Goal: Task Accomplishment & Management: Complete application form

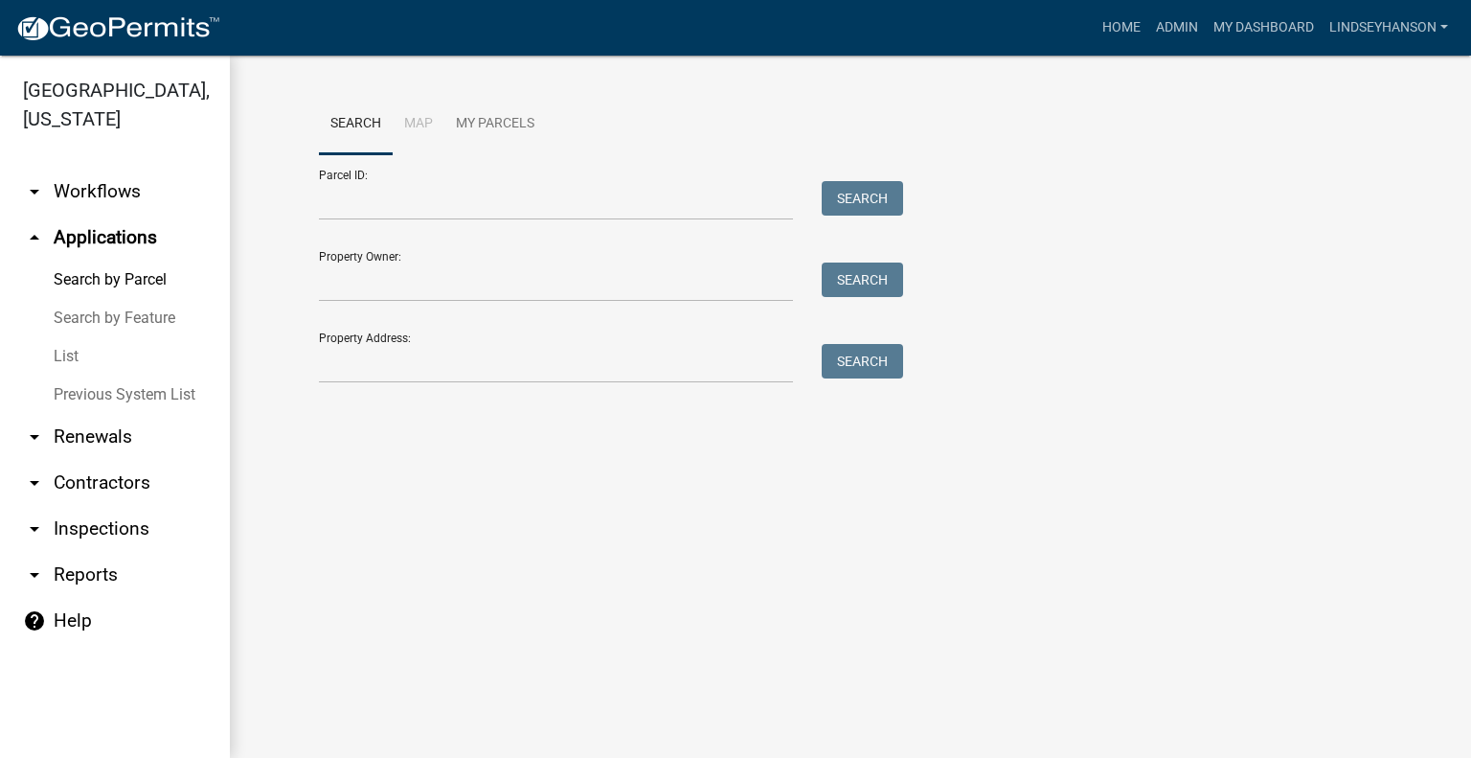
click at [132, 196] on link "arrow_drop_down Workflows" at bounding box center [115, 192] width 230 height 46
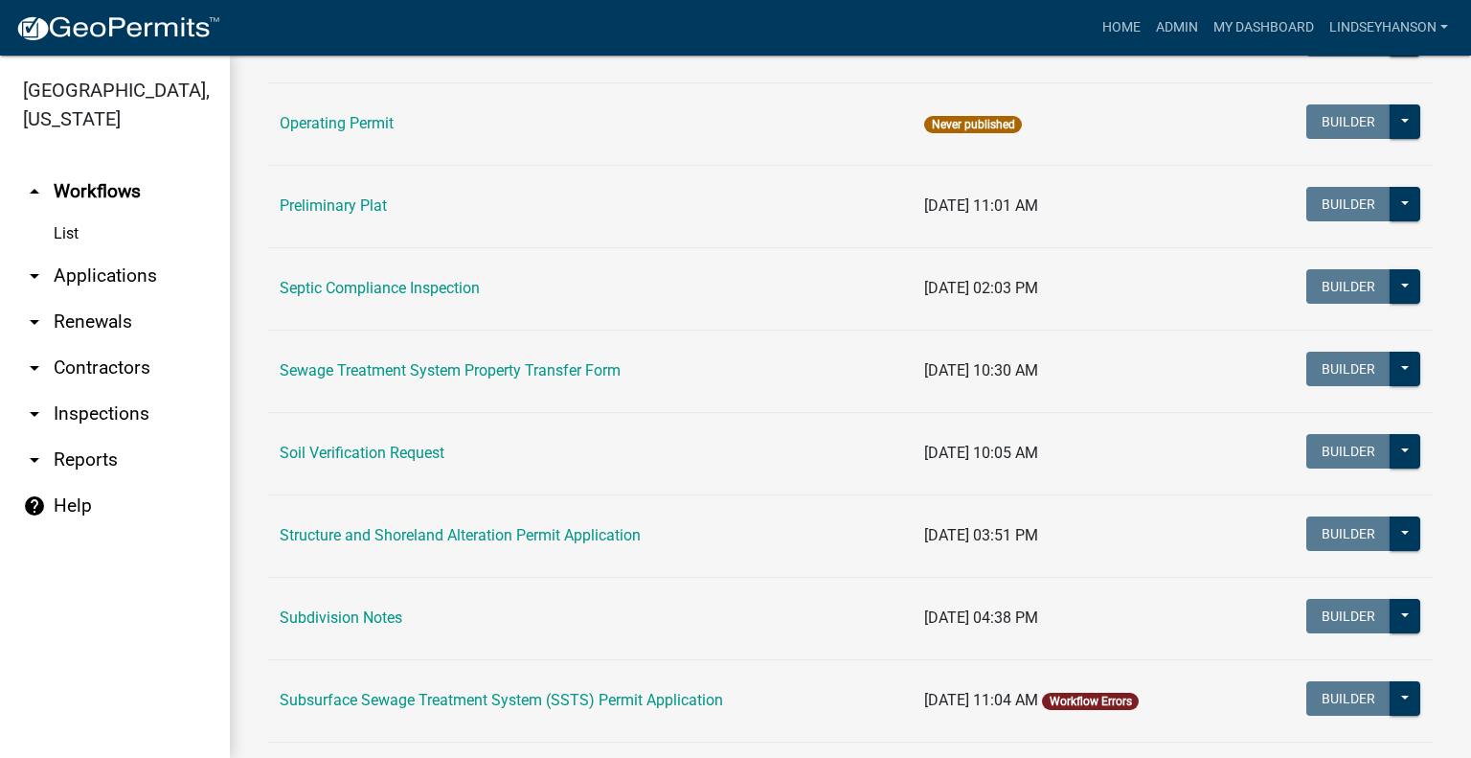
scroll to position [916, 0]
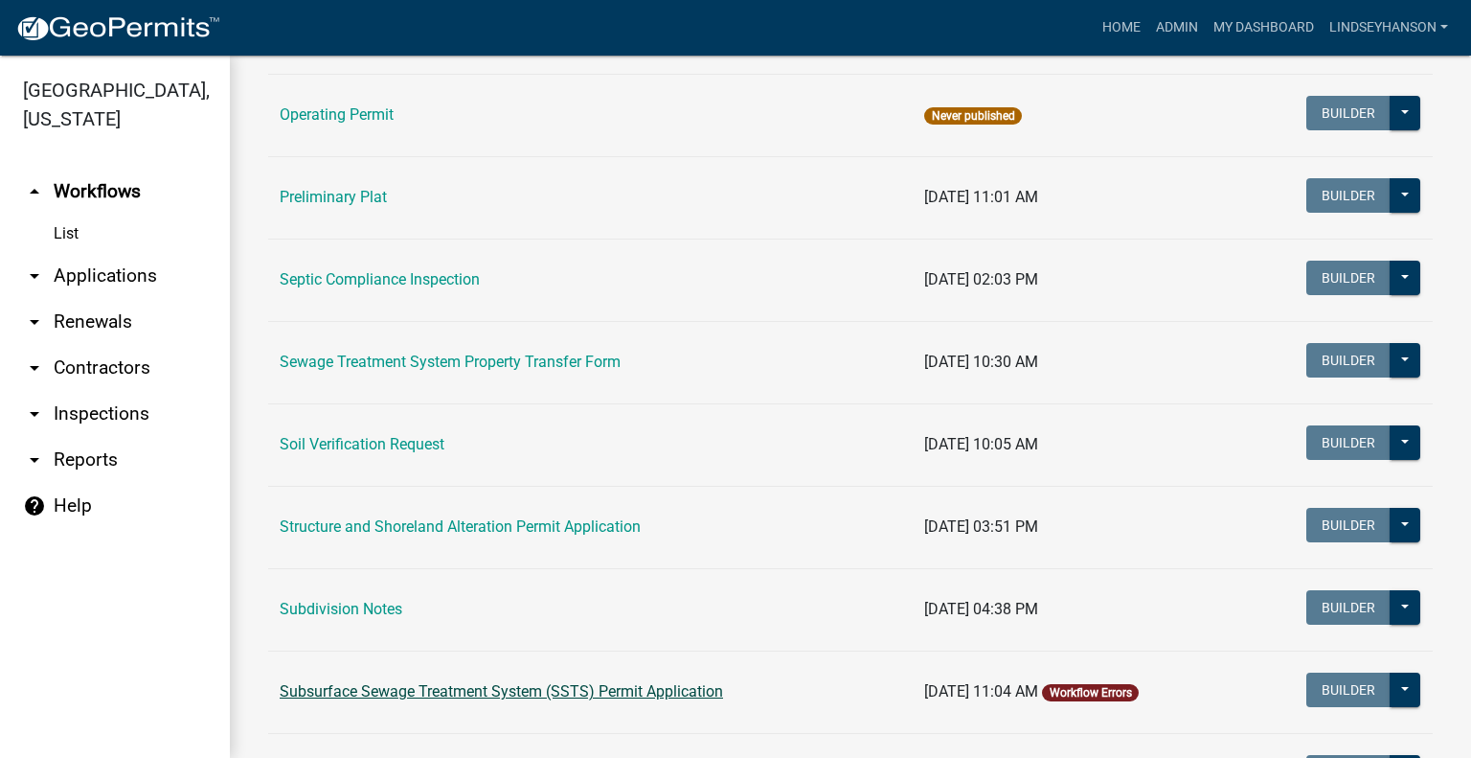
click at [633, 690] on link "Subsurface Sewage Treatment System (SSTS) Permit Application" at bounding box center [501, 691] width 443 height 18
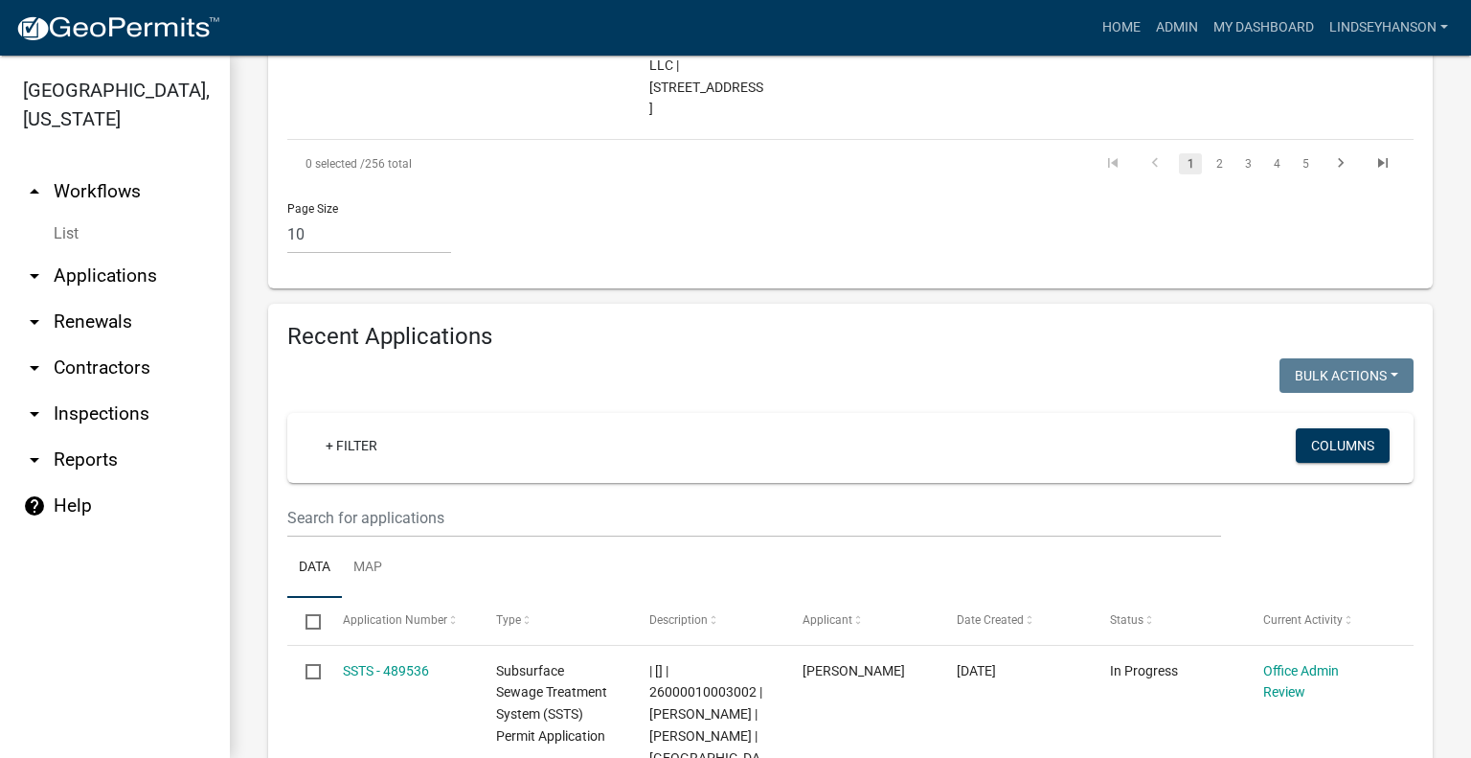
scroll to position [2227, 0]
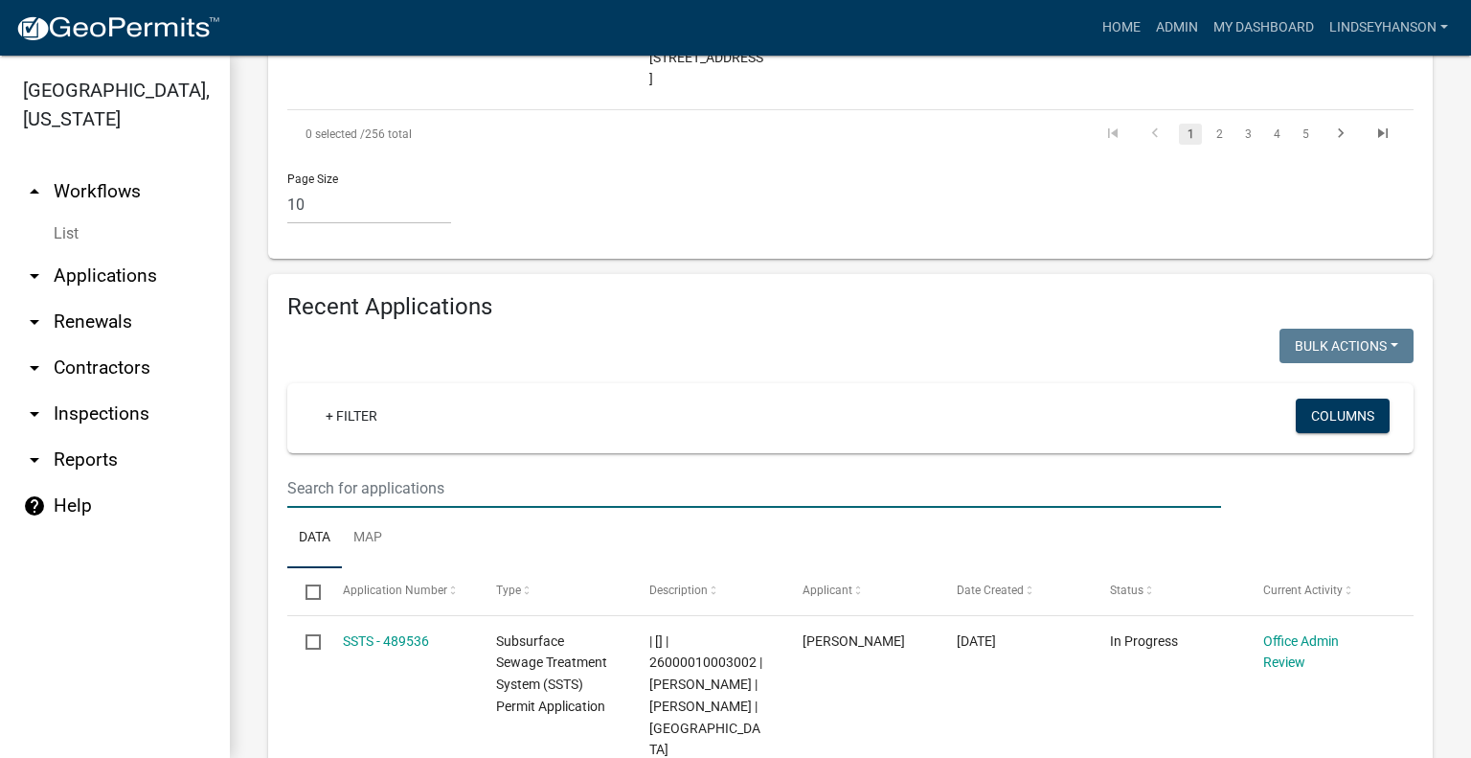
click at [1080, 468] on input "text" at bounding box center [754, 487] width 934 height 39
type input "2025-318"
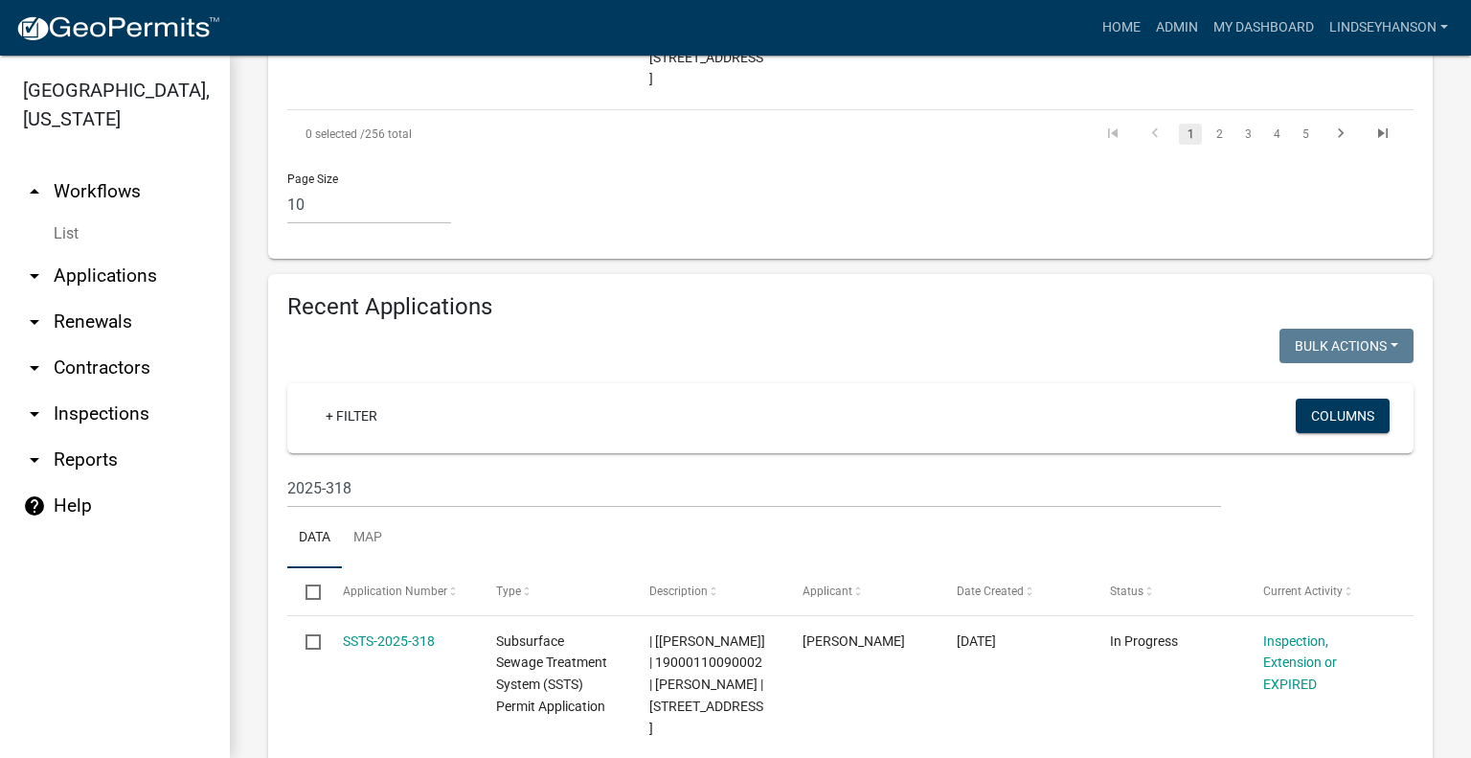
click at [111, 283] on link "arrow_drop_down Applications" at bounding box center [115, 276] width 230 height 46
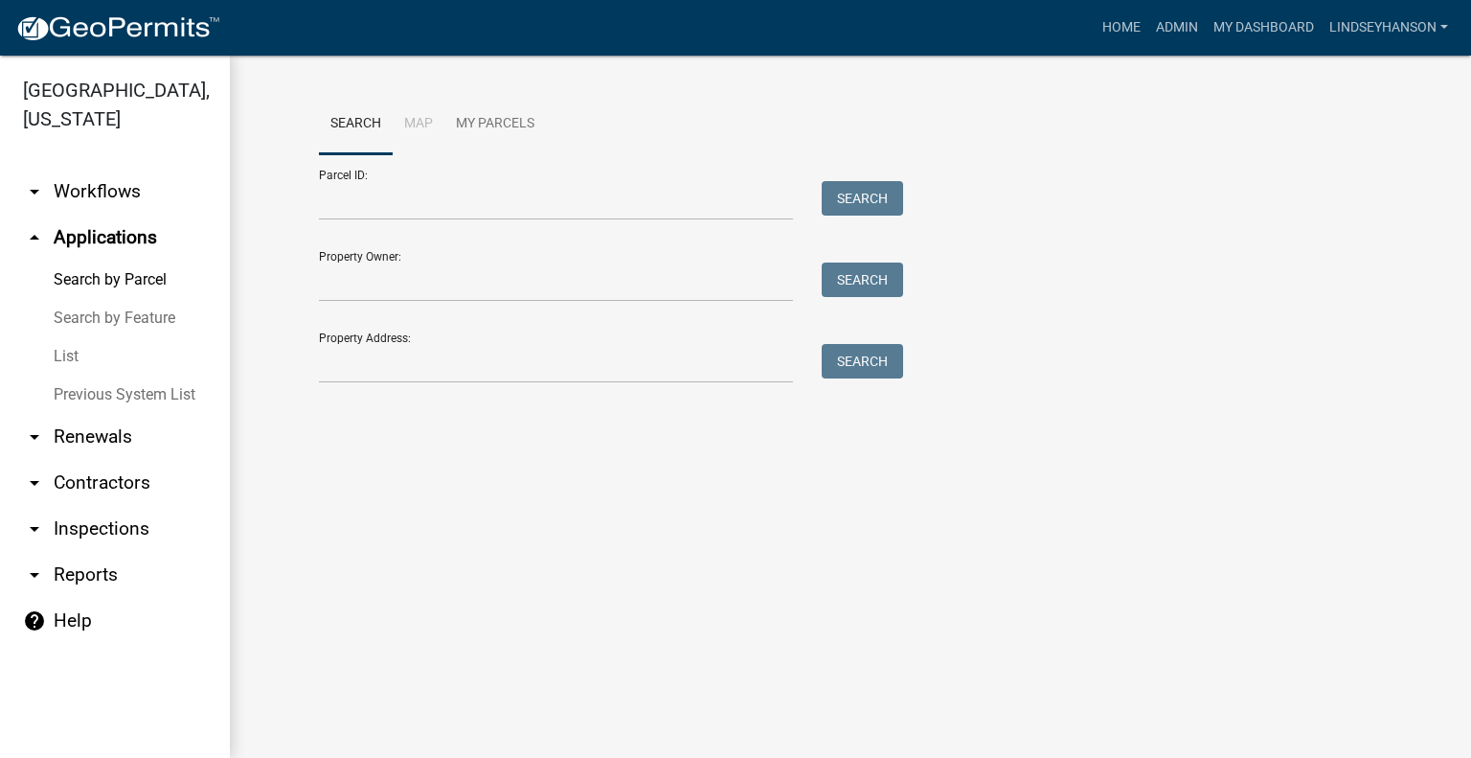
click at [144, 212] on link "arrow_drop_down Workflows" at bounding box center [115, 192] width 230 height 46
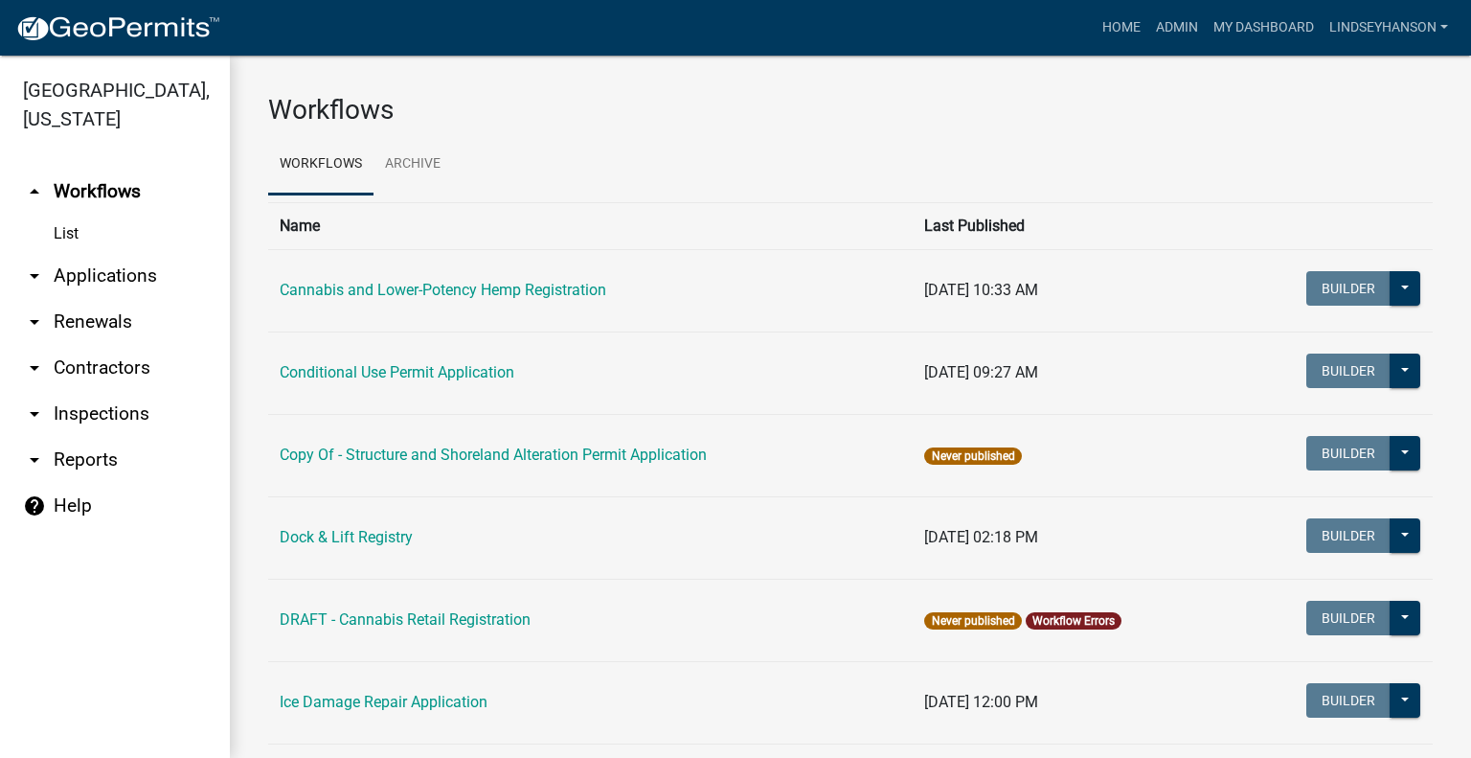
click at [137, 265] on link "arrow_drop_down Applications" at bounding box center [115, 276] width 230 height 46
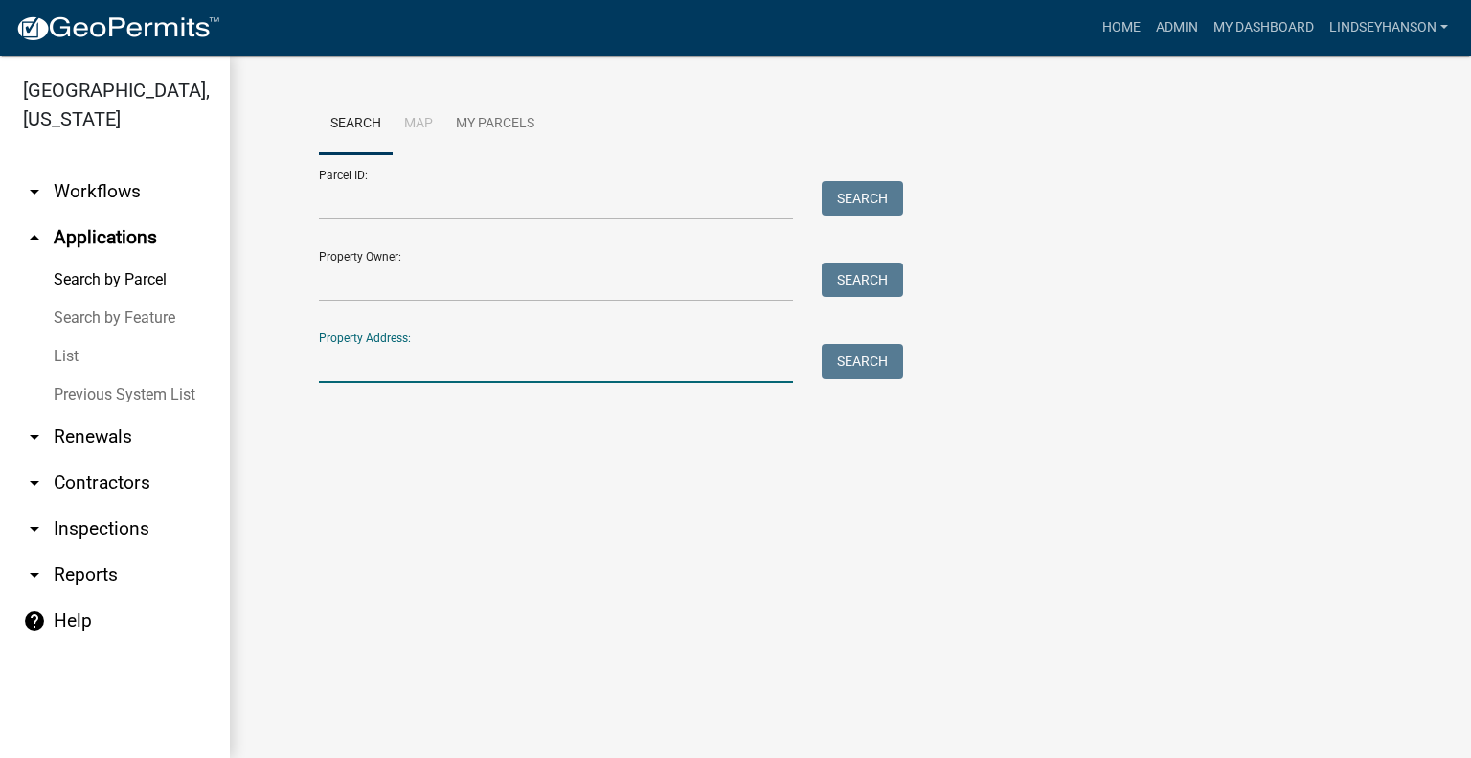
click at [494, 361] on input "Property Address:" at bounding box center [556, 363] width 474 height 39
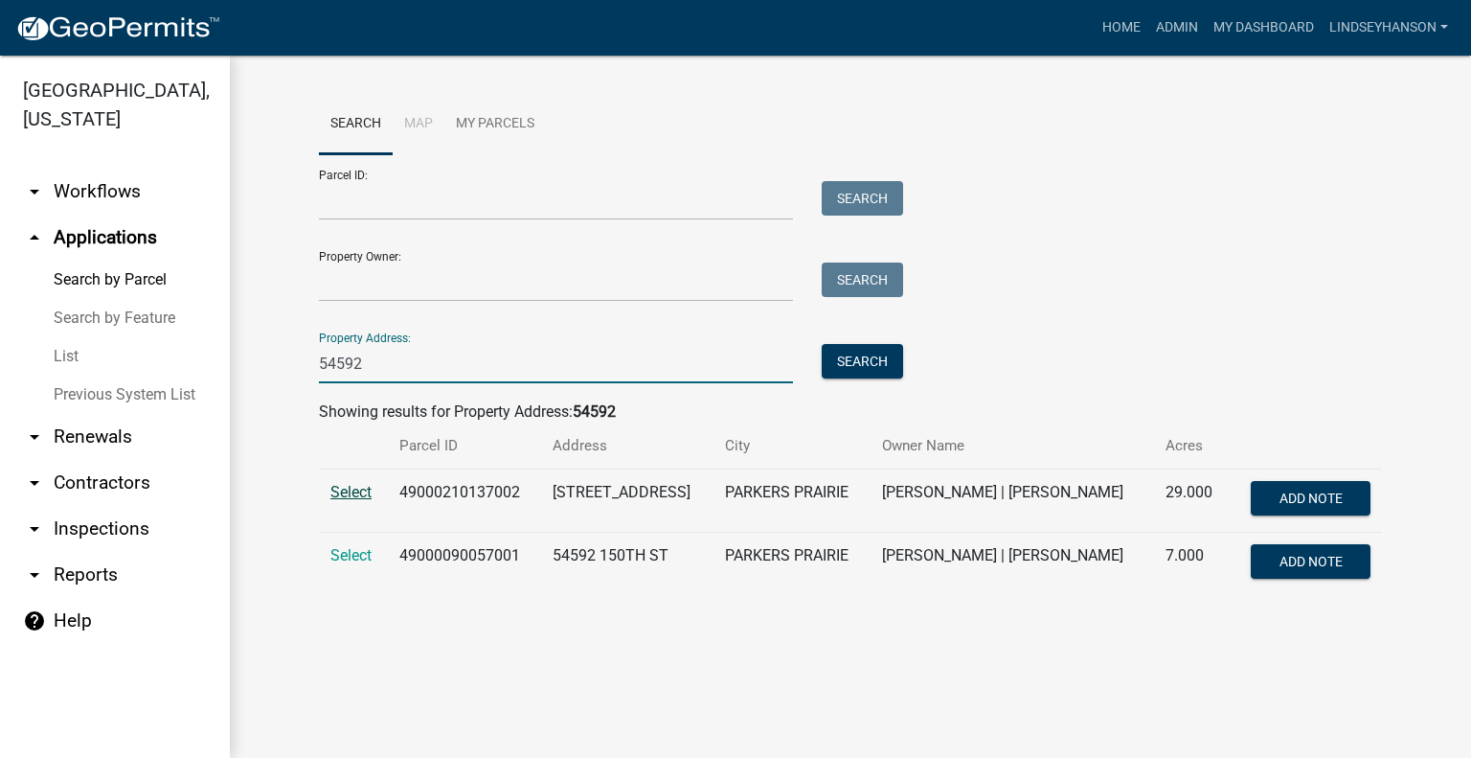
type input "54592"
click at [352, 489] on span "Select" at bounding box center [350, 492] width 41 height 18
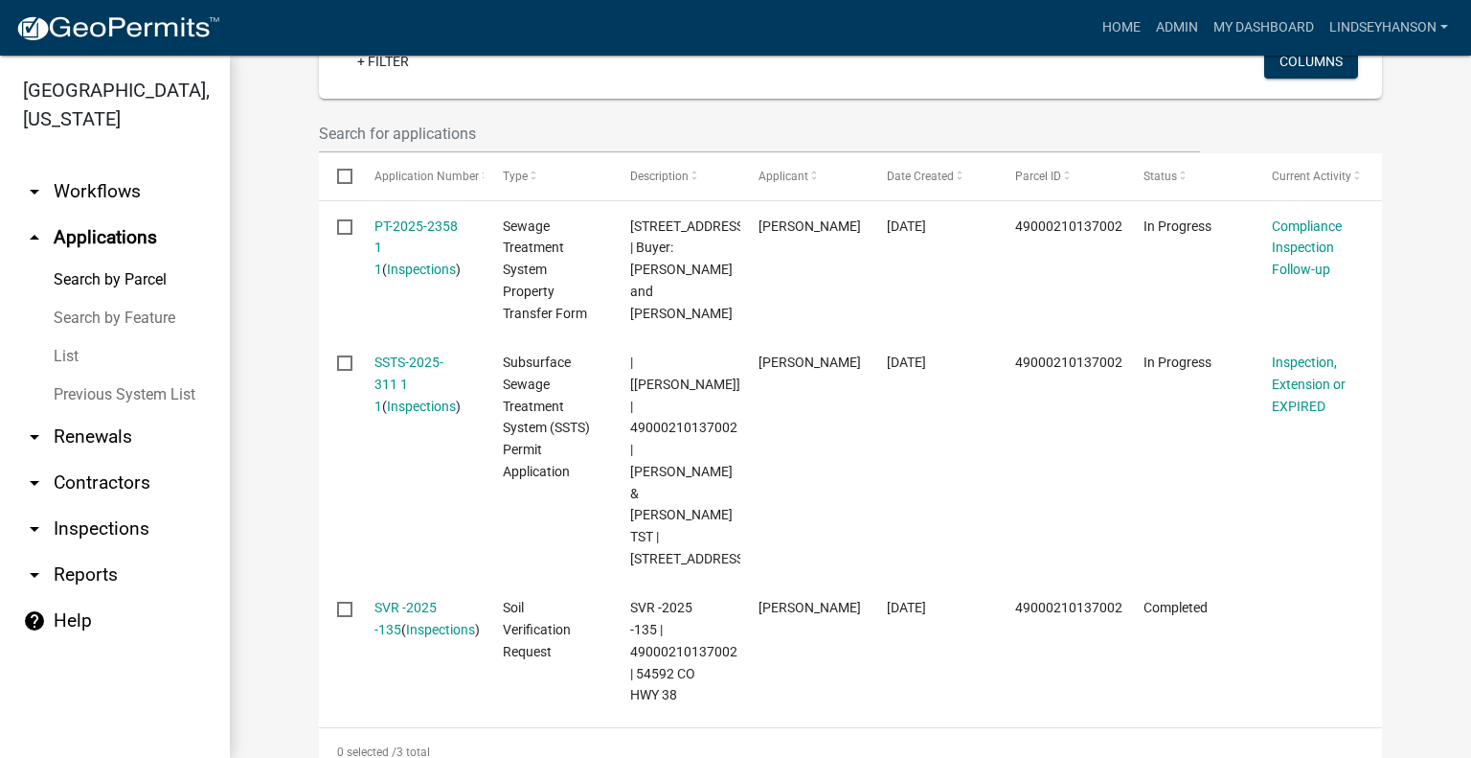
scroll to position [577, 0]
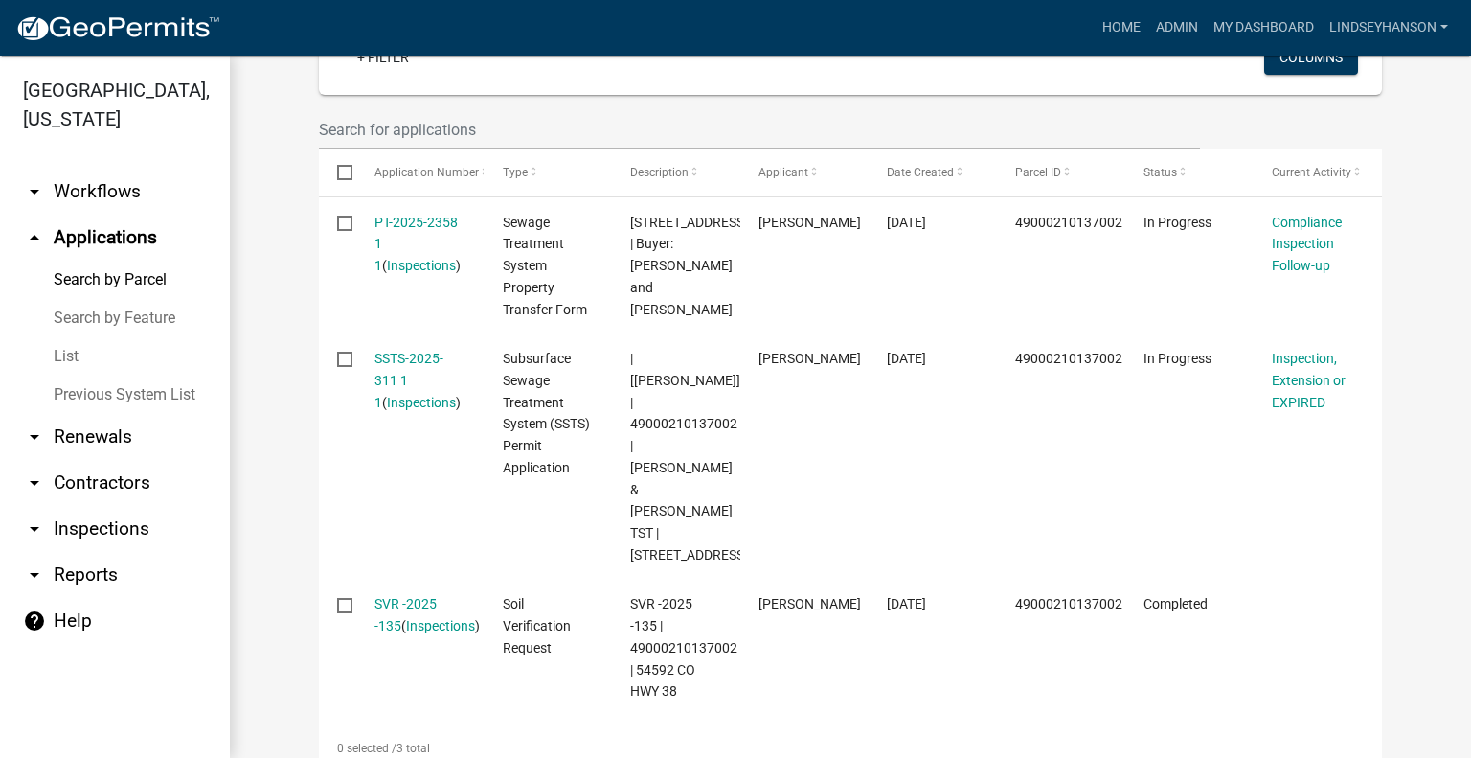
click at [131, 187] on link "arrow_drop_down Workflows" at bounding box center [115, 192] width 230 height 46
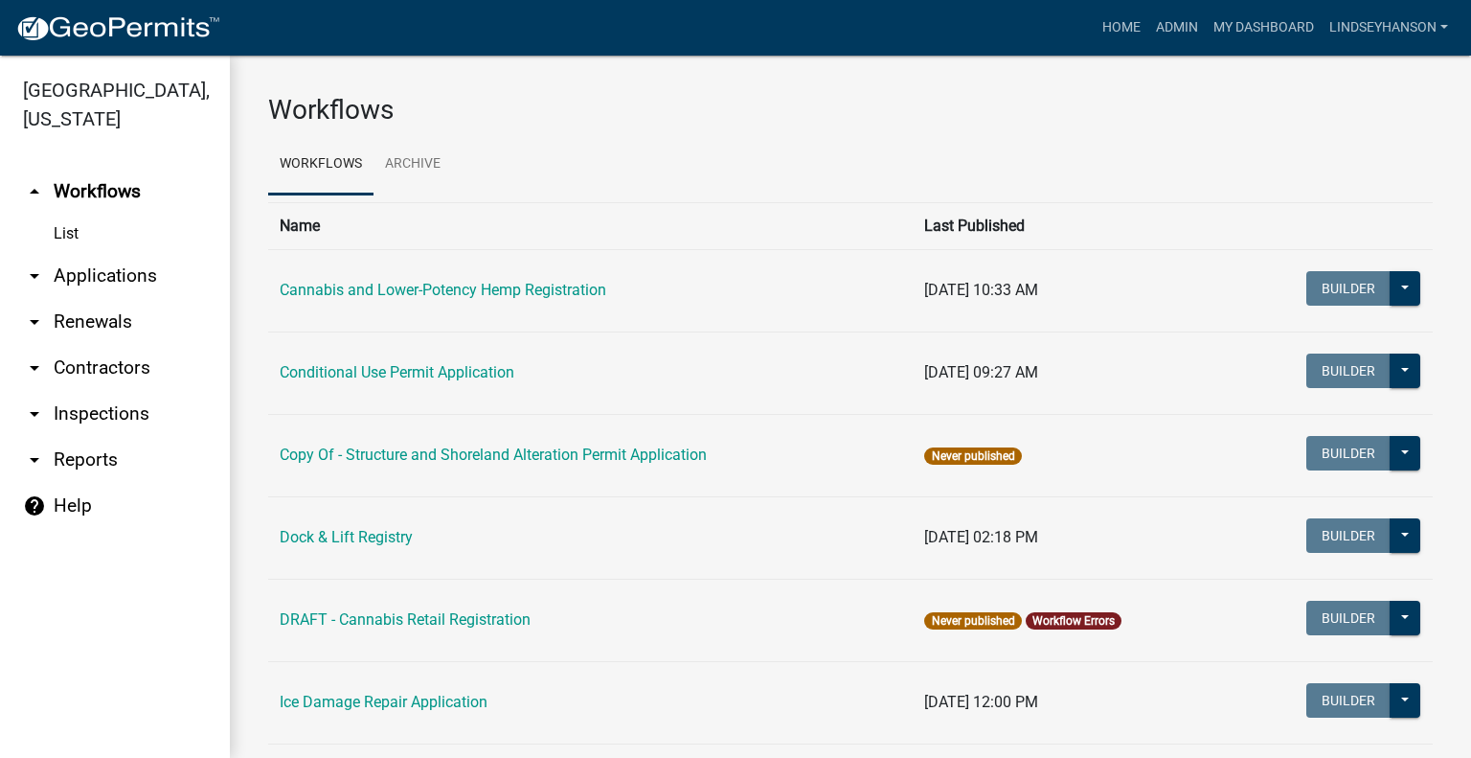
click at [131, 267] on link "arrow_drop_down Applications" at bounding box center [115, 276] width 230 height 46
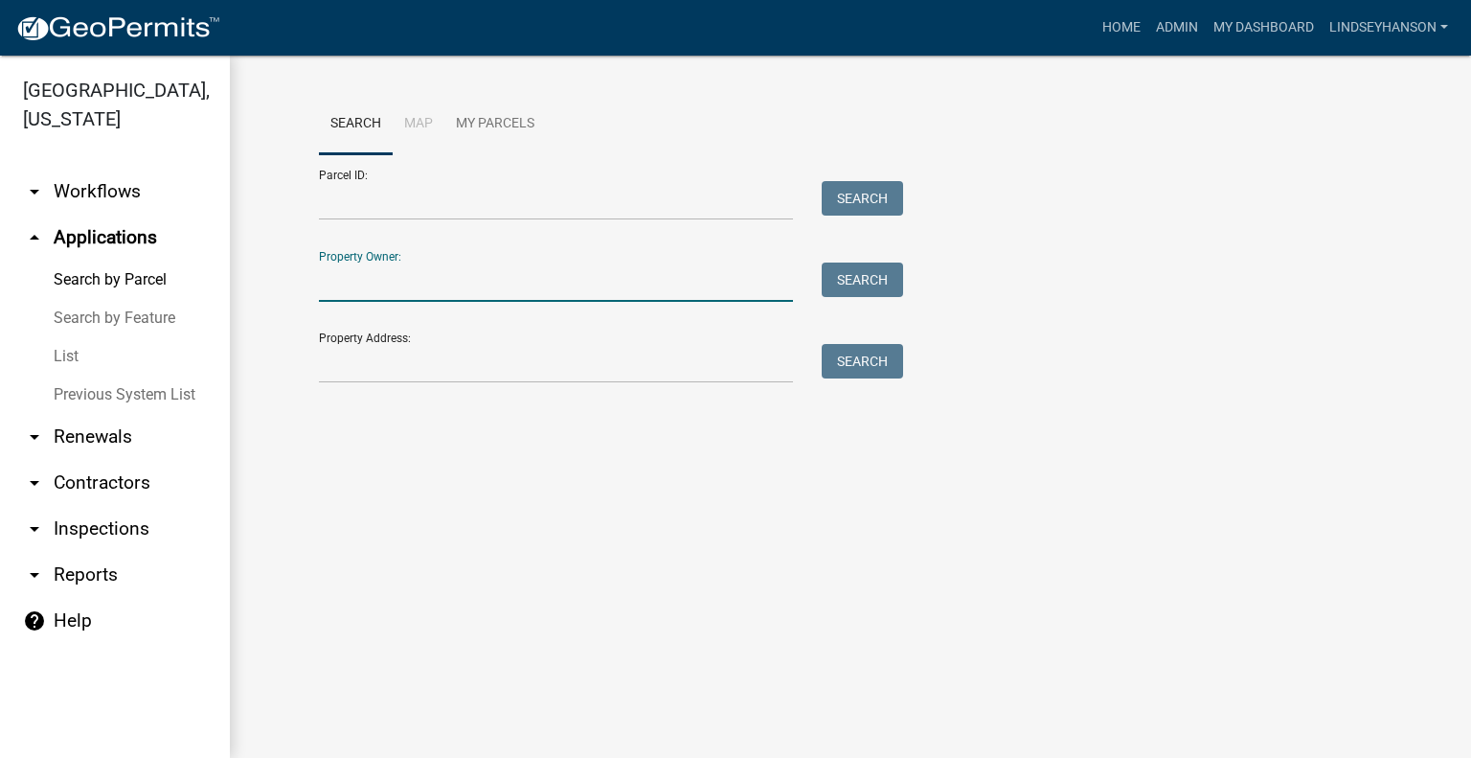
click at [497, 296] on input "Property Owner:" at bounding box center [556, 281] width 474 height 39
click at [108, 194] on link "arrow_drop_down Workflows" at bounding box center [115, 192] width 230 height 46
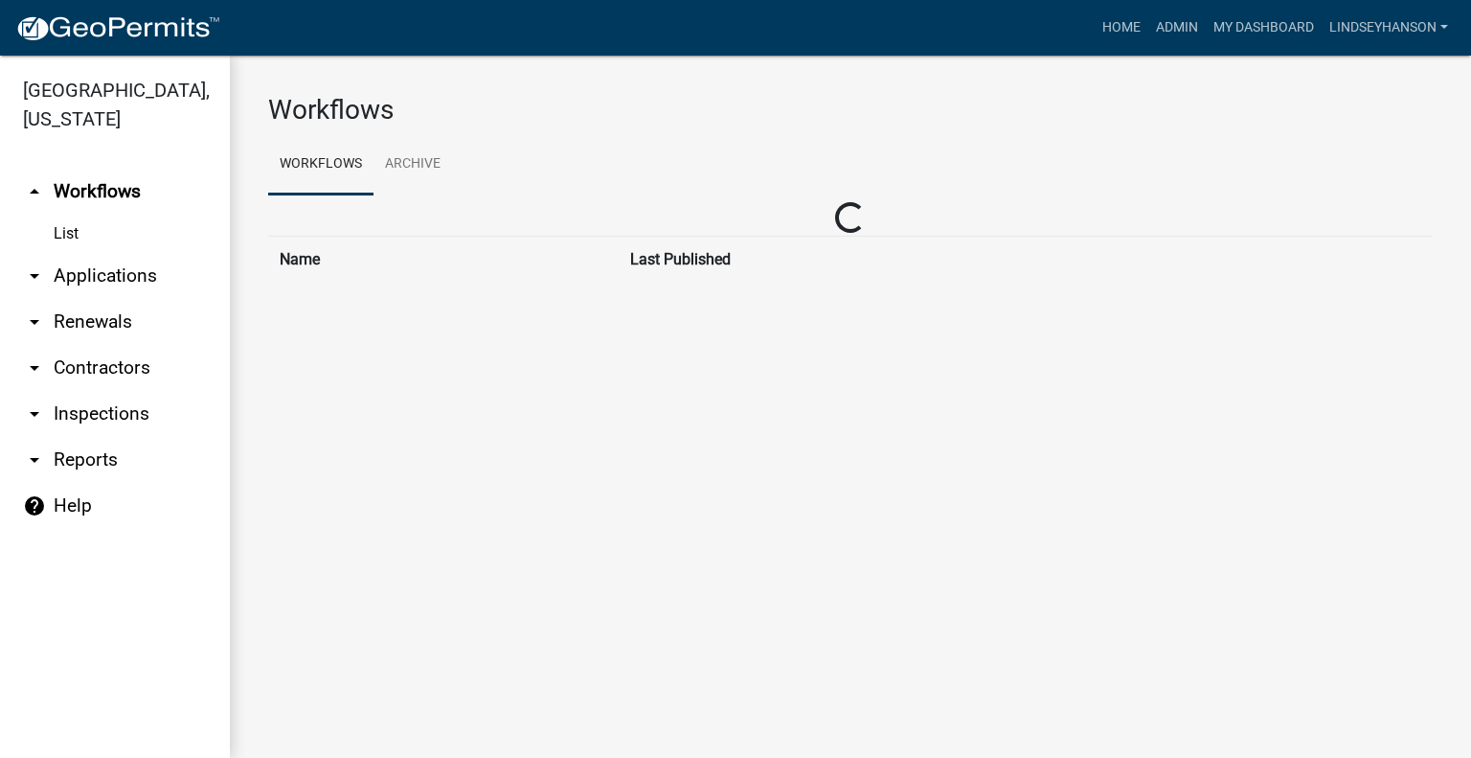
click at [123, 263] on link "arrow_drop_down Applications" at bounding box center [115, 276] width 230 height 46
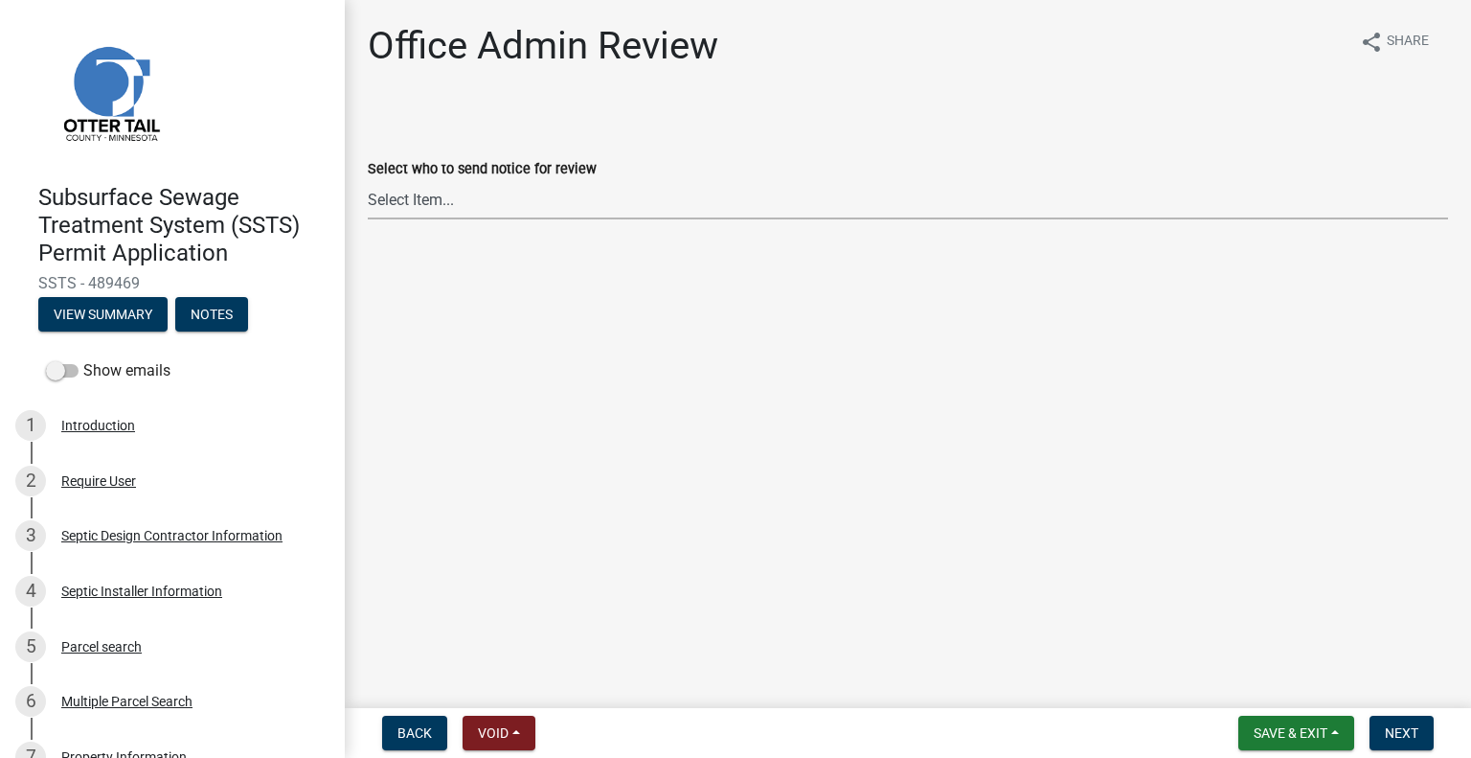
click at [483, 200] on select "Select Item... [PERSON_NAME] ([EMAIL_ADDRESS][DOMAIN_NAME]) [PERSON_NAME] ([EMA…" at bounding box center [908, 199] width 1080 height 39
click at [368, 180] on select "Select Item... [PERSON_NAME] ([EMAIL_ADDRESS][DOMAIN_NAME]) [PERSON_NAME] ([EMA…" at bounding box center [908, 199] width 1080 height 39
select select "587f38f5-c90e-4c12-9e10-d3e23909bbca"
click at [1397, 731] on span "Next" at bounding box center [1402, 732] width 34 height 15
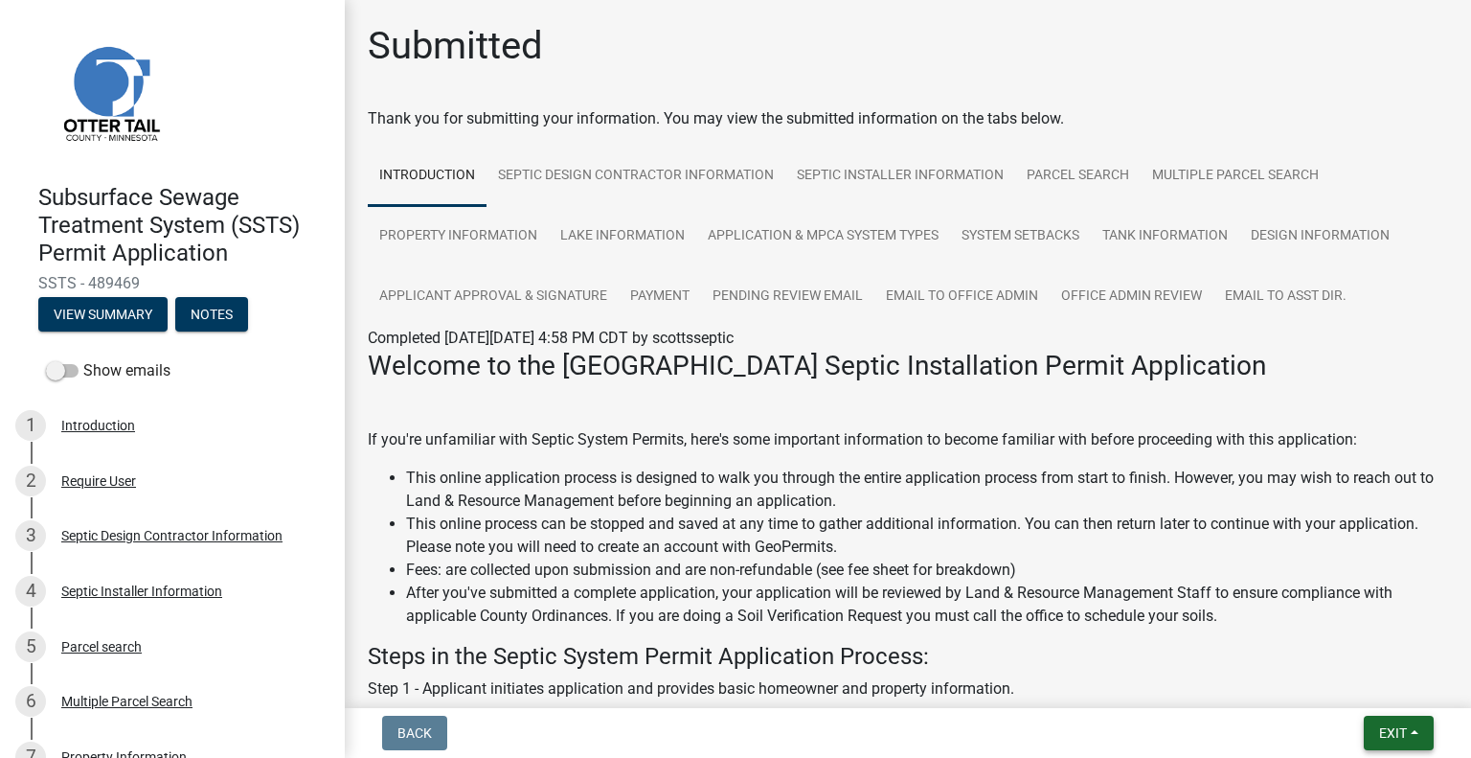
click at [1392, 721] on button "Exit" at bounding box center [1399, 732] width 70 height 34
click at [1371, 685] on button "Save & Exit" at bounding box center [1357, 683] width 153 height 46
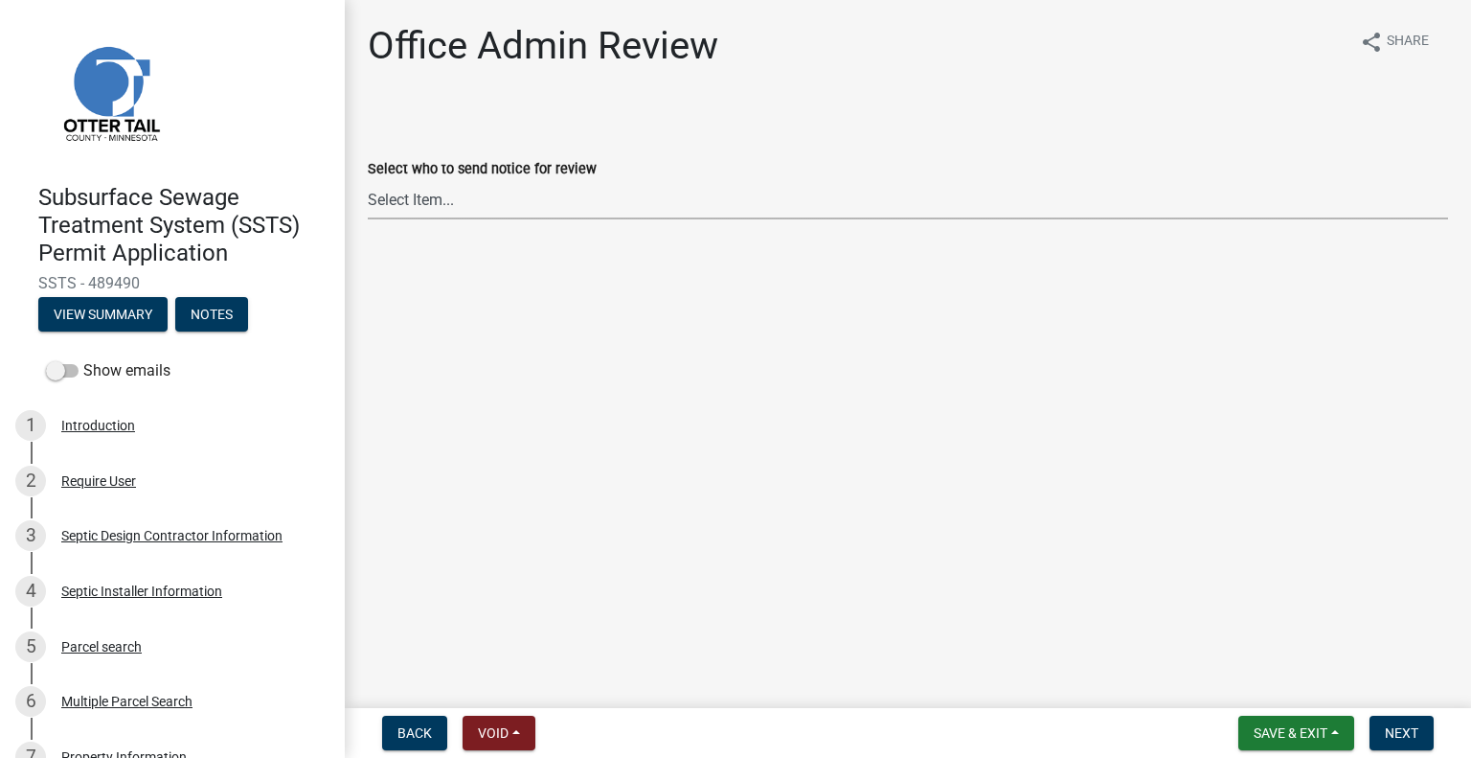
click at [573, 203] on select "Select Item... [PERSON_NAME] ([EMAIL_ADDRESS][DOMAIN_NAME]) [PERSON_NAME] ([EMA…" at bounding box center [908, 199] width 1080 height 39
click at [368, 180] on select "Select Item... [PERSON_NAME] ([EMAIL_ADDRESS][DOMAIN_NAME]) [PERSON_NAME] ([EMA…" at bounding box center [908, 199] width 1080 height 39
select select "587f38f5-c90e-4c12-9e10-d3e23909bbca"
click at [1404, 750] on nav "Back Void Withdraw Lock Expire Void Save & Exit Save Save & Exit Next" at bounding box center [908, 733] width 1126 height 50
click at [1418, 730] on button "Next" at bounding box center [1401, 732] width 64 height 34
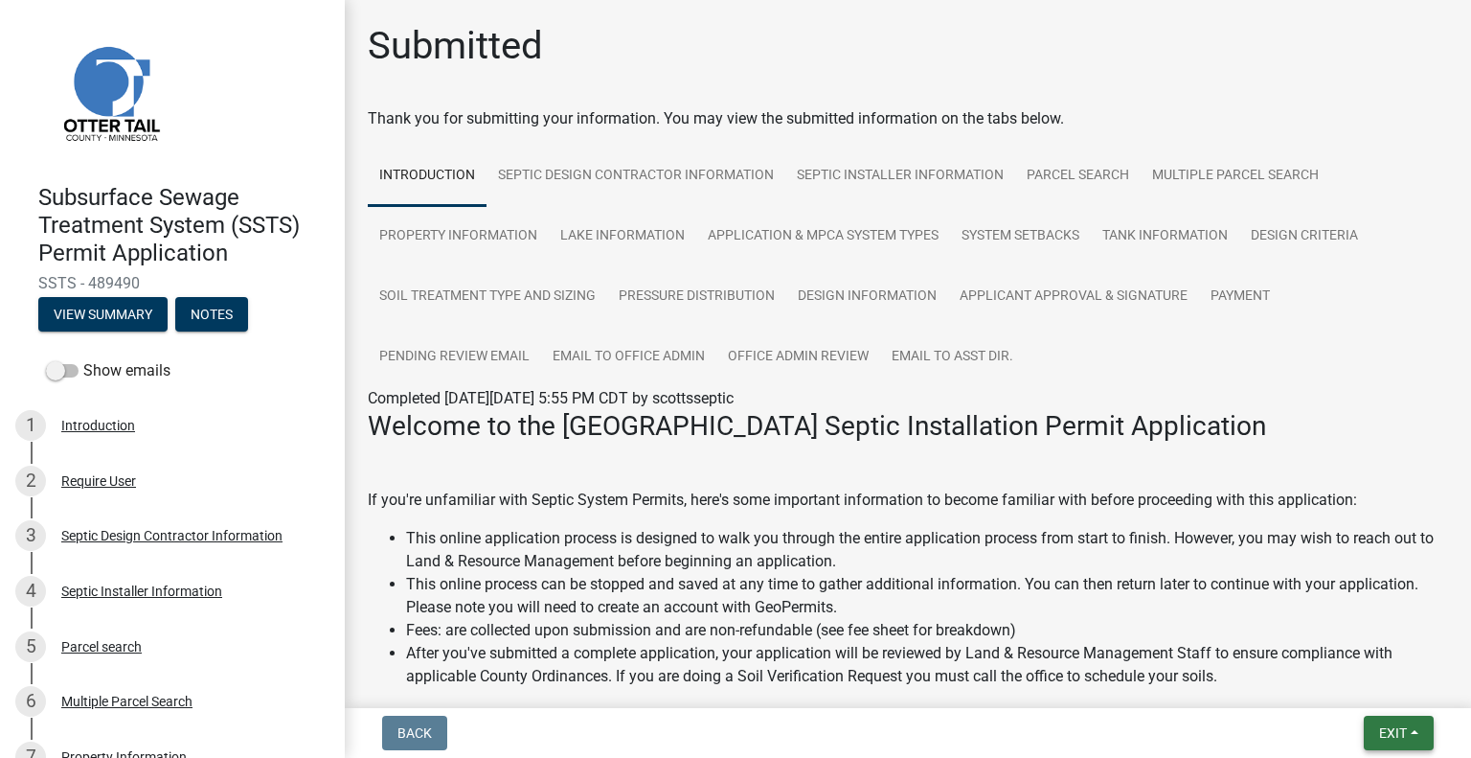
click at [1385, 729] on span "Exit" at bounding box center [1393, 732] width 28 height 15
click at [1358, 692] on button "Save & Exit" at bounding box center [1357, 683] width 153 height 46
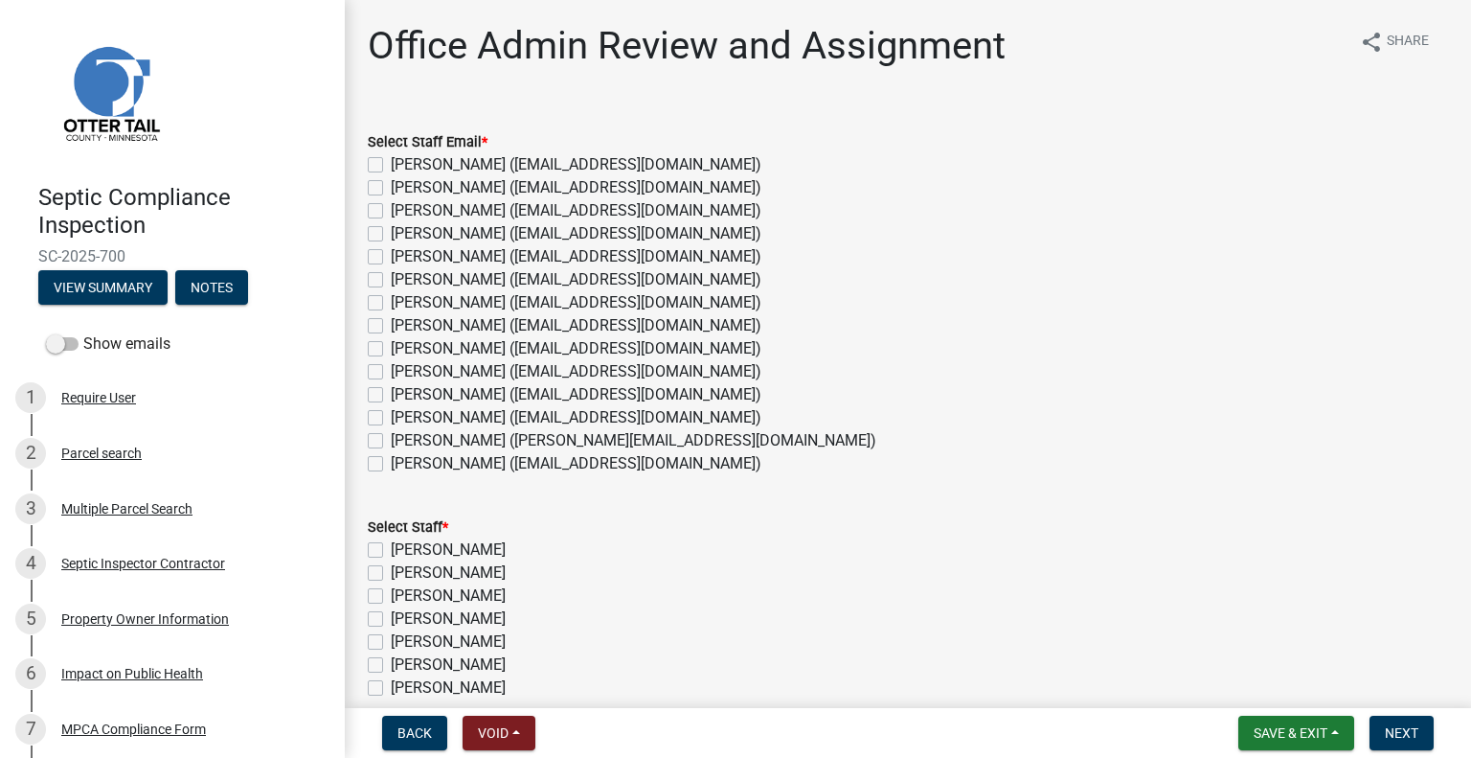
click at [429, 412] on label "[PERSON_NAME] ([EMAIL_ADDRESS][DOMAIN_NAME])" at bounding box center [576, 417] width 371 height 23
click at [403, 412] on input "[PERSON_NAME] ([EMAIL_ADDRESS][DOMAIN_NAME])" at bounding box center [397, 412] width 12 height 12
checkbox input "true"
checkbox input "false"
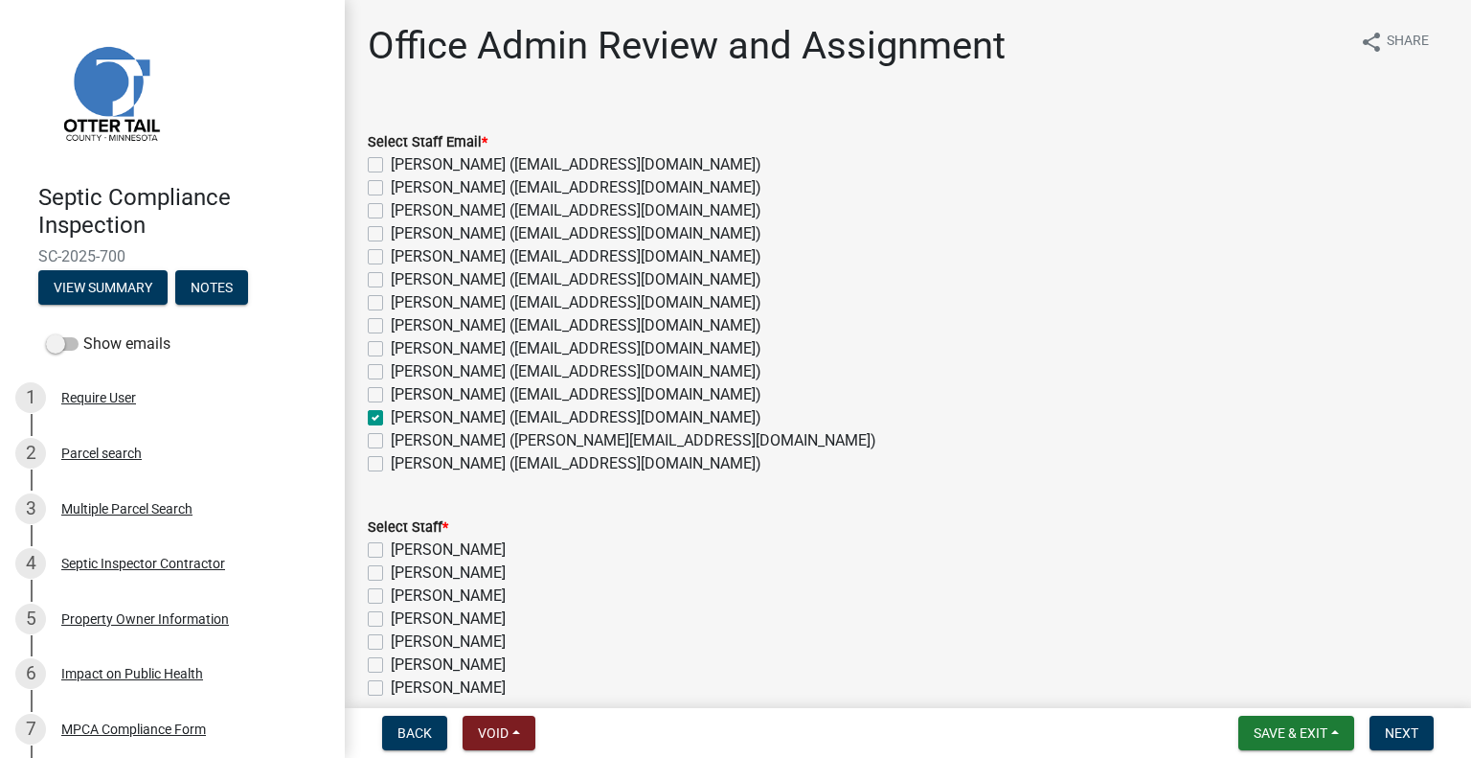
checkbox input "false"
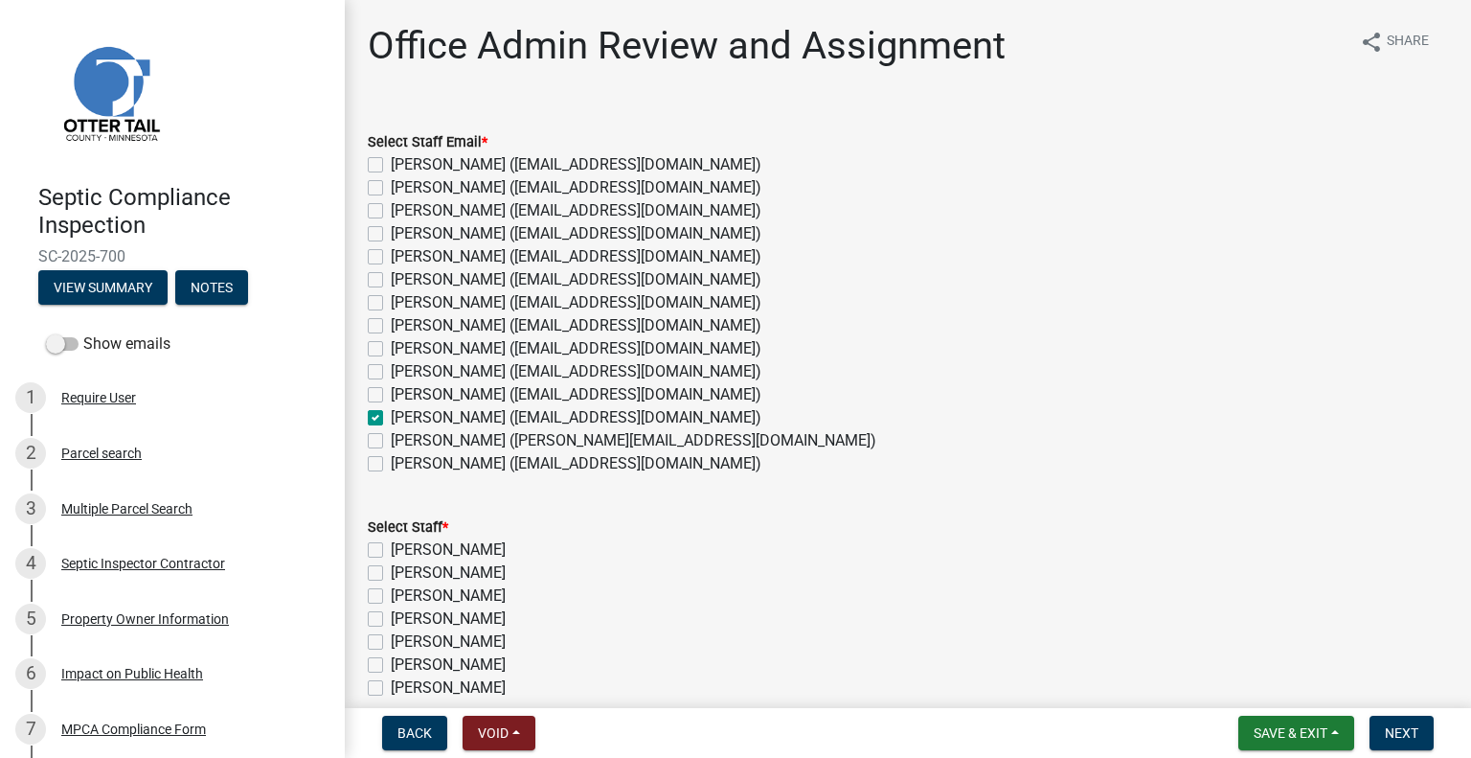
checkbox input "false"
checkbox input "true"
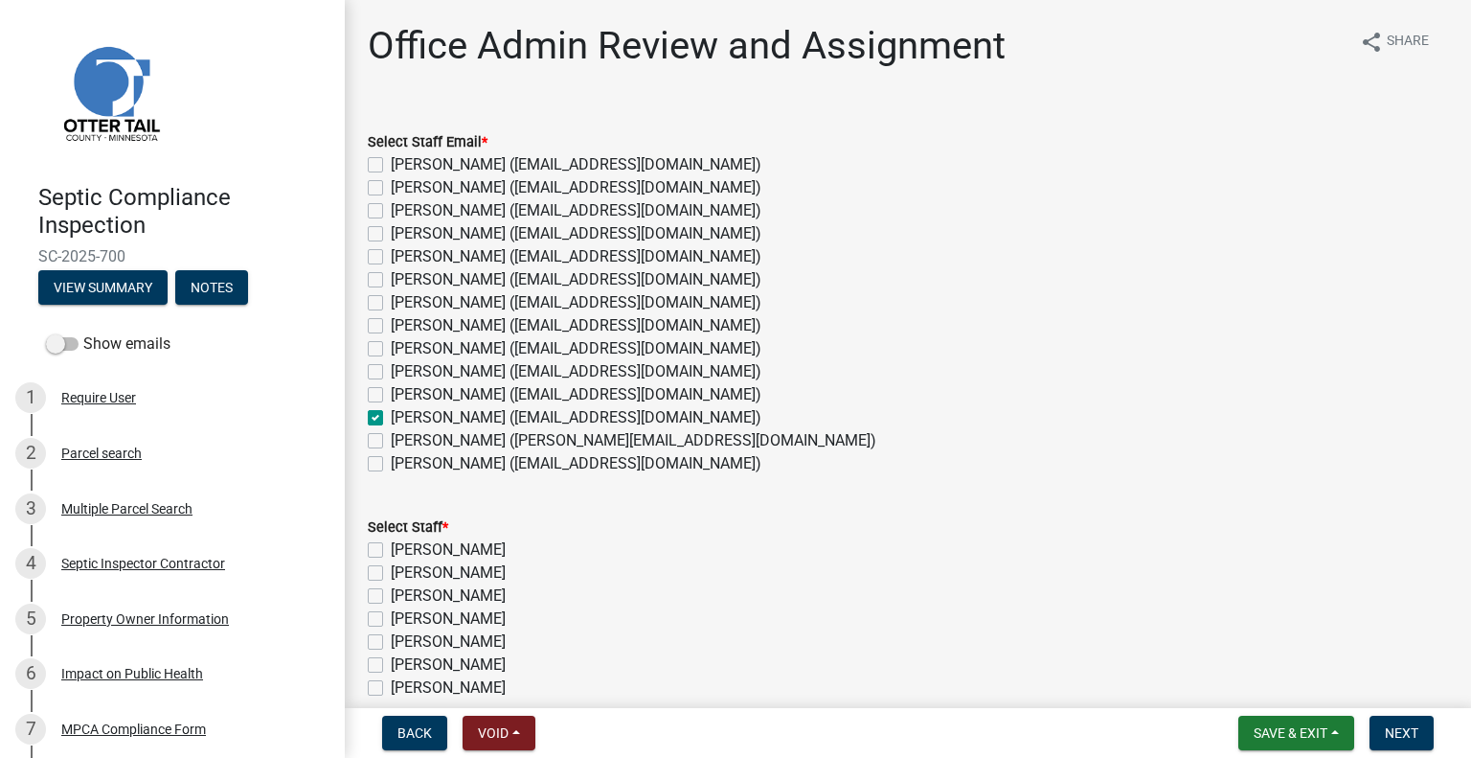
checkbox input "false"
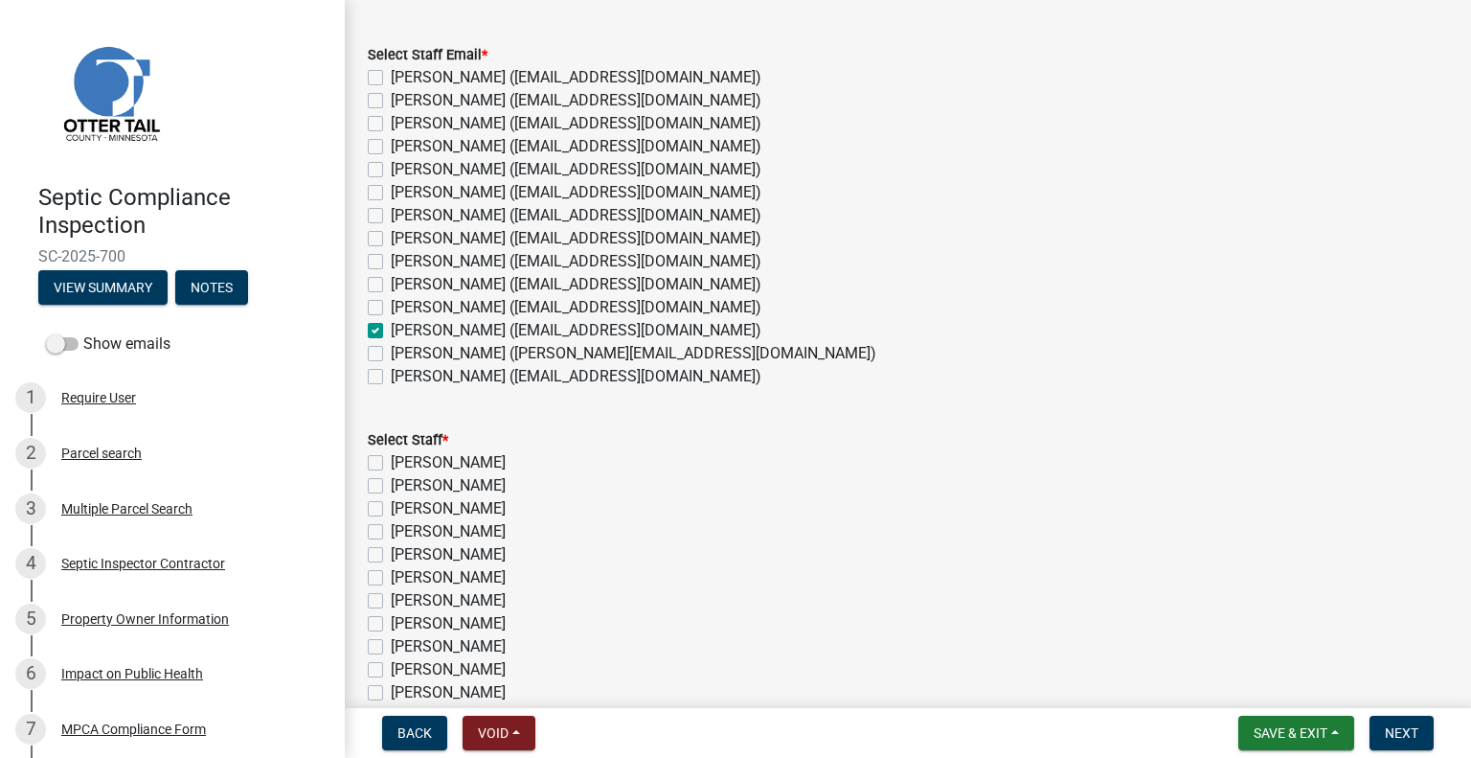
scroll to position [354, 0]
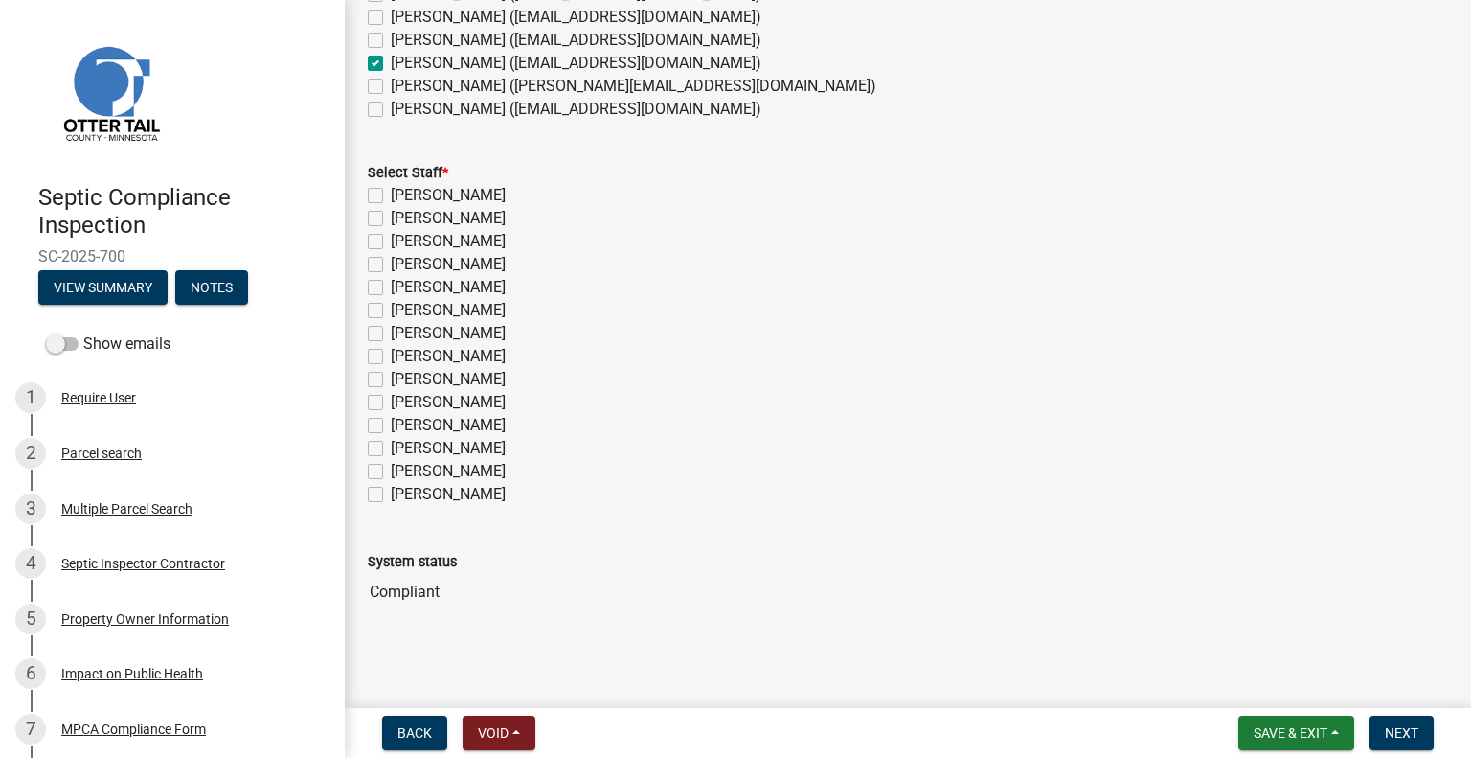
click at [456, 444] on label "Michelle Jevne" at bounding box center [448, 448] width 115 height 23
click at [403, 444] on input "Michelle Jevne" at bounding box center [397, 443] width 12 height 12
checkbox input "true"
checkbox input "false"
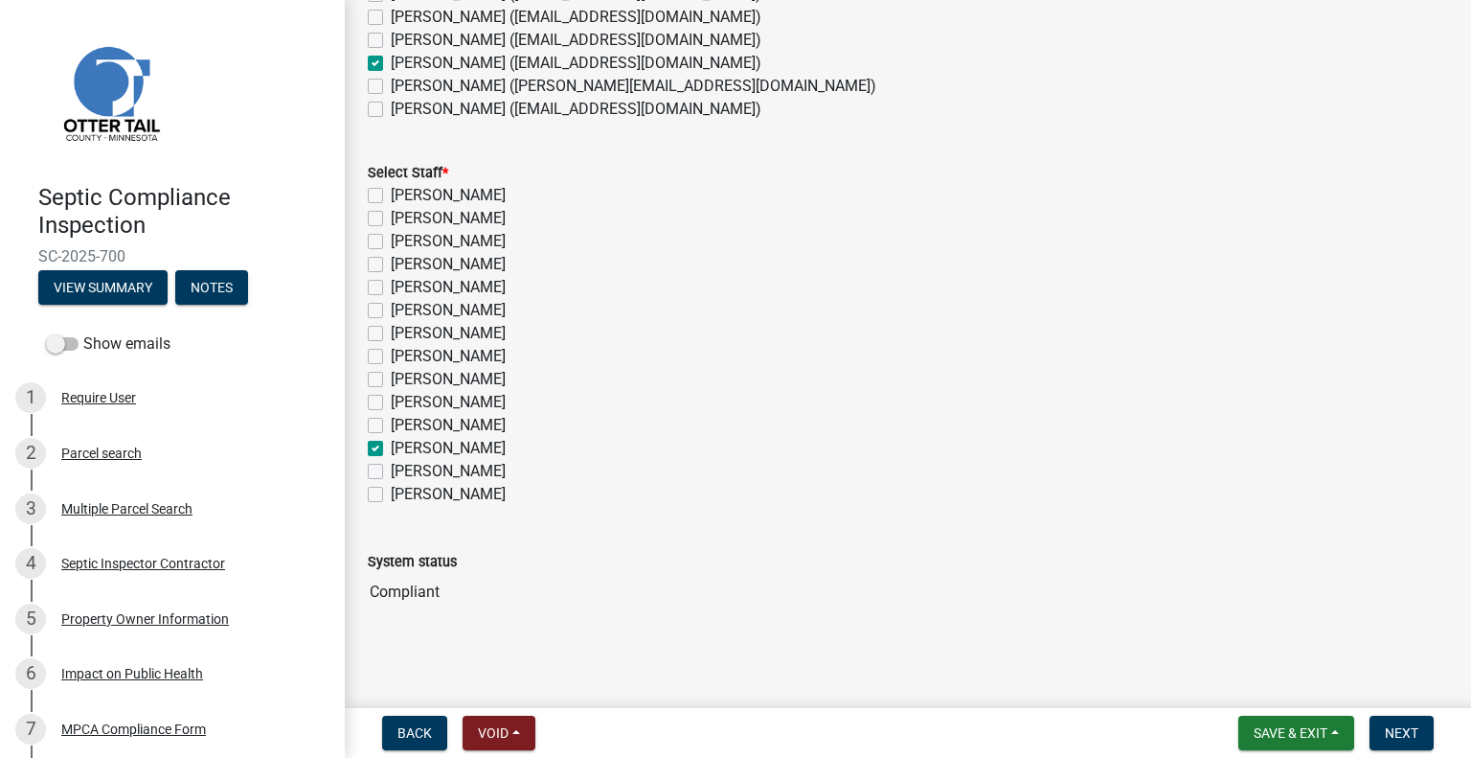
checkbox input "false"
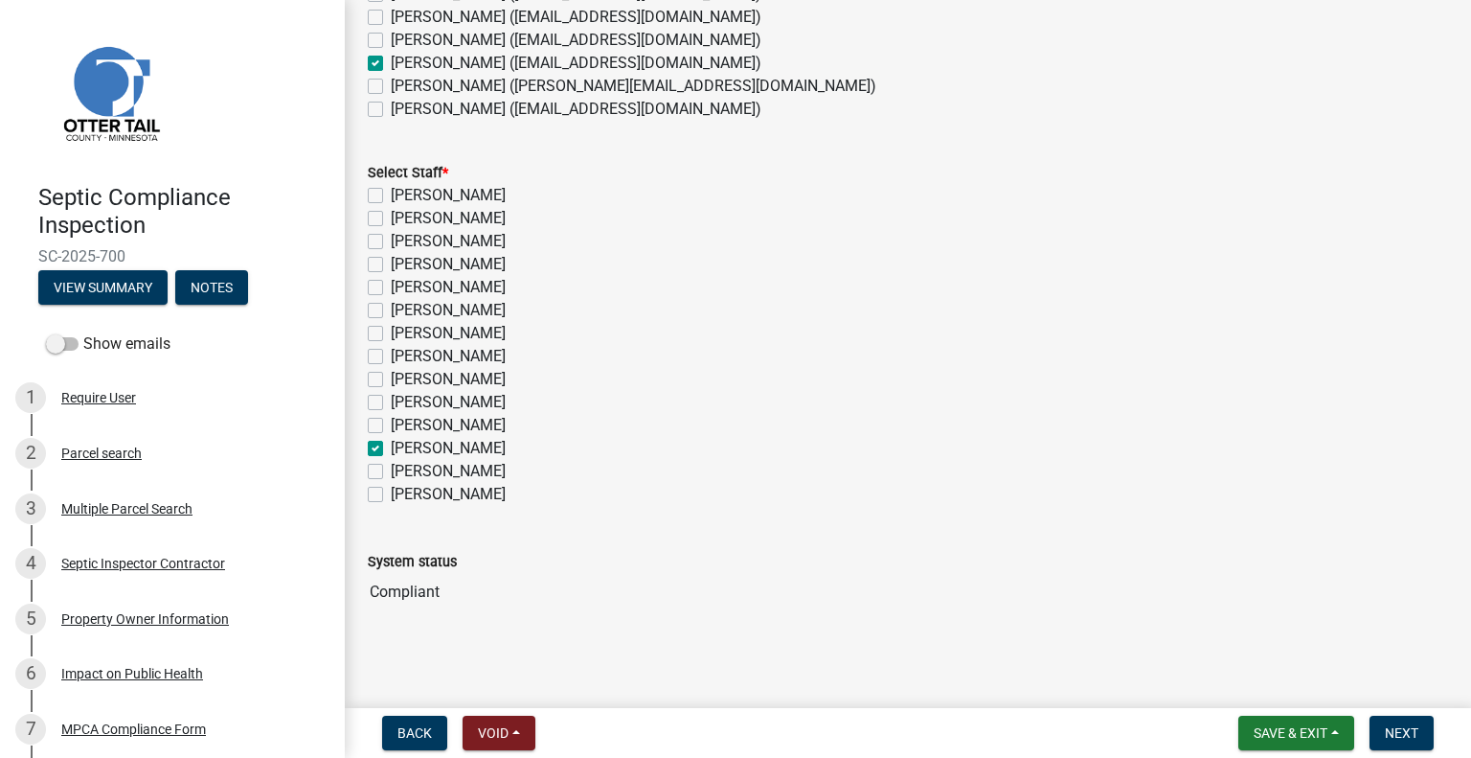
checkbox input "false"
checkbox input "true"
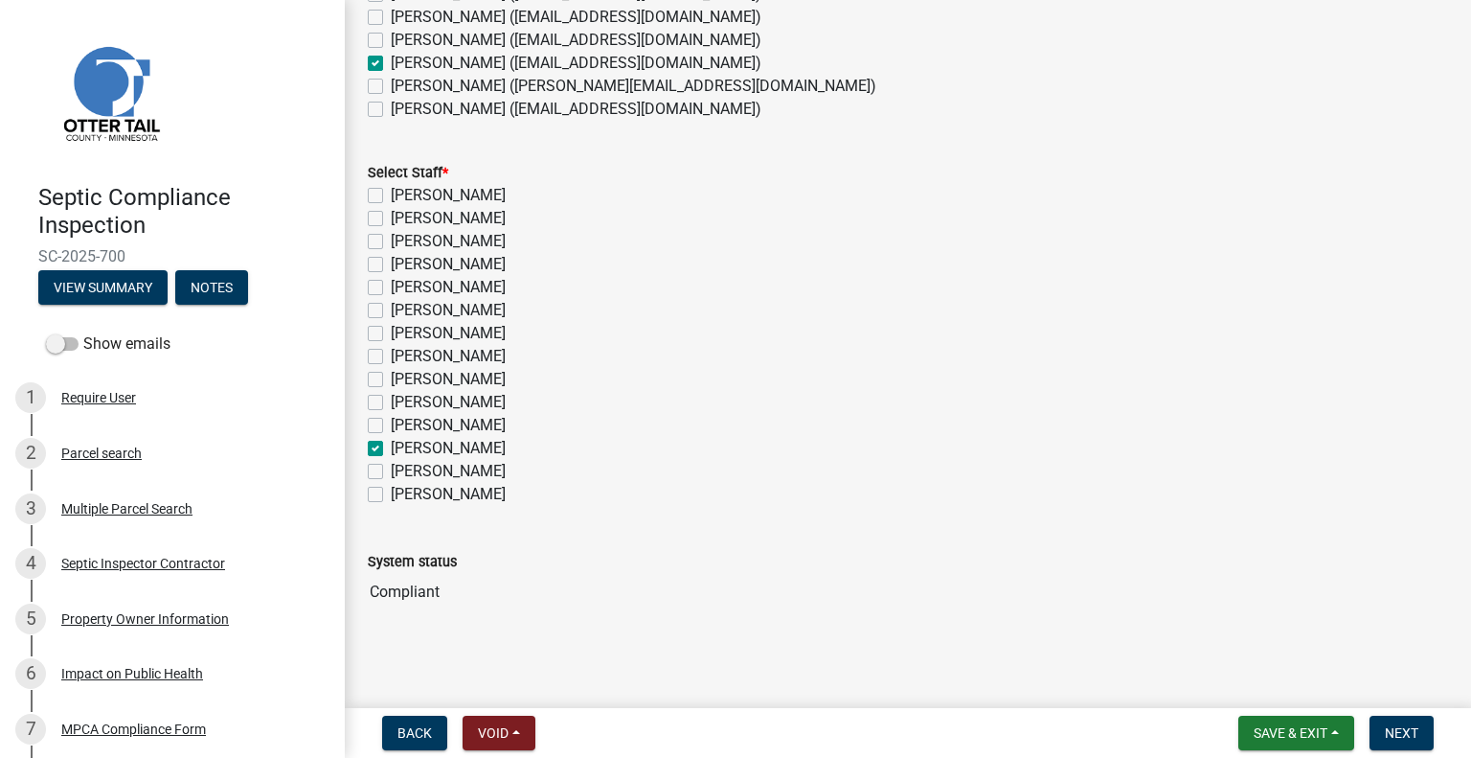
checkbox input "false"
click at [1415, 731] on span "Next" at bounding box center [1402, 732] width 34 height 15
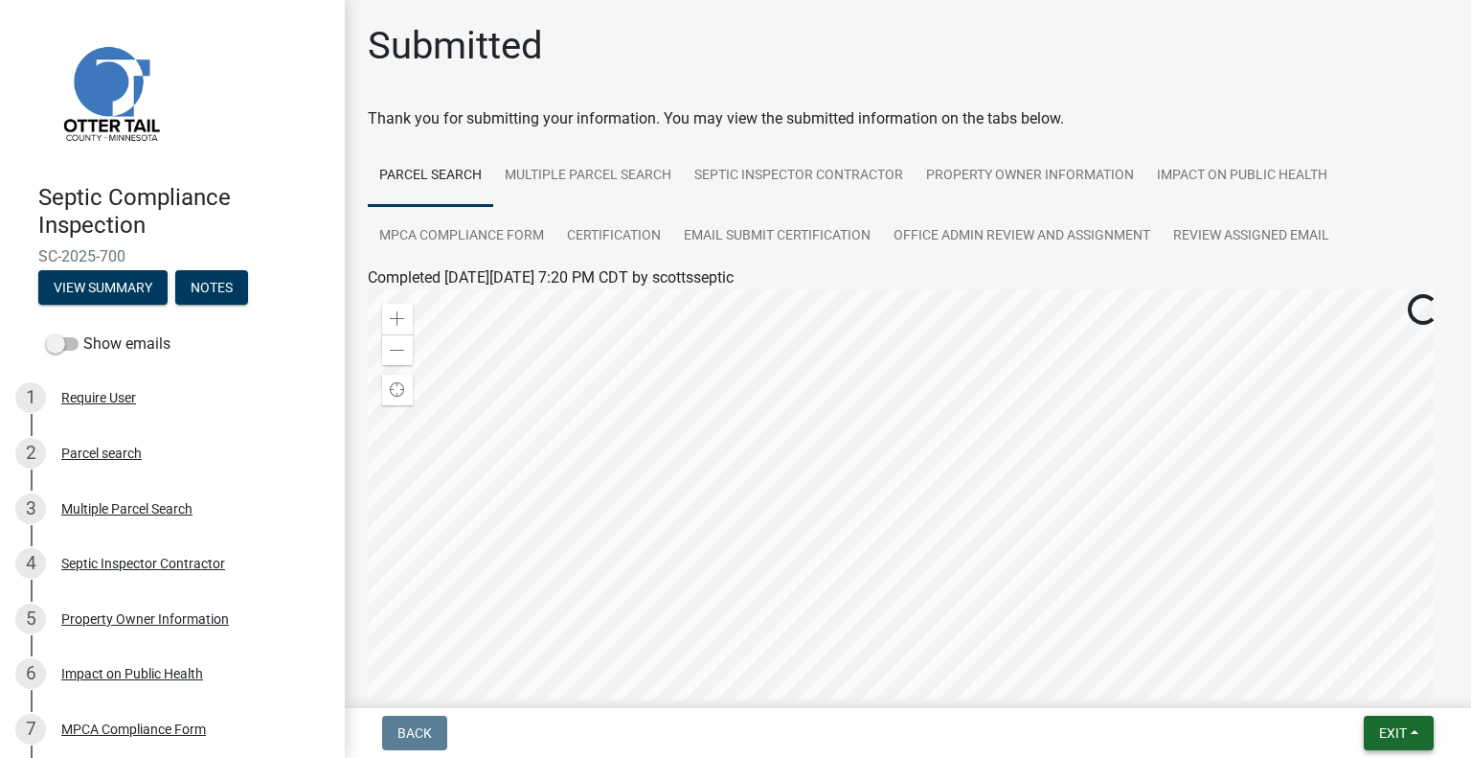
click at [1386, 733] on span "Exit" at bounding box center [1393, 732] width 28 height 15
click at [1362, 704] on button "Save & Exit" at bounding box center [1357, 683] width 153 height 46
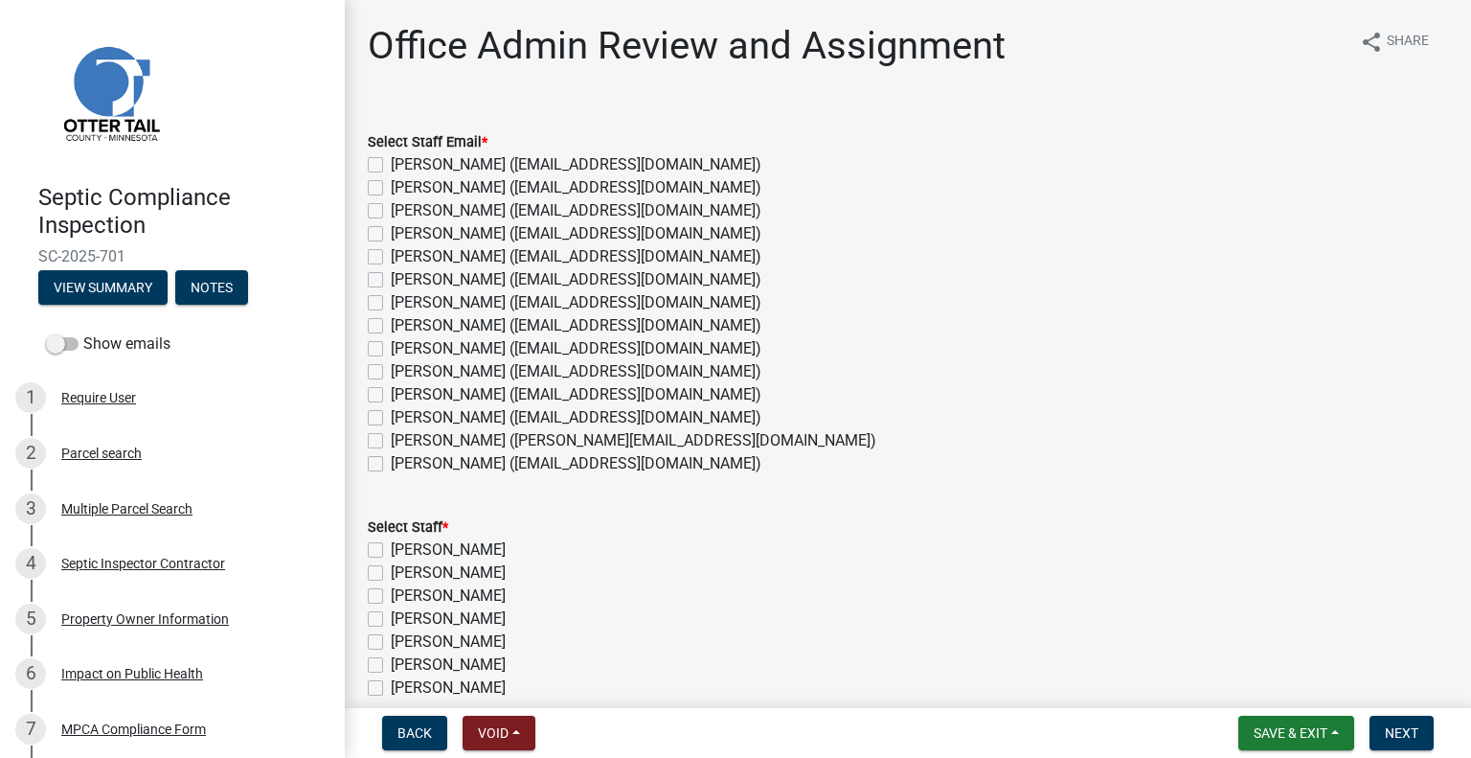
click at [433, 418] on label "[PERSON_NAME] ([EMAIL_ADDRESS][DOMAIN_NAME])" at bounding box center [576, 417] width 371 height 23
click at [403, 418] on input "[PERSON_NAME] ([EMAIL_ADDRESS][DOMAIN_NAME])" at bounding box center [397, 412] width 12 height 12
checkbox input "true"
checkbox input "false"
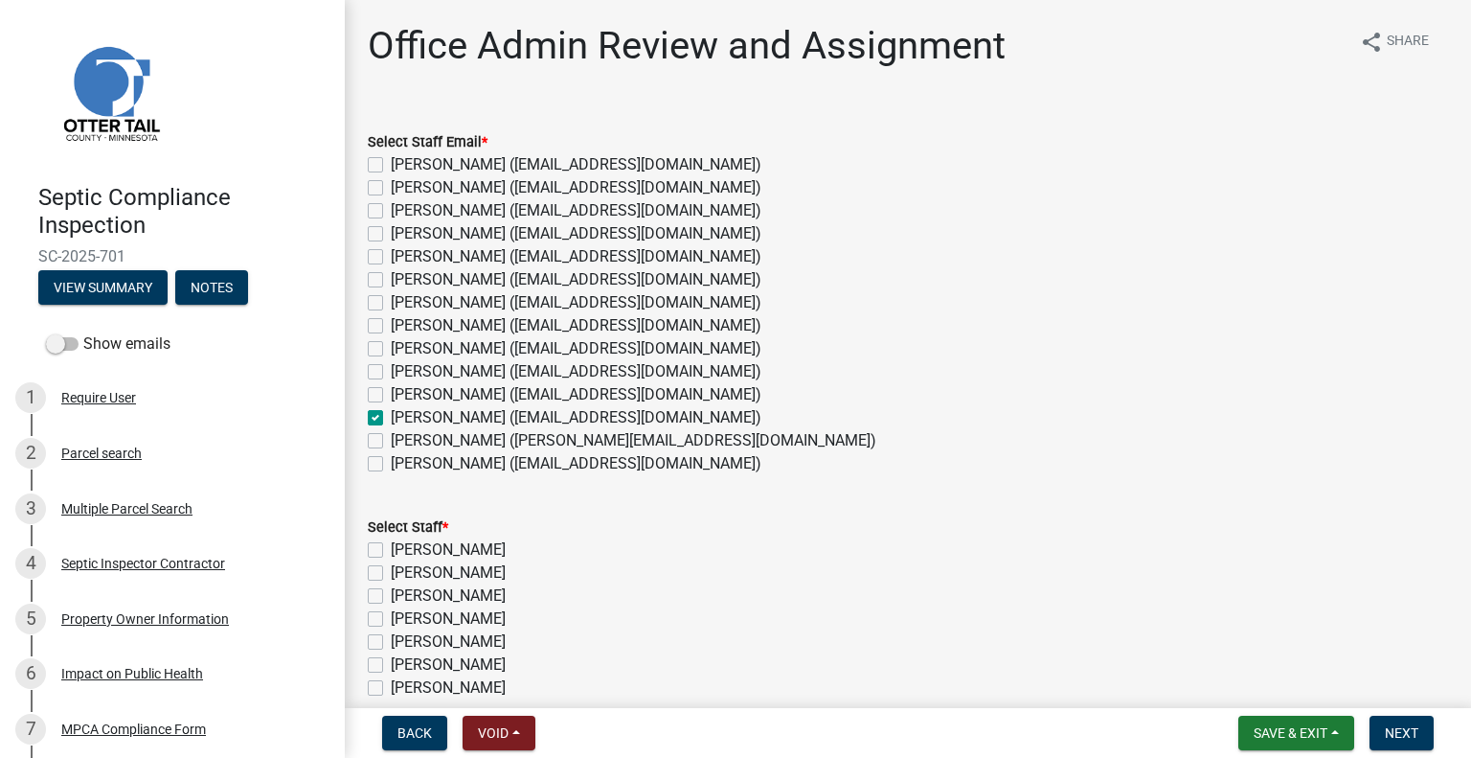
checkbox input "false"
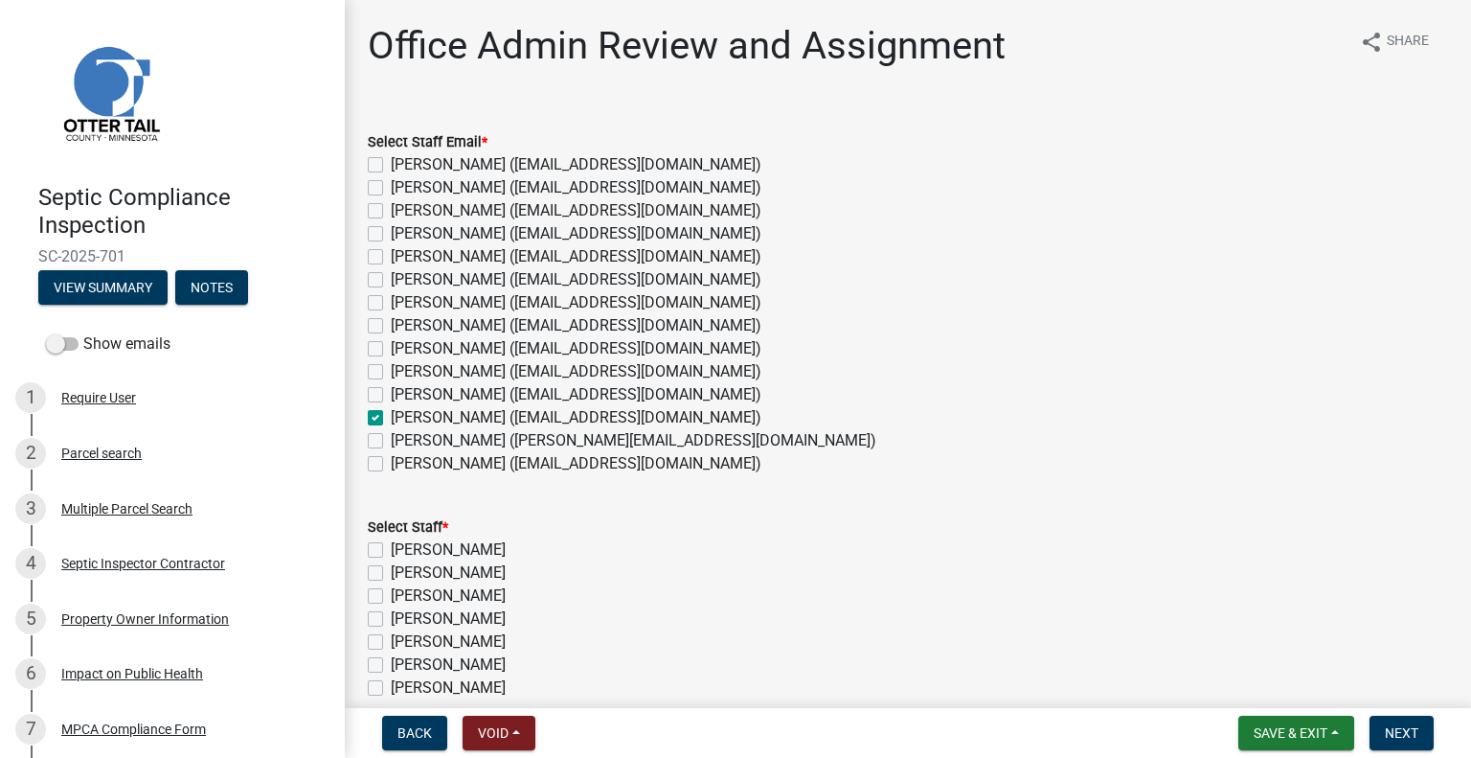
checkbox input "false"
checkbox input "true"
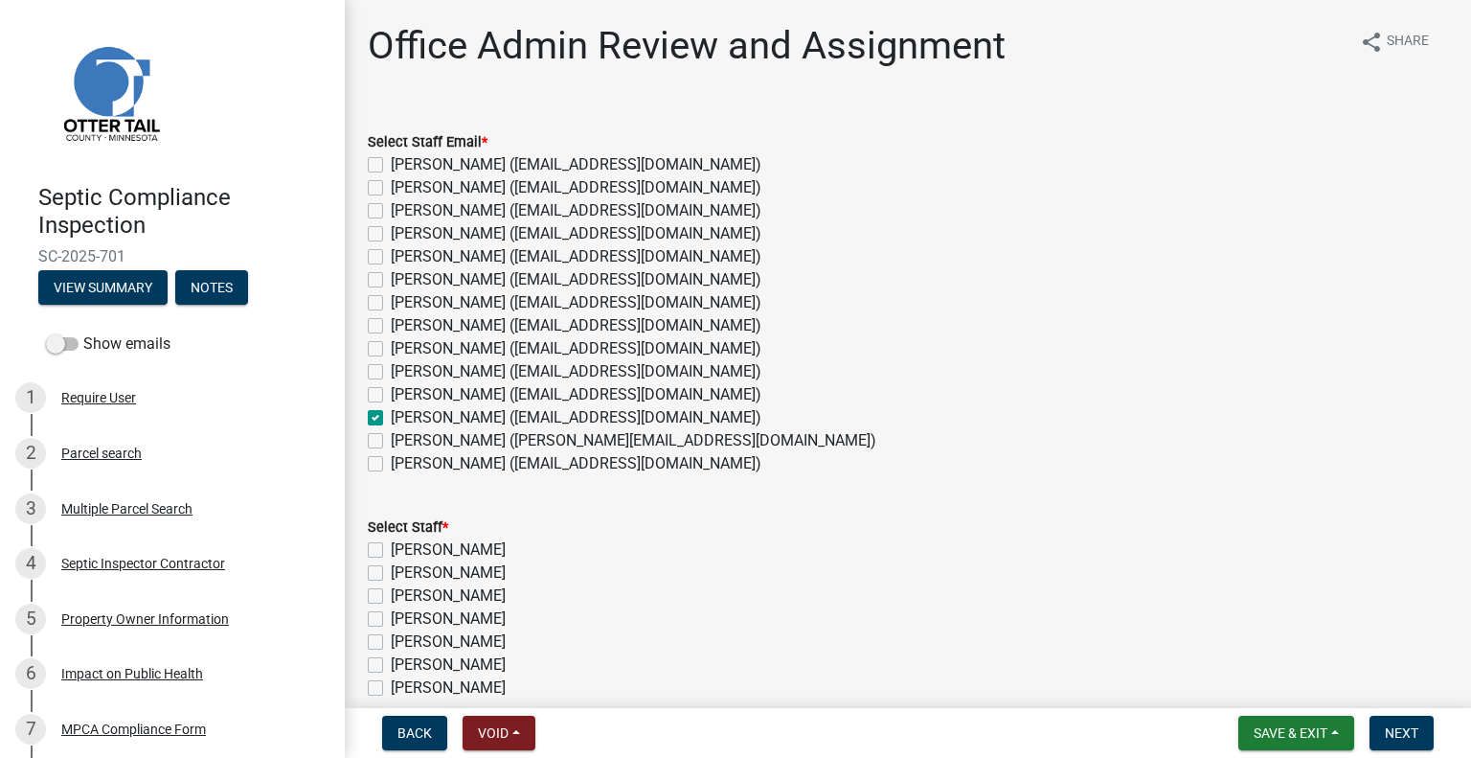
checkbox input "false"
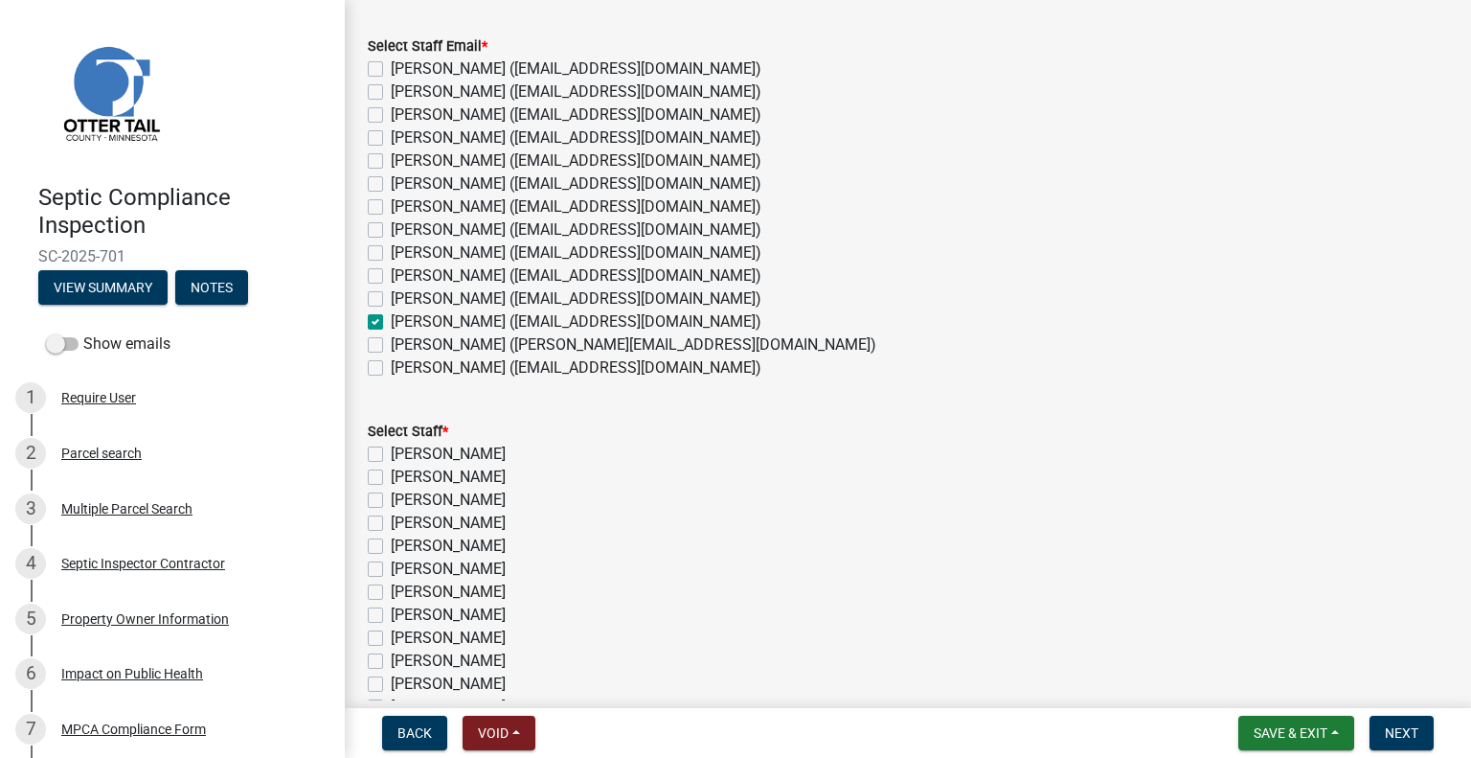
scroll to position [354, 0]
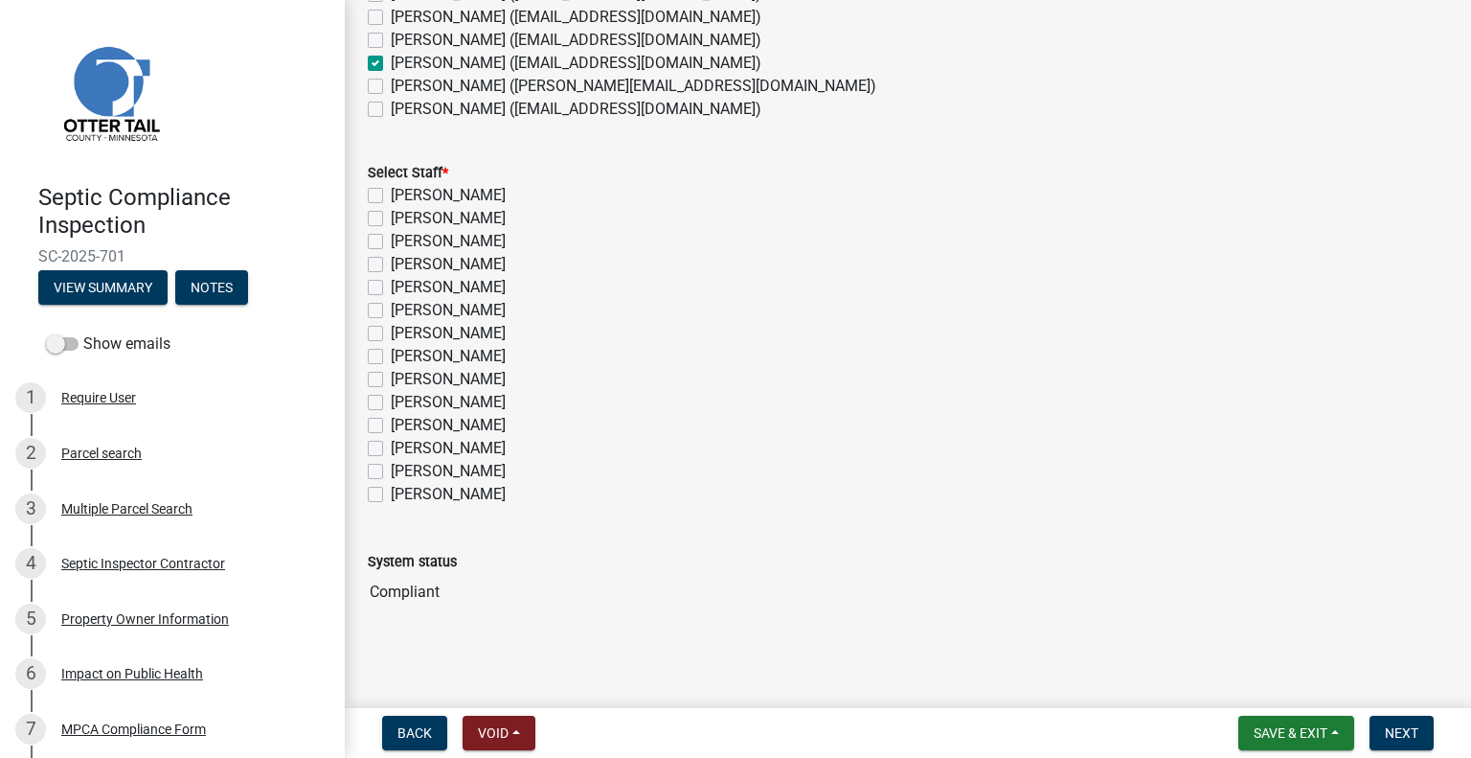
click at [438, 447] on label "Michelle Jevne" at bounding box center [448, 448] width 115 height 23
click at [403, 447] on input "Michelle Jevne" at bounding box center [397, 443] width 12 height 12
checkbox input "true"
checkbox input "false"
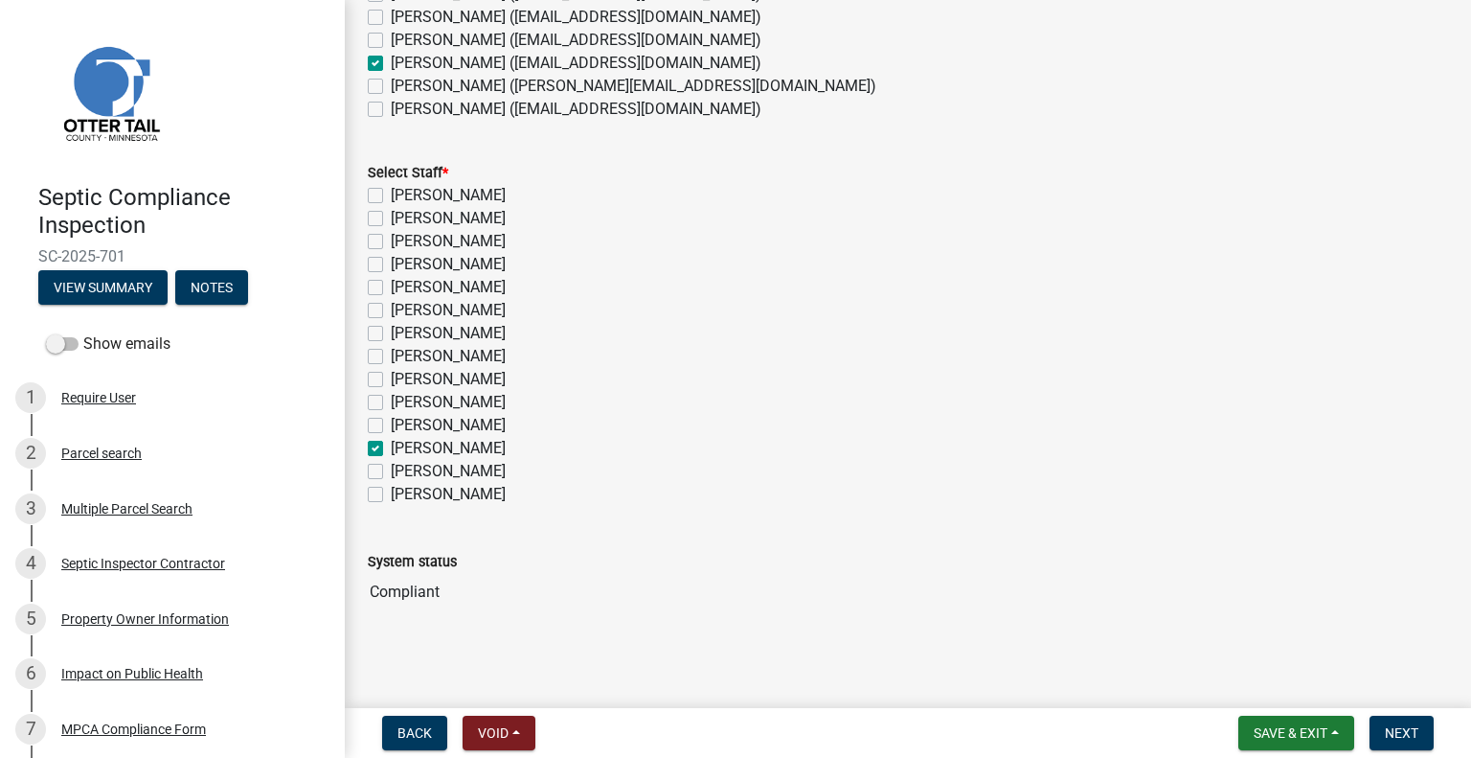
checkbox input "false"
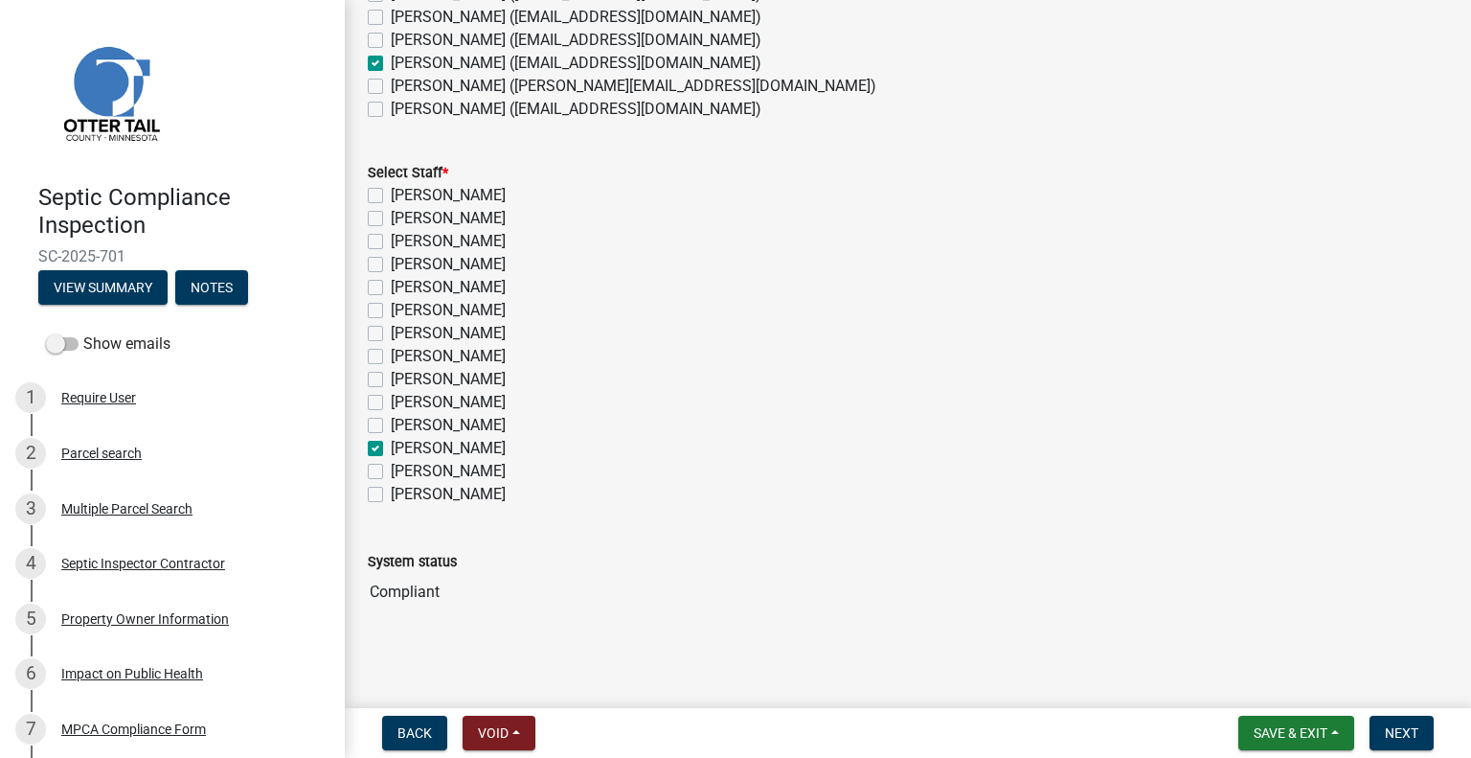
checkbox input "false"
checkbox input "true"
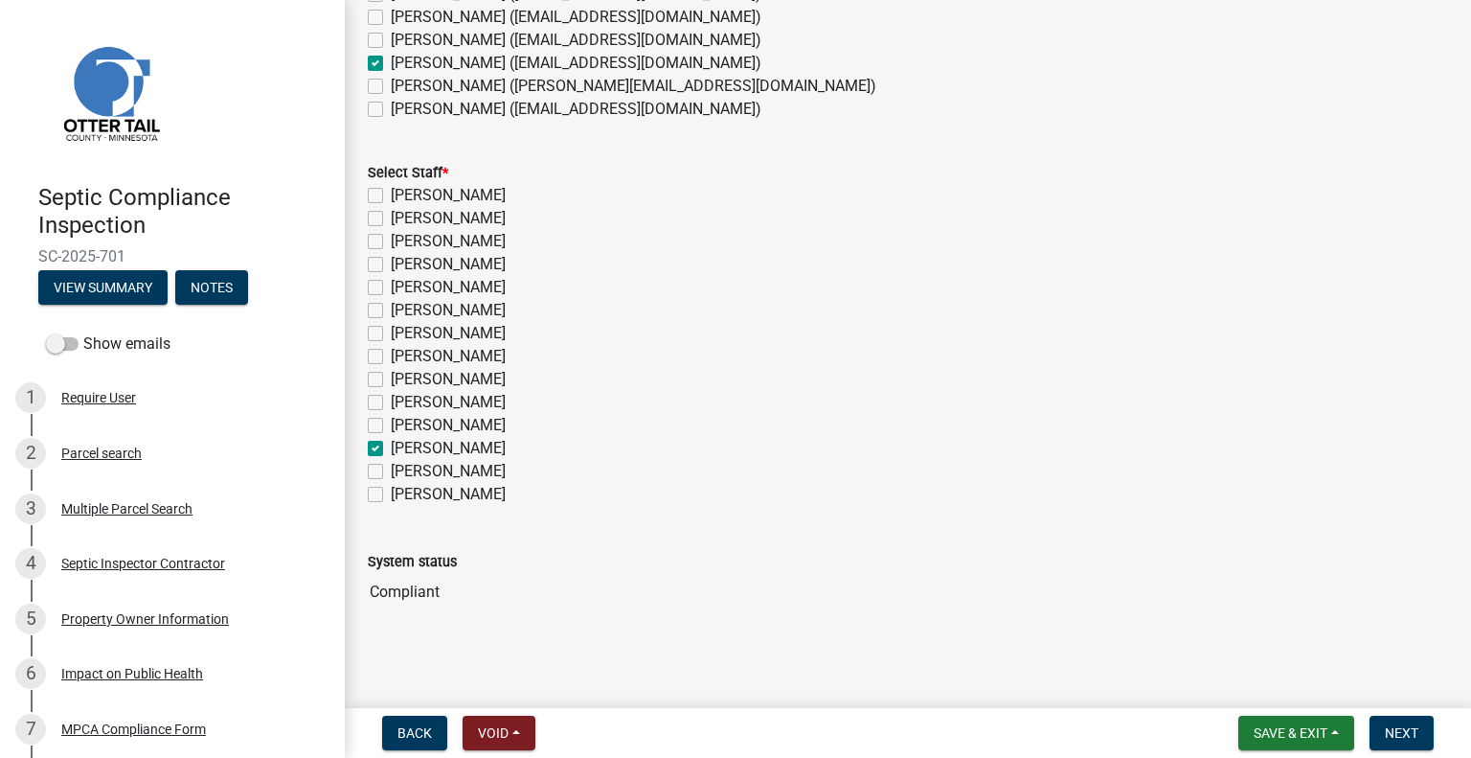
checkbox input "false"
click at [1405, 722] on button "Next" at bounding box center [1401, 732] width 64 height 34
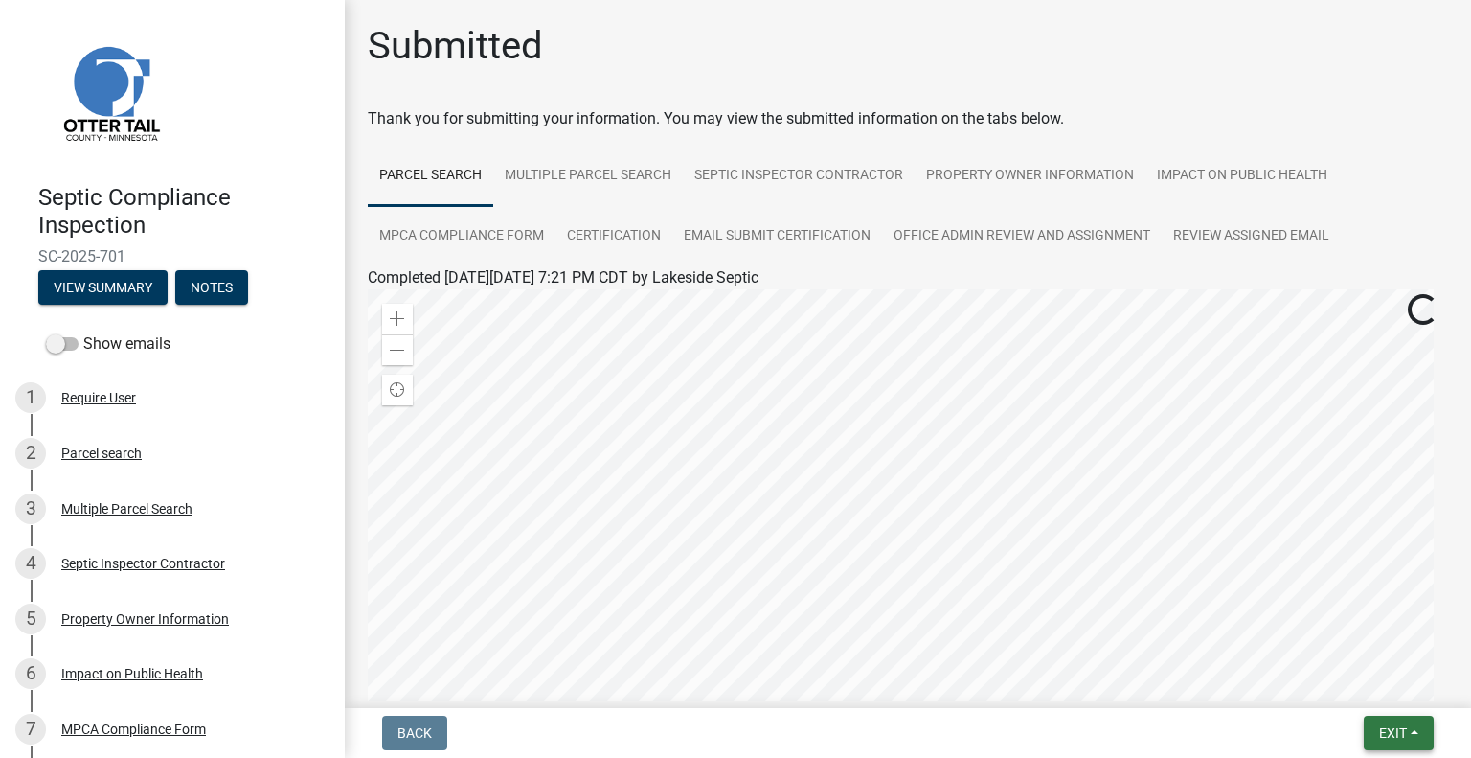
click at [1391, 735] on span "Exit" at bounding box center [1393, 732] width 28 height 15
click at [1329, 687] on button "Save & Exit" at bounding box center [1357, 683] width 153 height 46
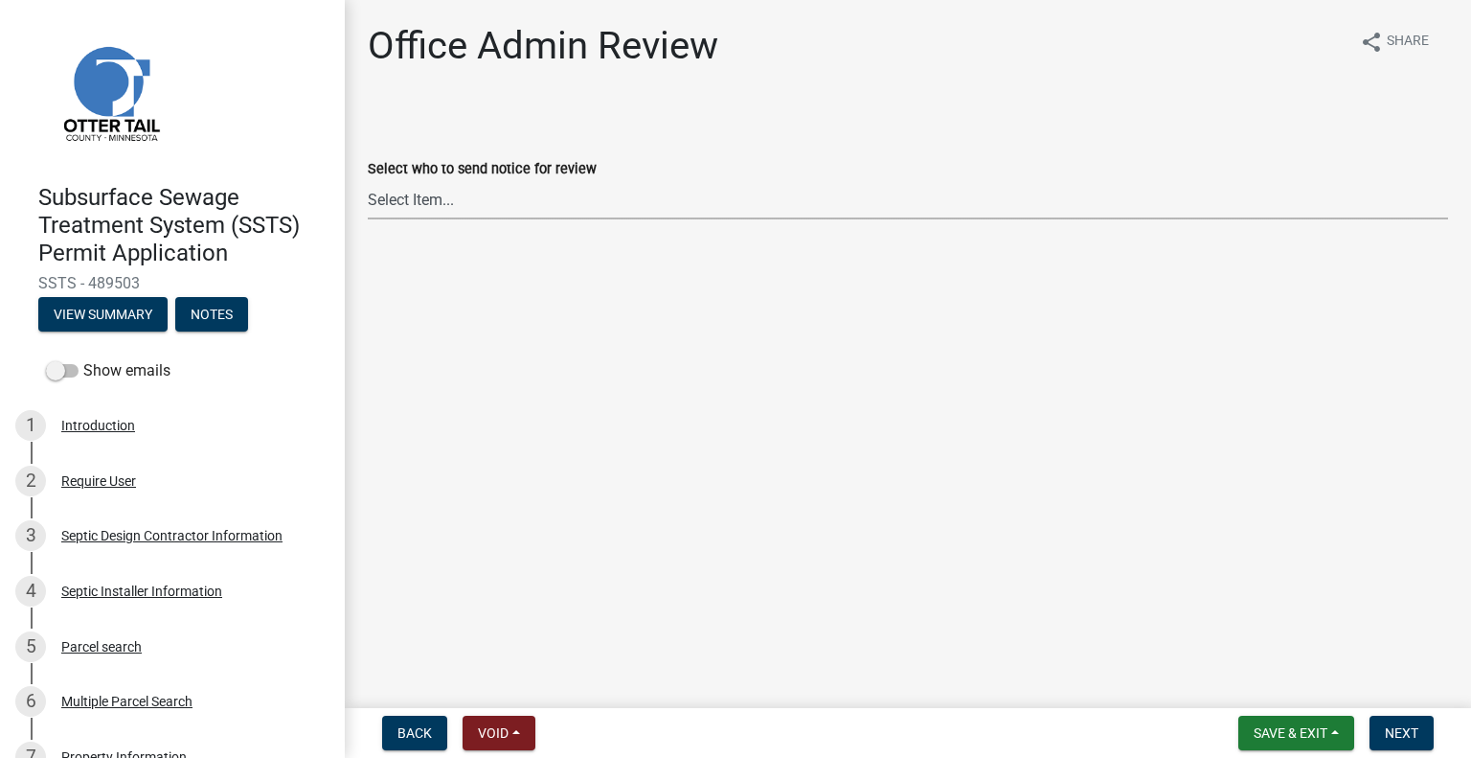
click at [449, 208] on select "Select Item... [PERSON_NAME] ([EMAIL_ADDRESS][DOMAIN_NAME]) [PERSON_NAME] ([EMA…" at bounding box center [908, 199] width 1080 height 39
click at [368, 180] on select "Select Item... [PERSON_NAME] ([EMAIL_ADDRESS][DOMAIN_NAME]) [PERSON_NAME] ([EMA…" at bounding box center [908, 199] width 1080 height 39
select select "587f38f5-c90e-4c12-9e10-d3e23909bbca"
click at [1394, 731] on span "Next" at bounding box center [1402, 732] width 34 height 15
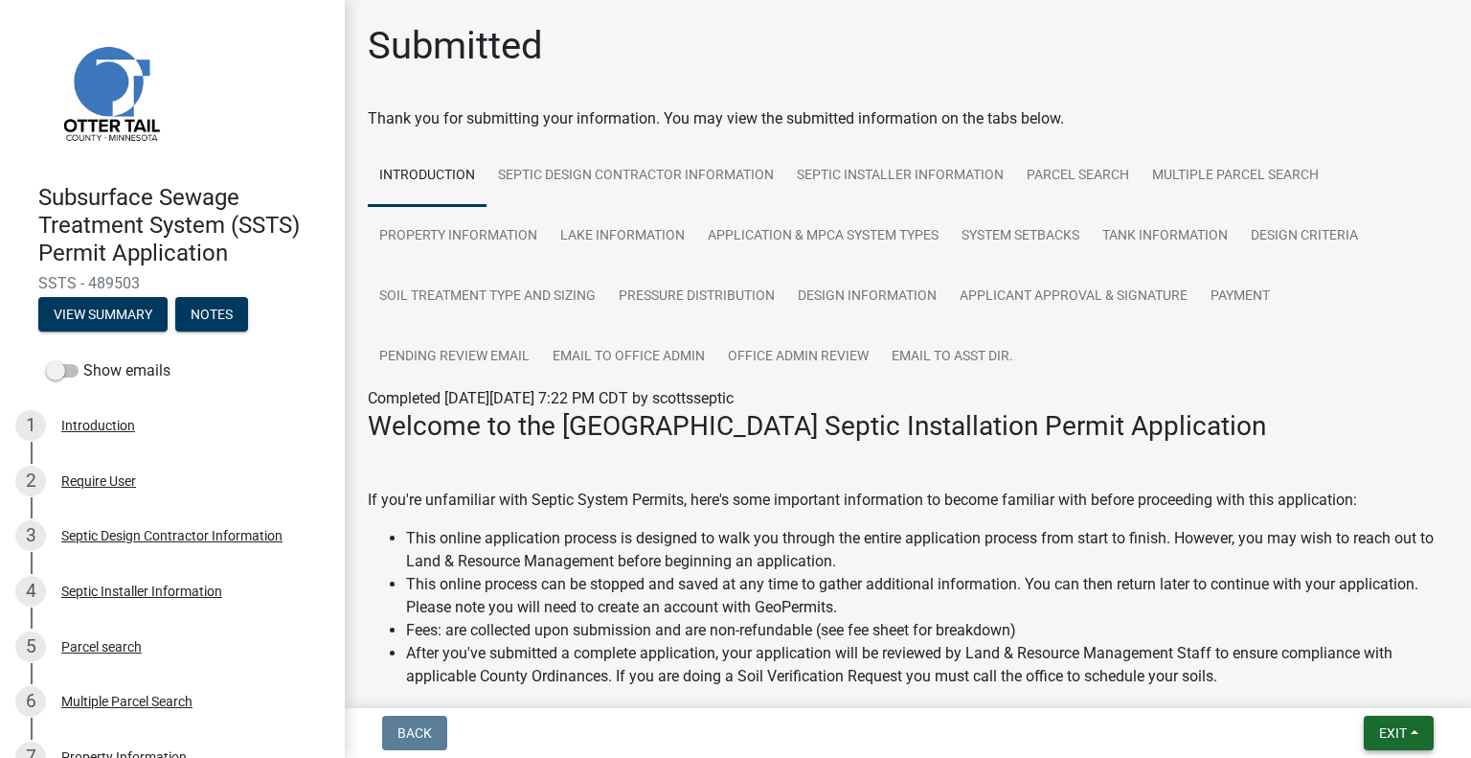
click at [1379, 735] on span "Exit" at bounding box center [1393, 732] width 28 height 15
click at [1353, 685] on button "Save & Exit" at bounding box center [1357, 683] width 153 height 46
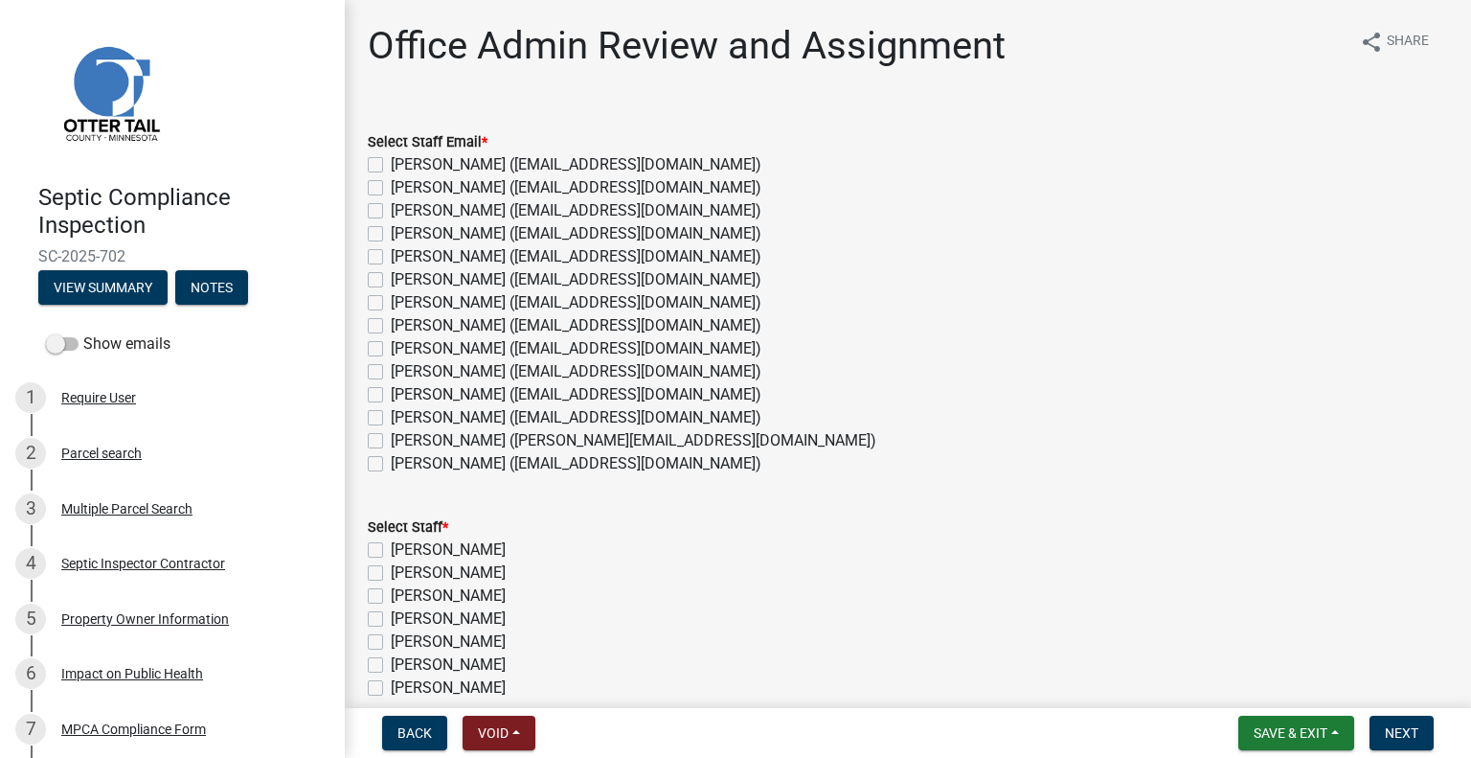
click at [456, 410] on label "[PERSON_NAME] ([EMAIL_ADDRESS][DOMAIN_NAME])" at bounding box center [576, 417] width 371 height 23
click at [403, 410] on input "[PERSON_NAME] ([EMAIL_ADDRESS][DOMAIN_NAME])" at bounding box center [397, 412] width 12 height 12
checkbox input "true"
checkbox input "false"
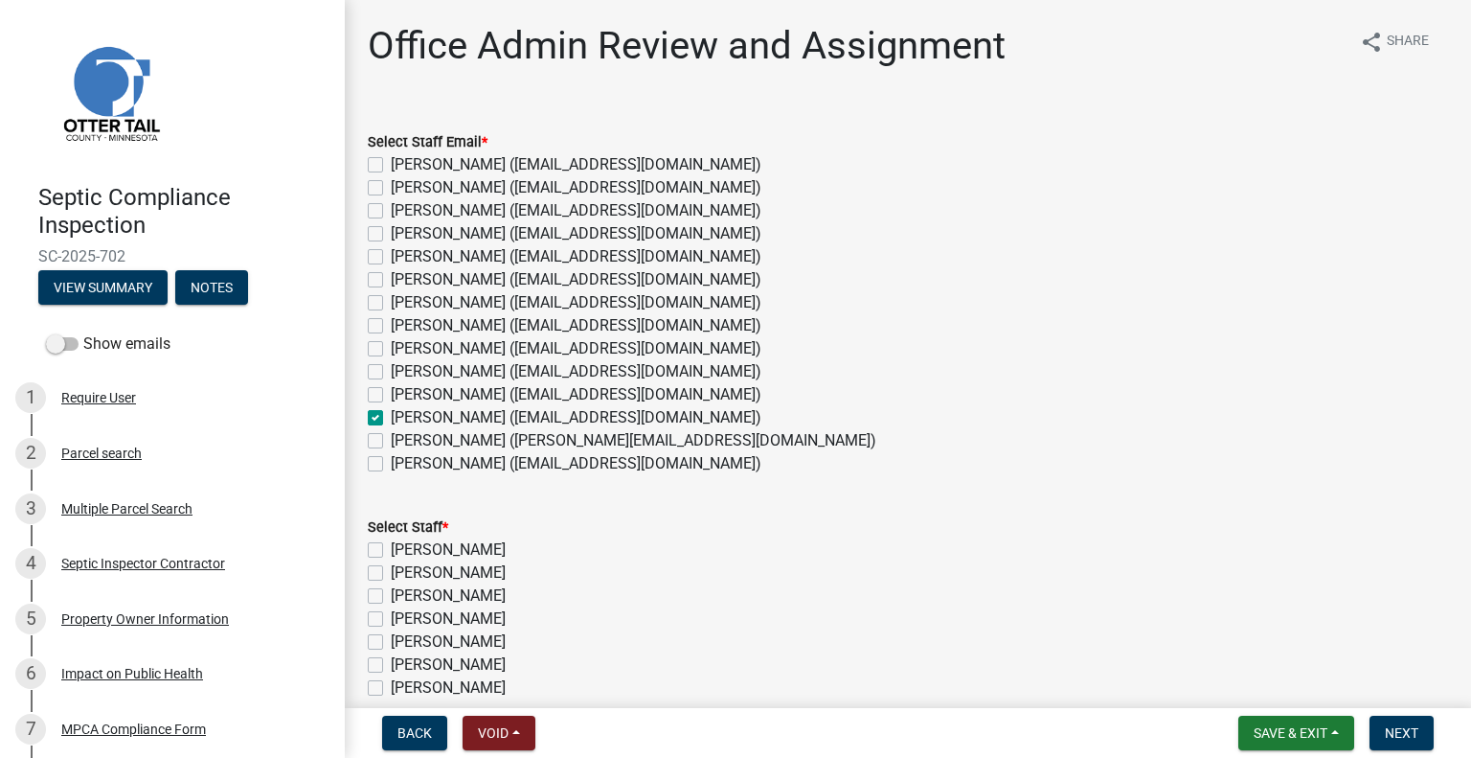
checkbox input "false"
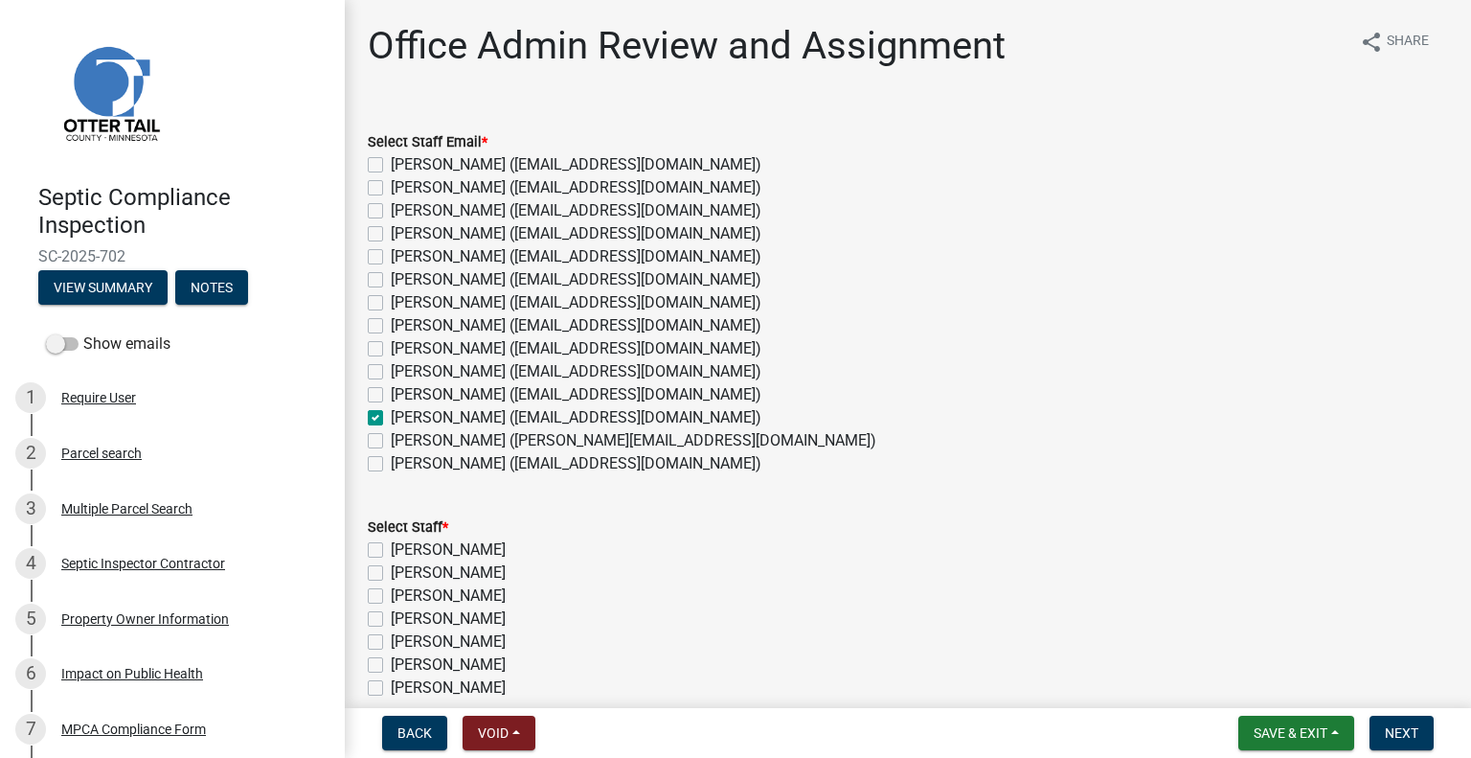
checkbox input "false"
checkbox input "true"
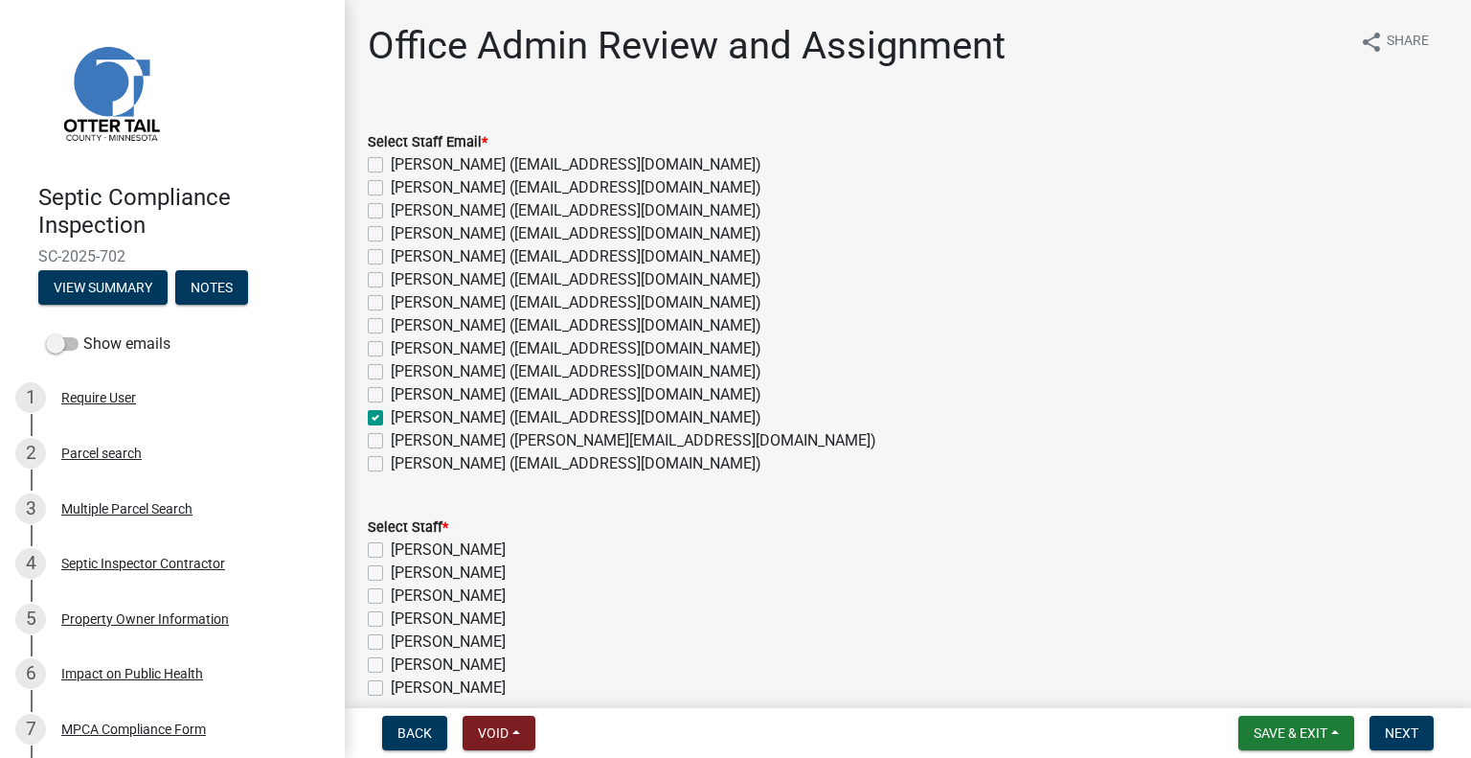
checkbox input "false"
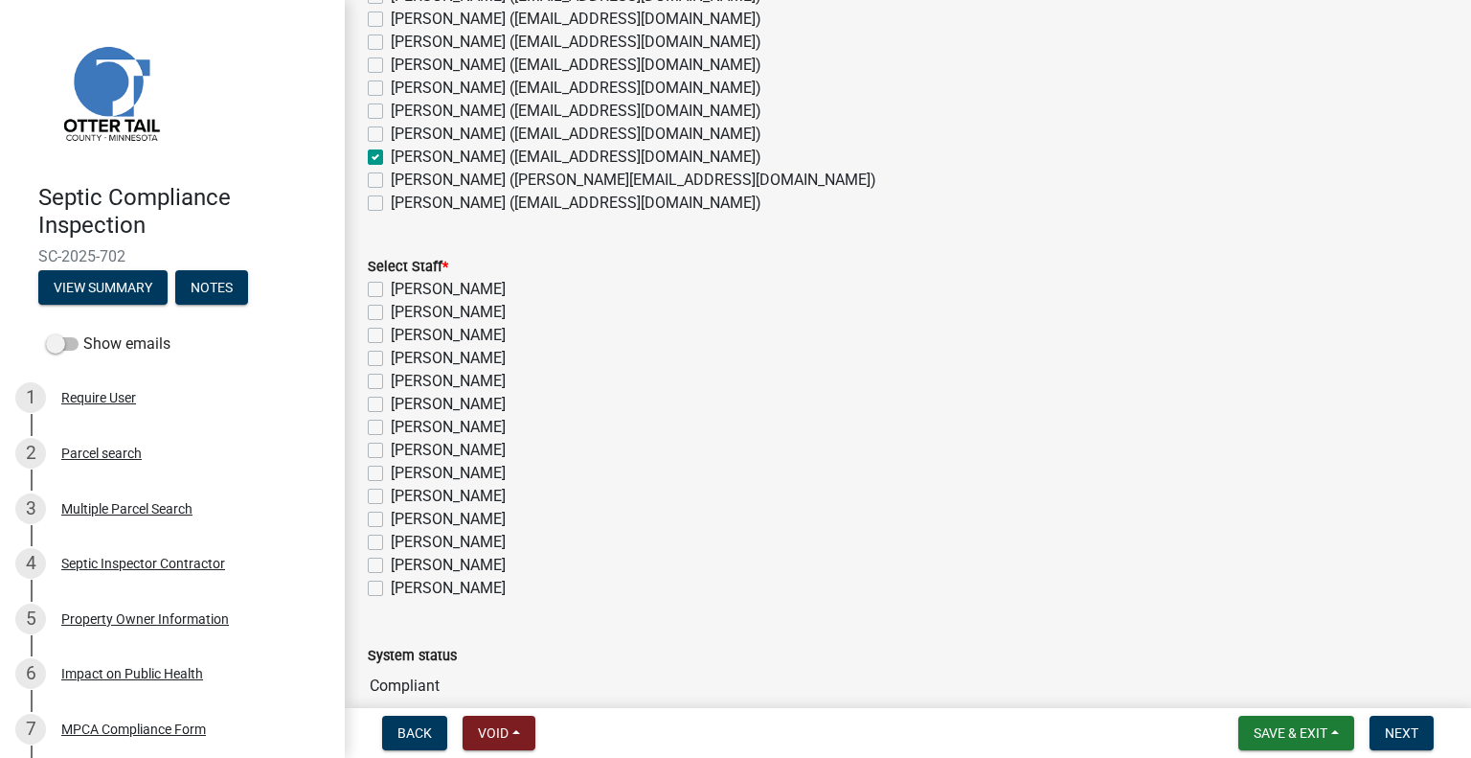
scroll to position [354, 0]
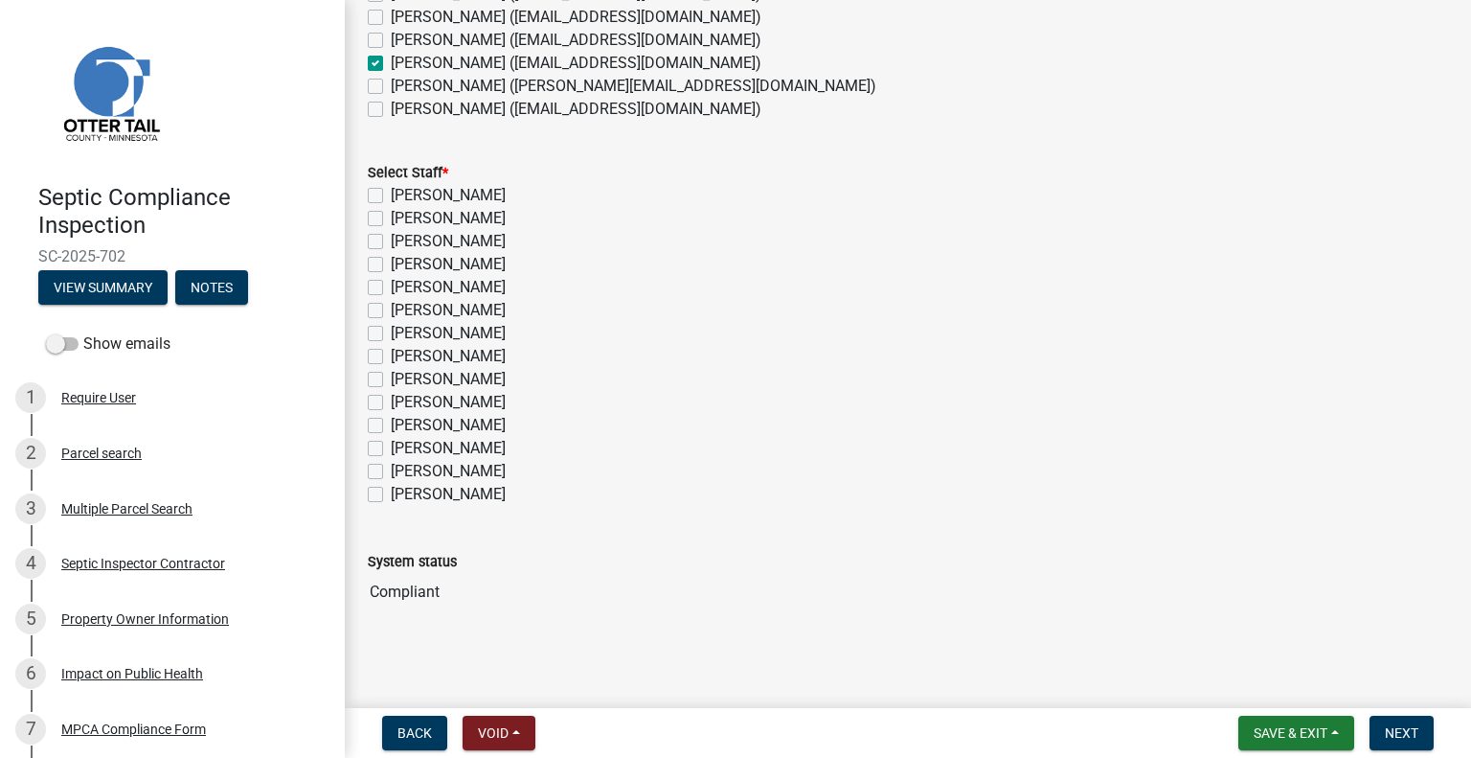
click at [467, 448] on label "Michelle Jevne" at bounding box center [448, 448] width 115 height 23
click at [403, 448] on input "Michelle Jevne" at bounding box center [397, 443] width 12 height 12
checkbox input "true"
checkbox input "false"
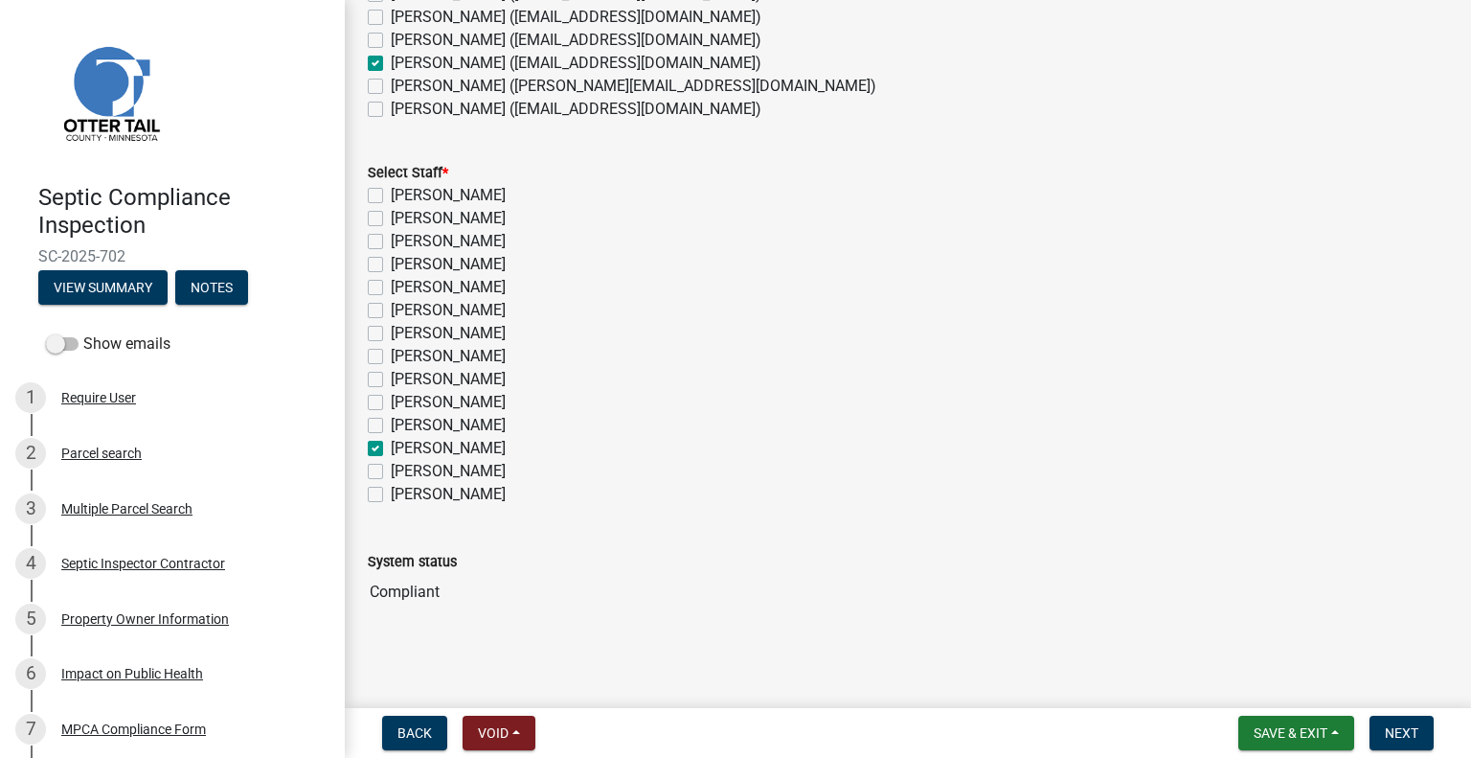
checkbox input "false"
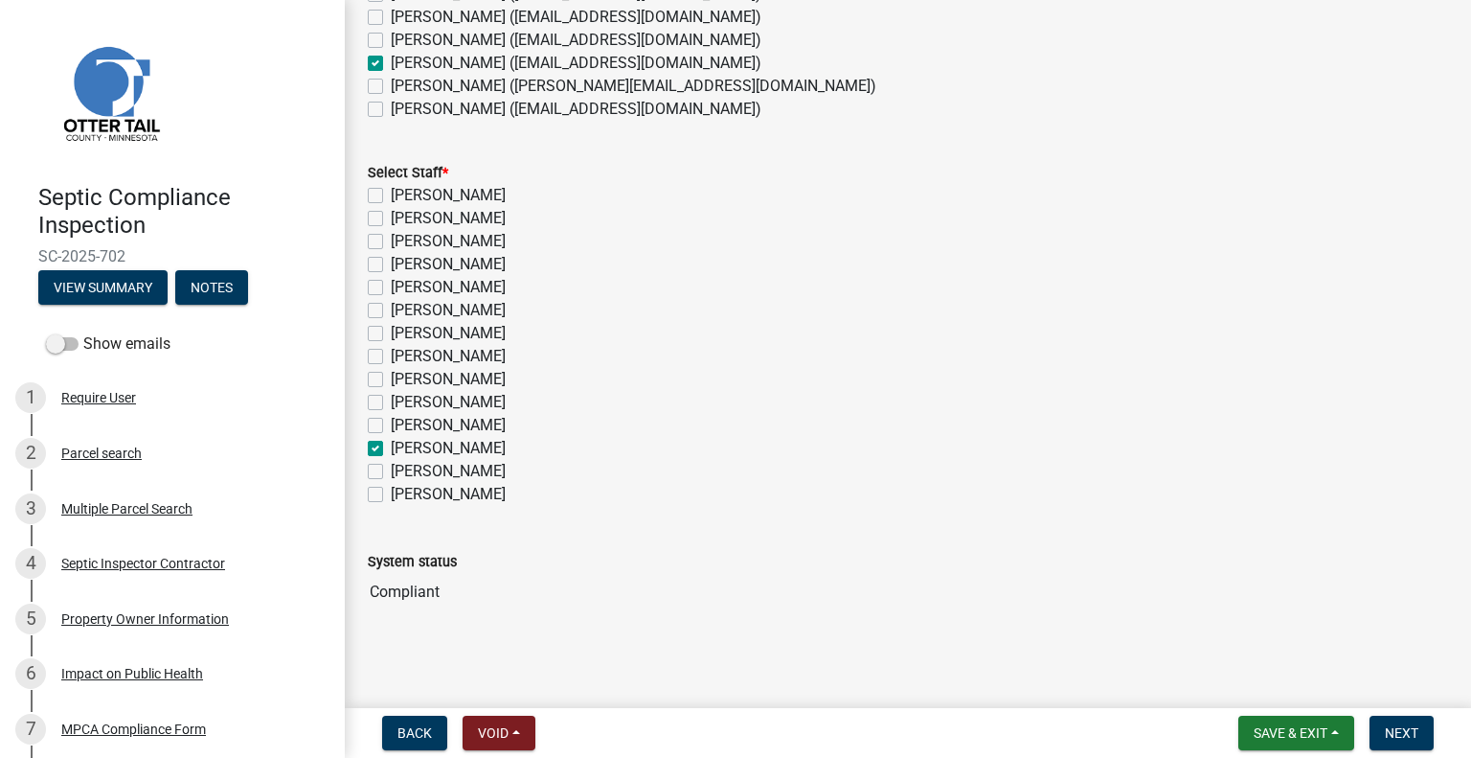
checkbox input "false"
checkbox input "true"
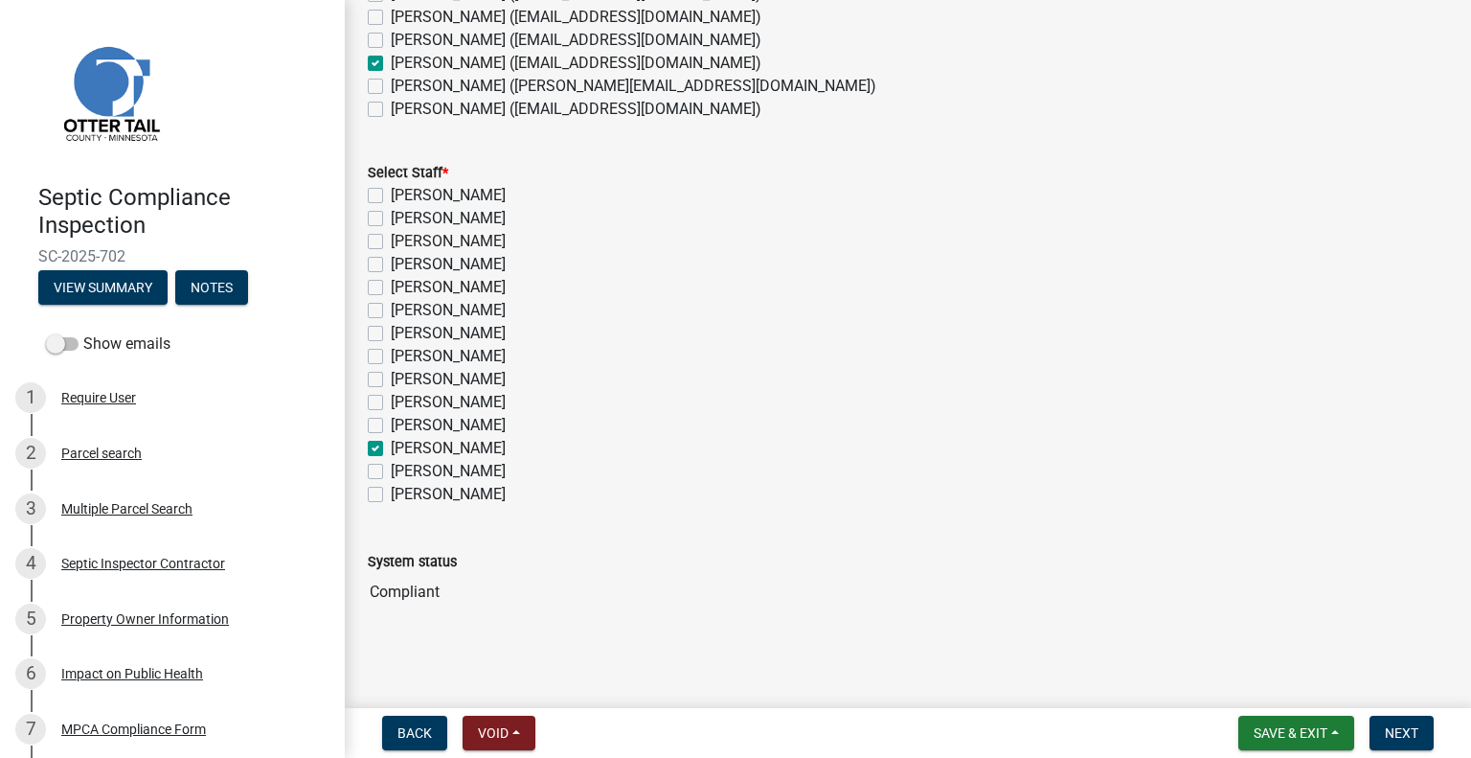
checkbox input "false"
click at [1414, 725] on span "Next" at bounding box center [1402, 732] width 34 height 15
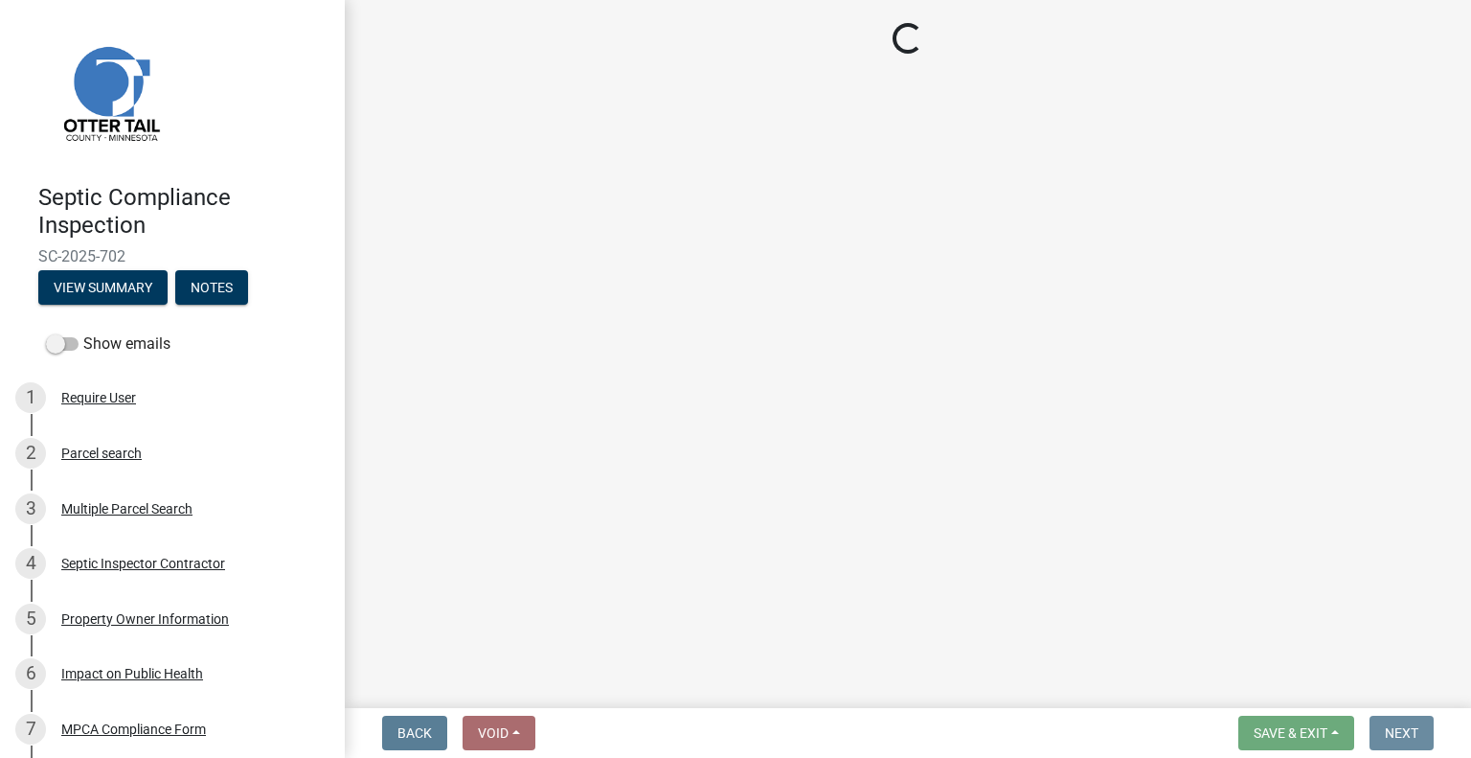
scroll to position [0, 0]
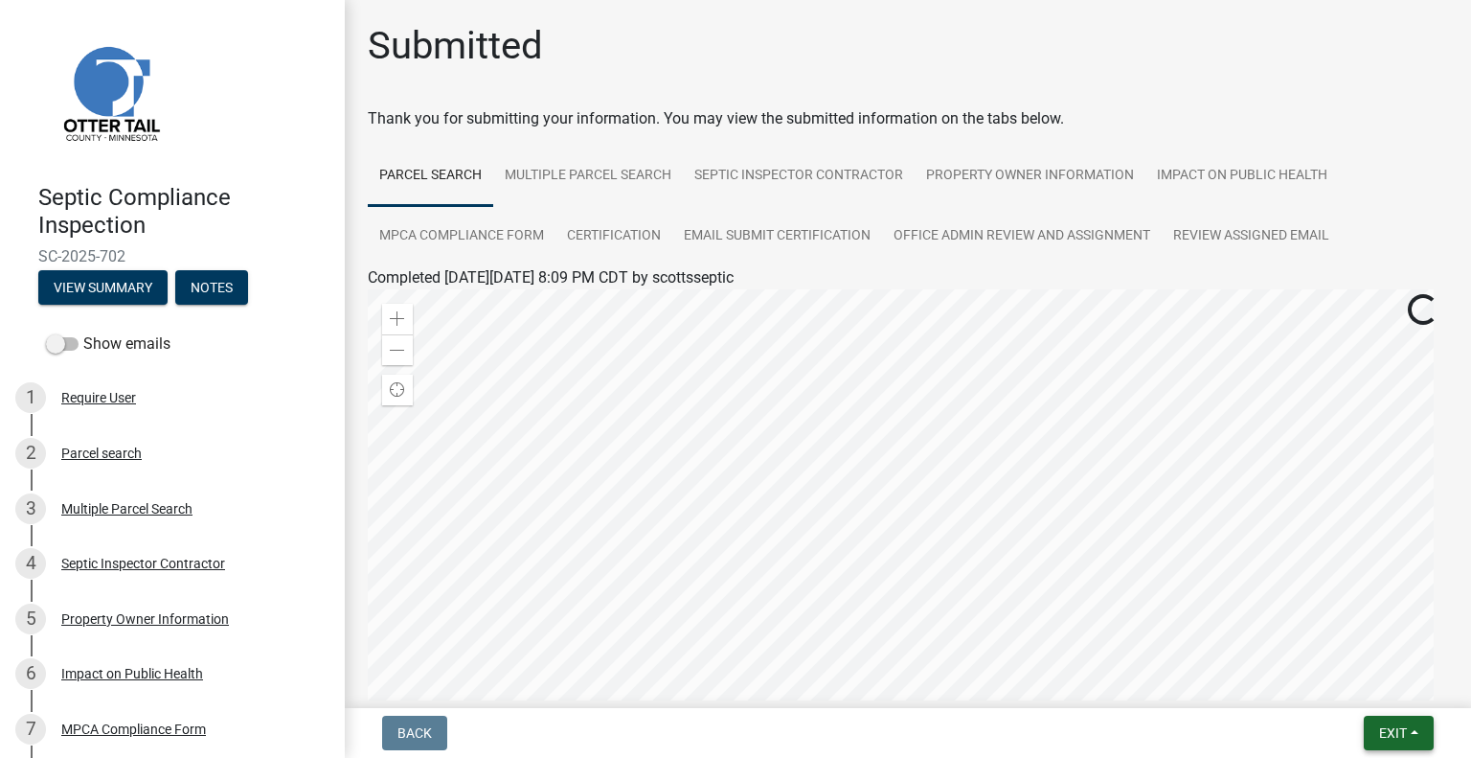
drag, startPoint x: 1383, startPoint y: 730, endPoint x: 1346, endPoint y: 688, distance: 56.3
click at [1383, 730] on span "Exit" at bounding box center [1393, 732] width 28 height 15
click at [1346, 689] on button "Save & Exit" at bounding box center [1357, 683] width 153 height 46
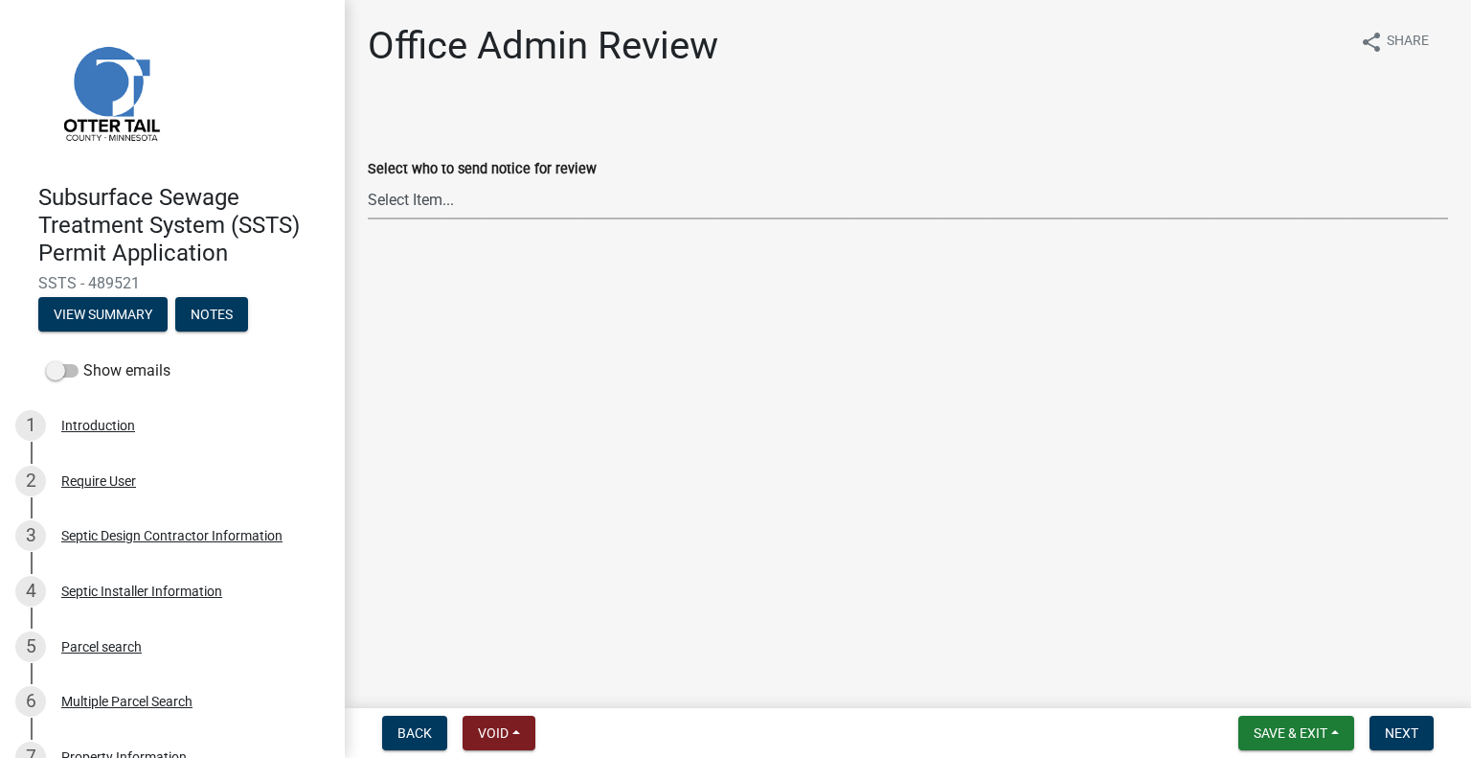
click at [548, 194] on select "Select Item... [PERSON_NAME] ([EMAIL_ADDRESS][DOMAIN_NAME]) [PERSON_NAME] ([EMA…" at bounding box center [908, 199] width 1080 height 39
click at [368, 180] on select "Select Item... [PERSON_NAME] ([EMAIL_ADDRESS][DOMAIN_NAME]) [PERSON_NAME] ([EMA…" at bounding box center [908, 199] width 1080 height 39
select select "587f38f5-c90e-4c12-9e10-d3e23909bbca"
click at [1399, 732] on span "Next" at bounding box center [1402, 732] width 34 height 15
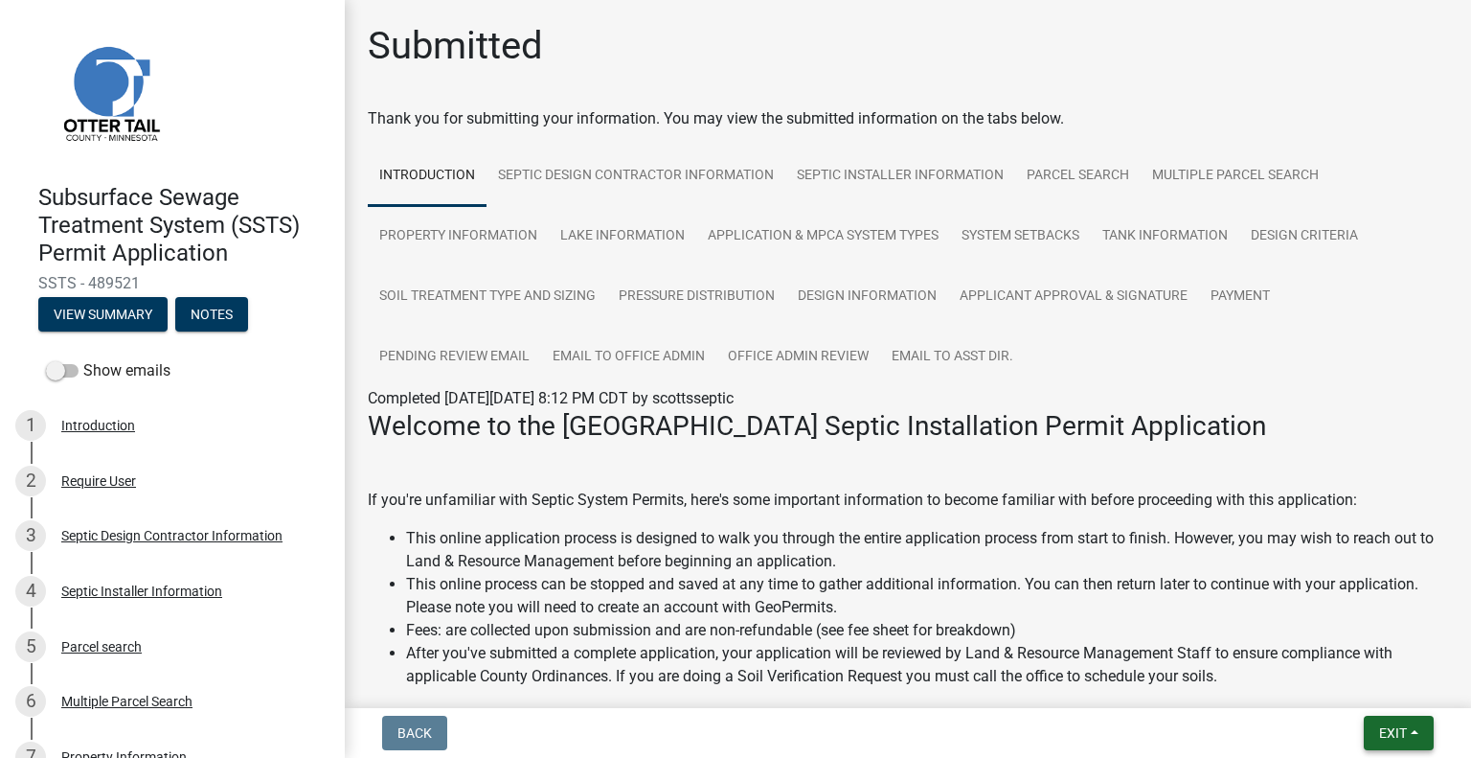
click at [1383, 725] on span "Exit" at bounding box center [1393, 732] width 28 height 15
click at [1334, 690] on button "Save & Exit" at bounding box center [1357, 683] width 153 height 46
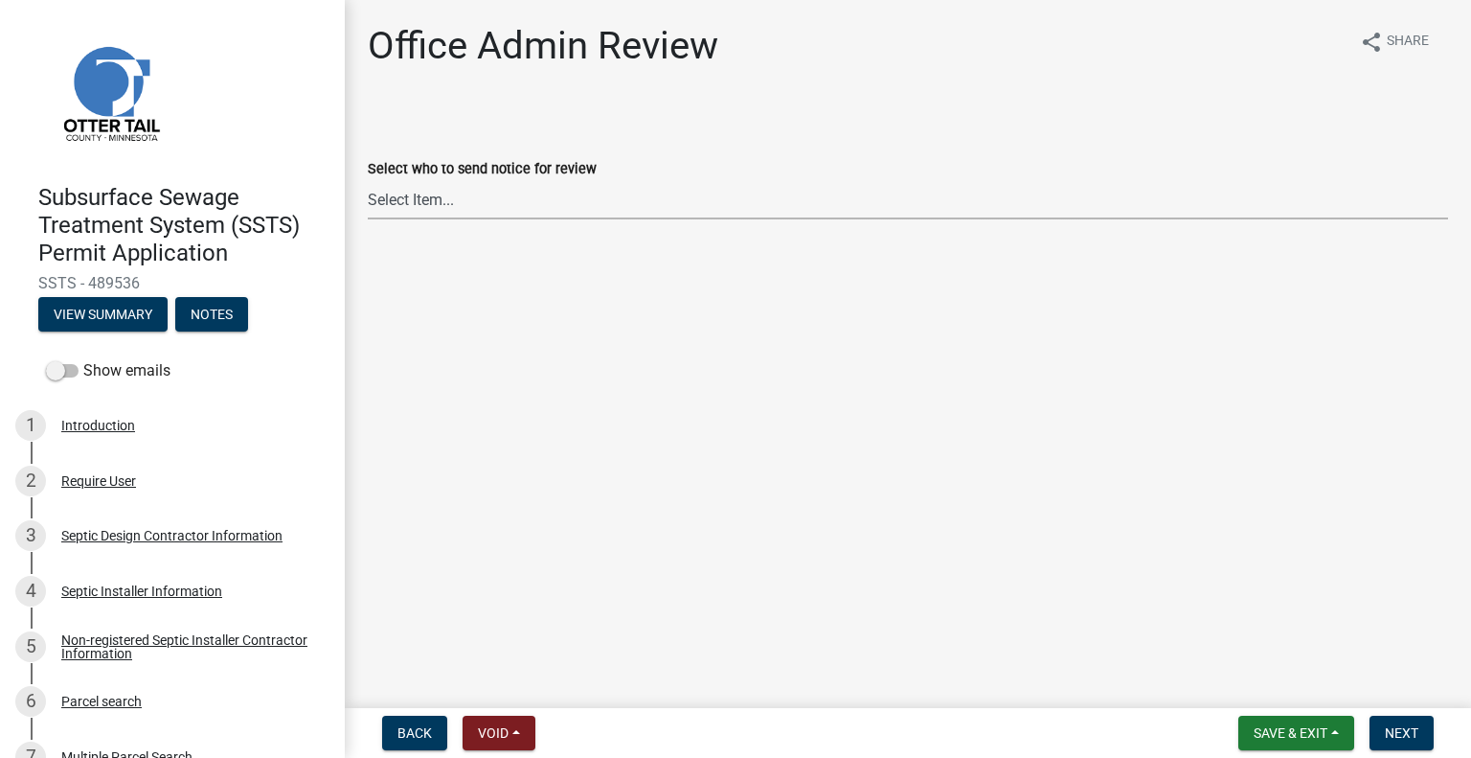
click at [443, 207] on select "Select Item... [PERSON_NAME] ([EMAIL_ADDRESS][DOMAIN_NAME]) [PERSON_NAME] ([EMA…" at bounding box center [908, 199] width 1080 height 39
click at [368, 180] on select "Select Item... [PERSON_NAME] ([EMAIL_ADDRESS][DOMAIN_NAME]) [PERSON_NAME] ([EMA…" at bounding box center [908, 199] width 1080 height 39
select select "587f38f5-c90e-4c12-9e10-d3e23909bbca"
click at [1390, 731] on span "Next" at bounding box center [1402, 732] width 34 height 15
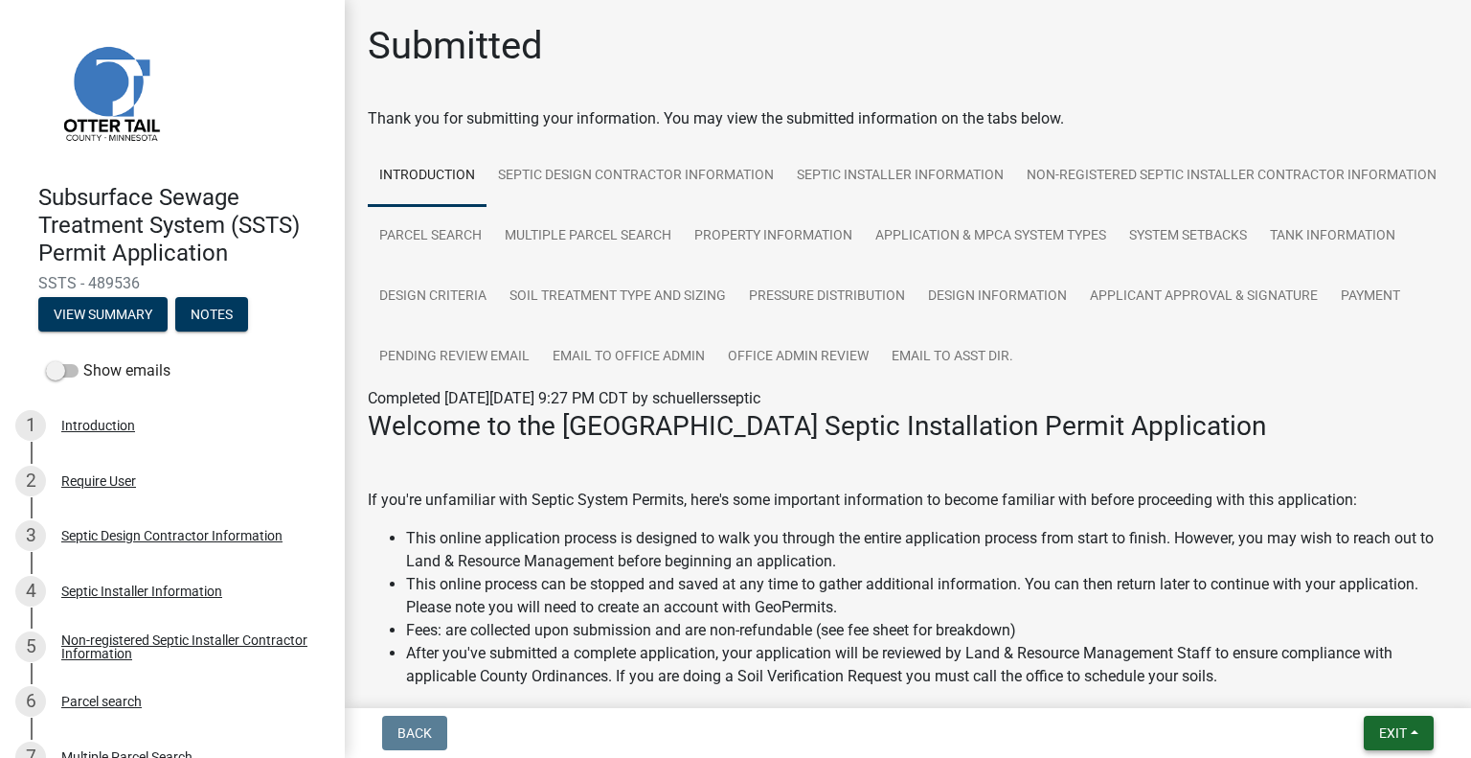
click at [1402, 736] on span "Exit" at bounding box center [1393, 732] width 28 height 15
click at [1376, 702] on button "Save & Exit" at bounding box center [1357, 683] width 153 height 46
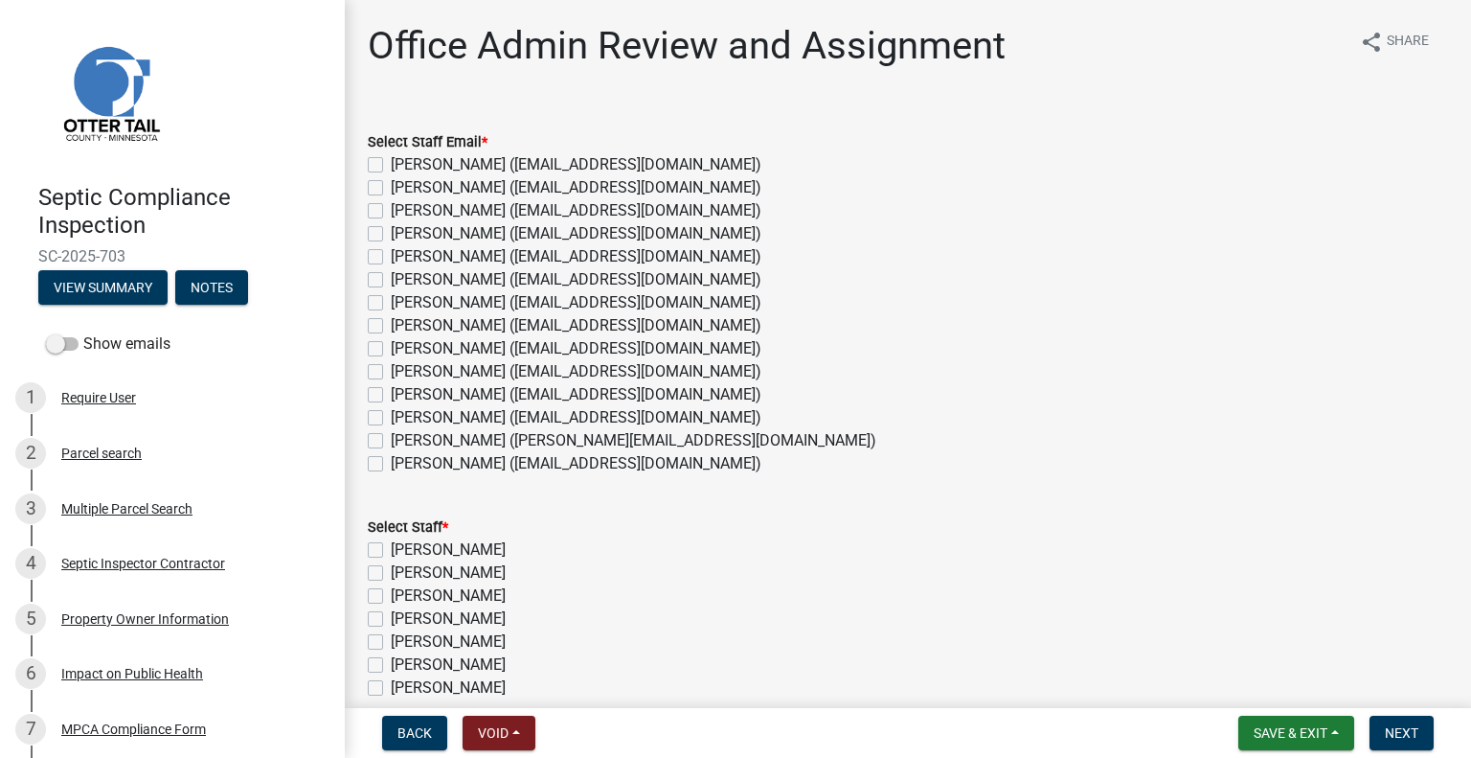
click at [438, 324] on label "[PERSON_NAME] ([EMAIL_ADDRESS][DOMAIN_NAME])" at bounding box center [576, 325] width 371 height 23
click at [403, 324] on input "[PERSON_NAME] ([EMAIL_ADDRESS][DOMAIN_NAME])" at bounding box center [397, 320] width 12 height 12
checkbox input "true"
checkbox input "false"
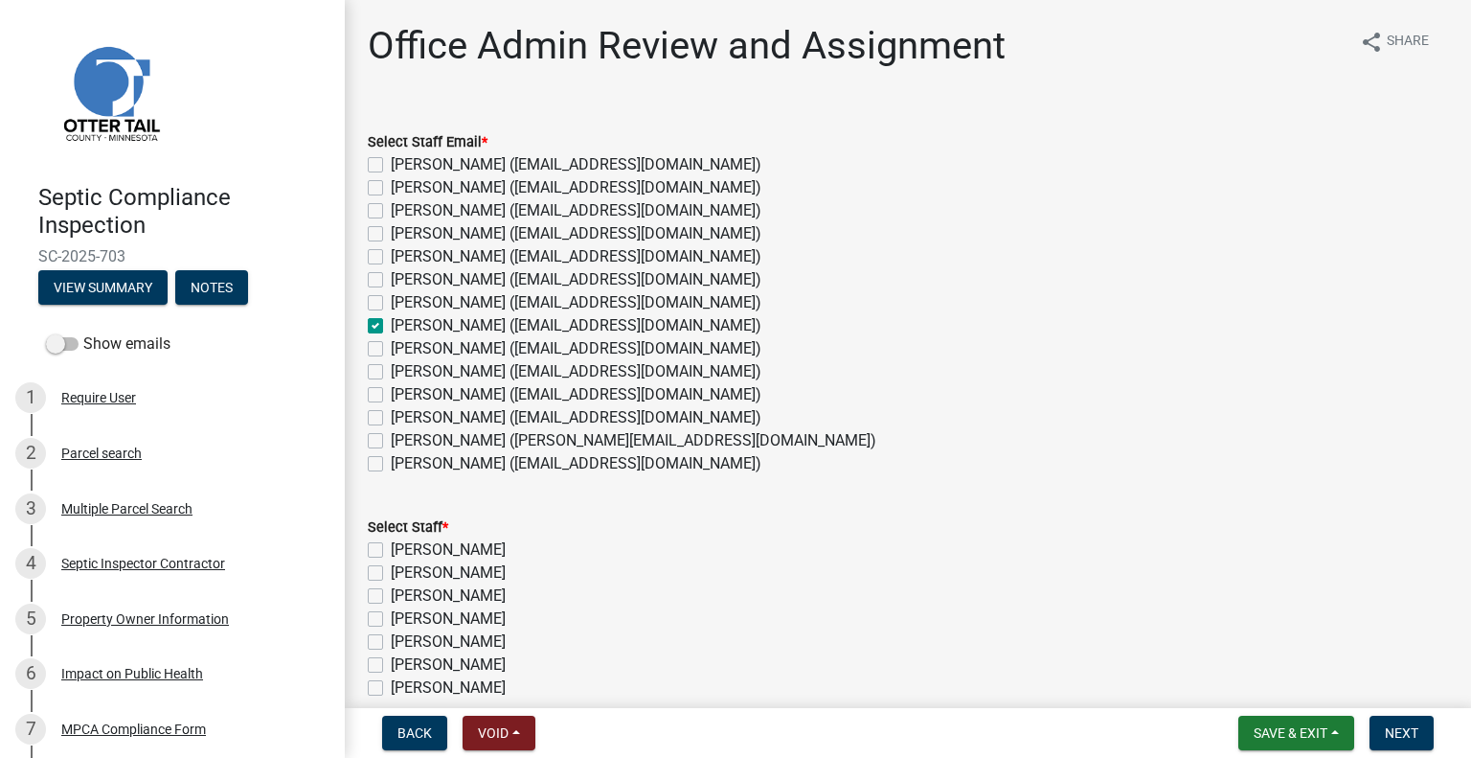
checkbox input "false"
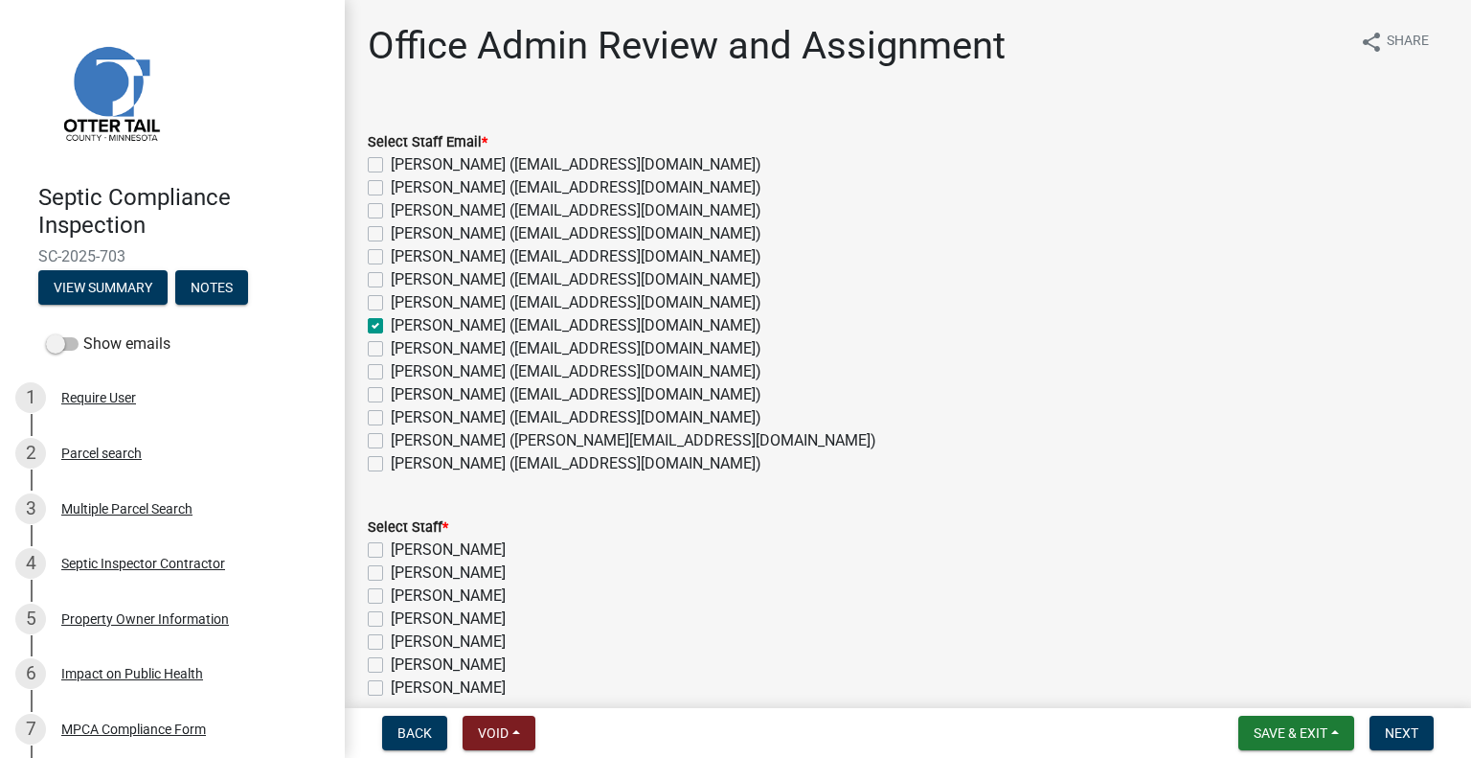
checkbox input "true"
checkbox input "false"
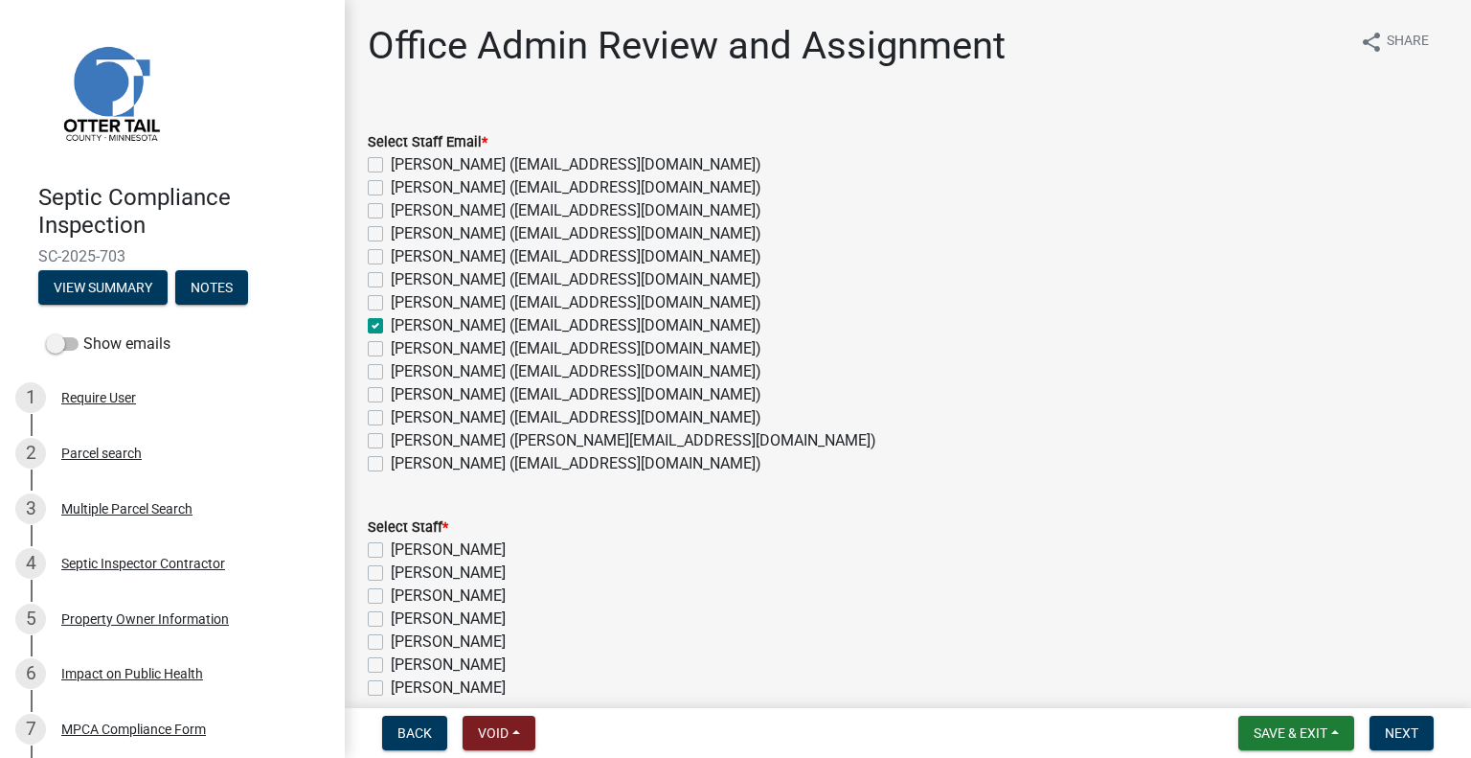
checkbox input "false"
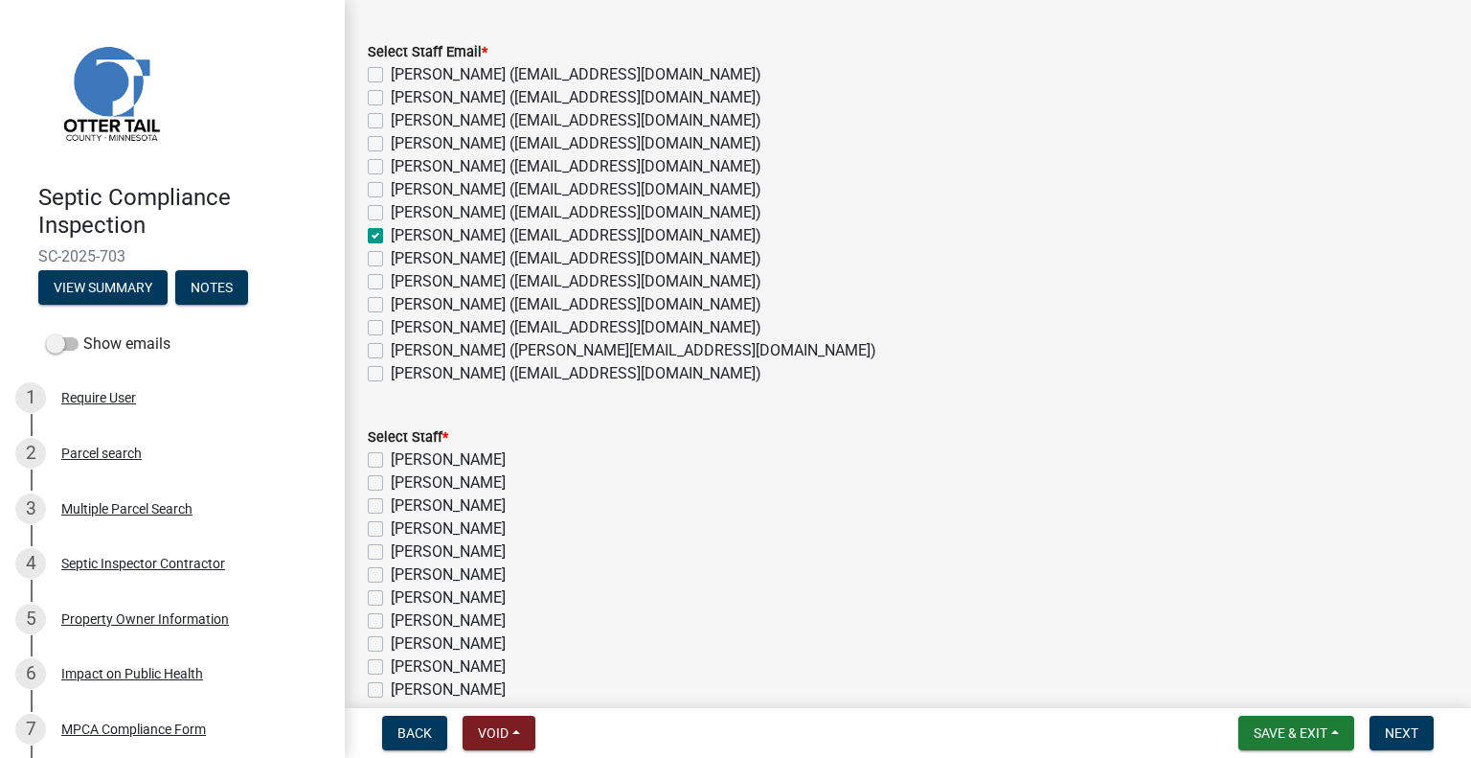
scroll to position [96, 0]
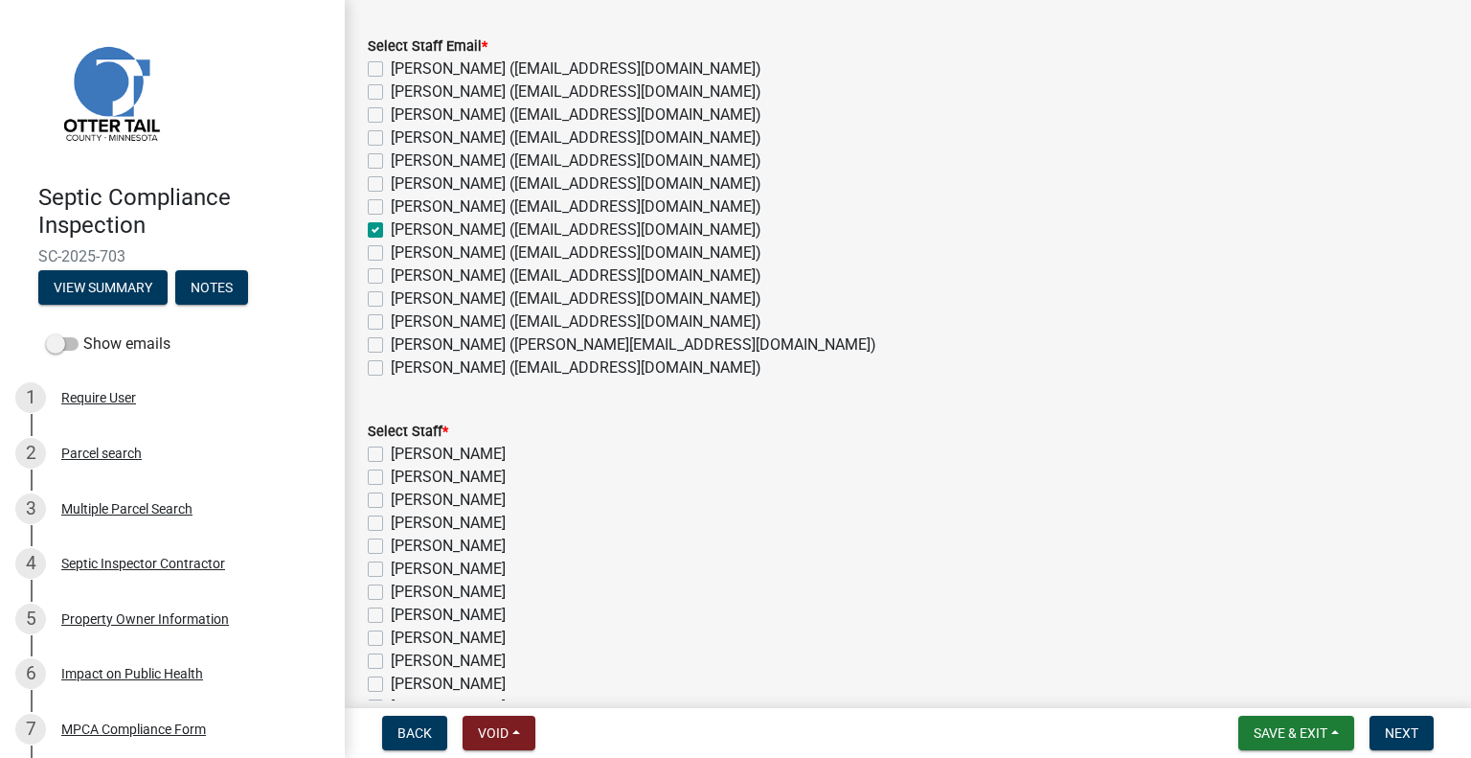
click at [476, 609] on label "[PERSON_NAME]" at bounding box center [448, 614] width 115 height 23
click at [403, 609] on input "[PERSON_NAME]" at bounding box center [397, 609] width 12 height 12
checkbox input "true"
checkbox input "false"
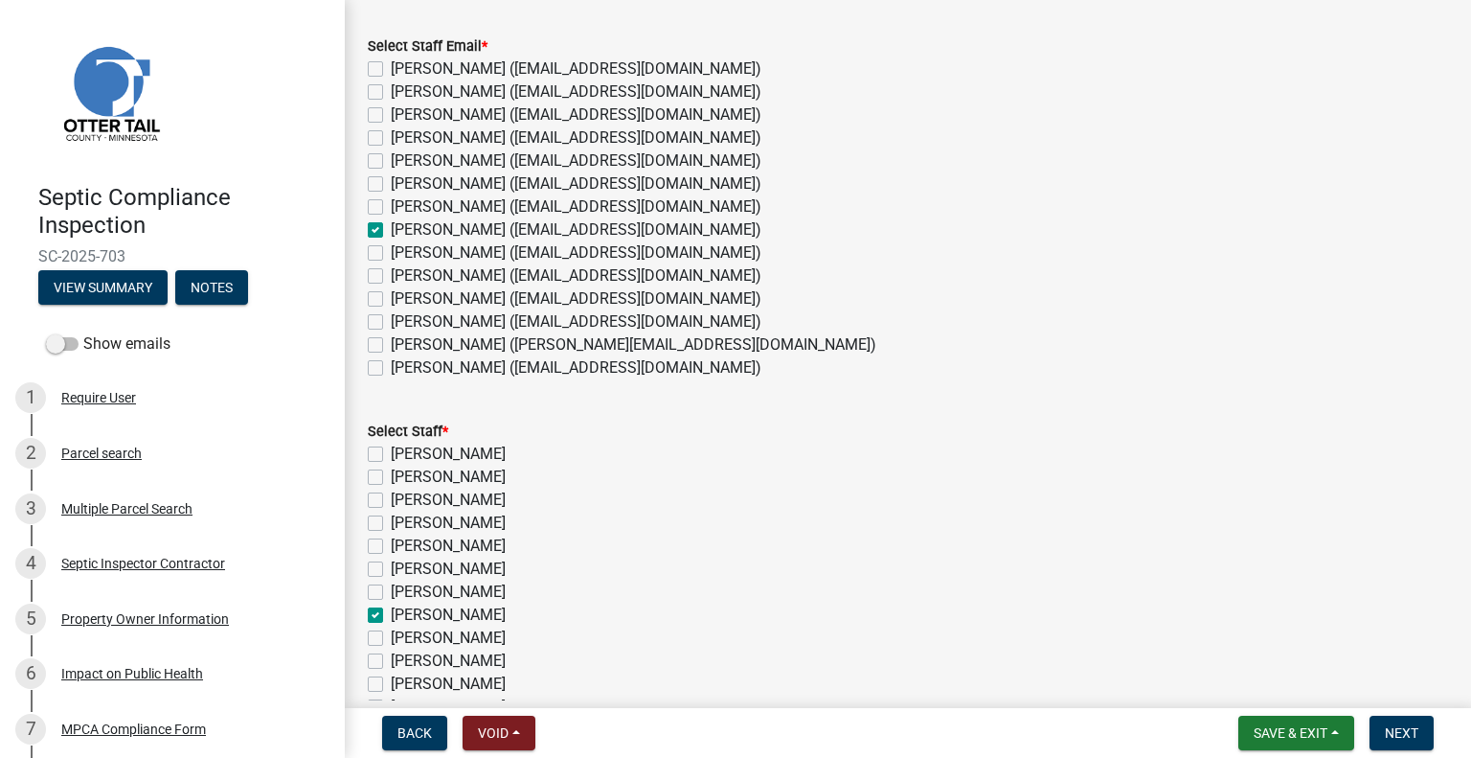
checkbox input "false"
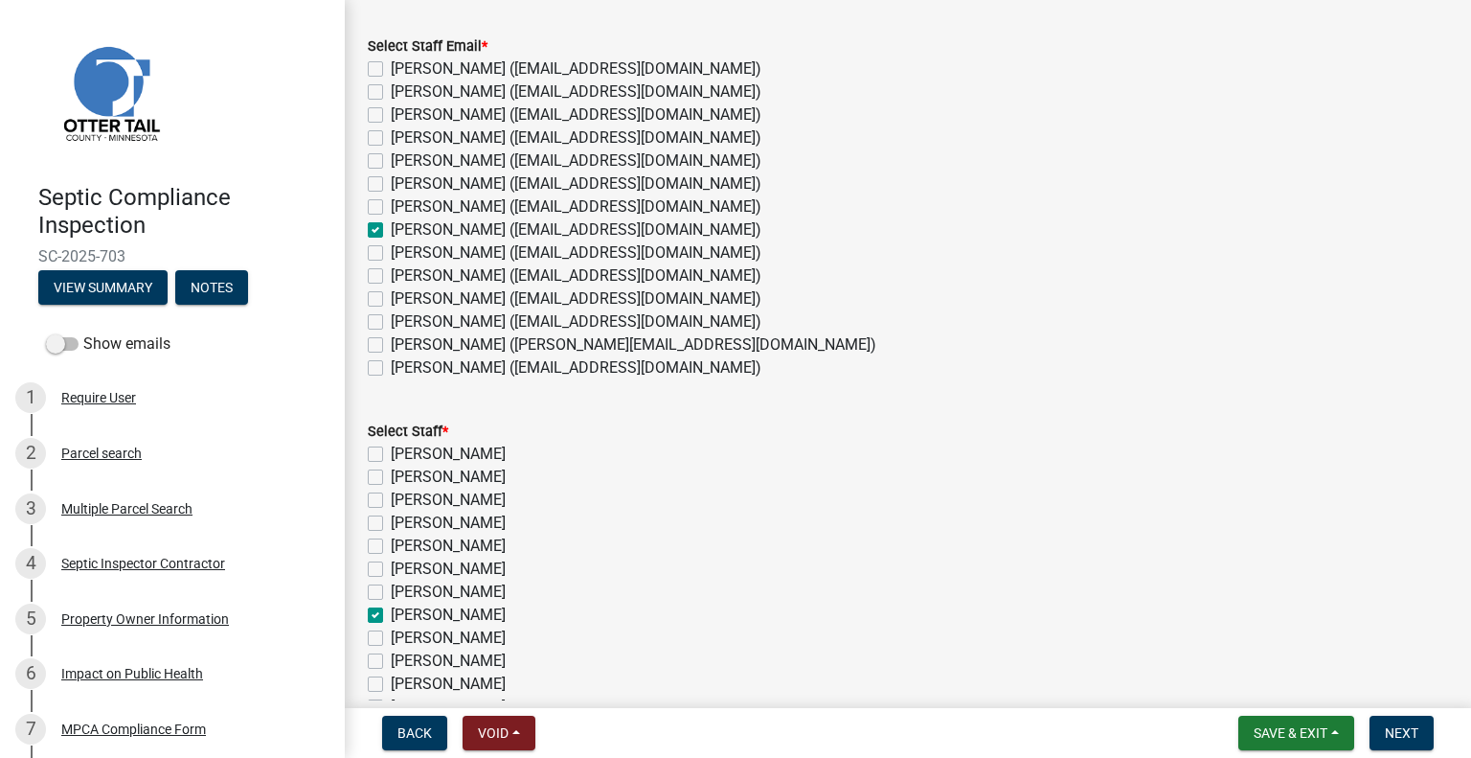
checkbox input "true"
checkbox input "false"
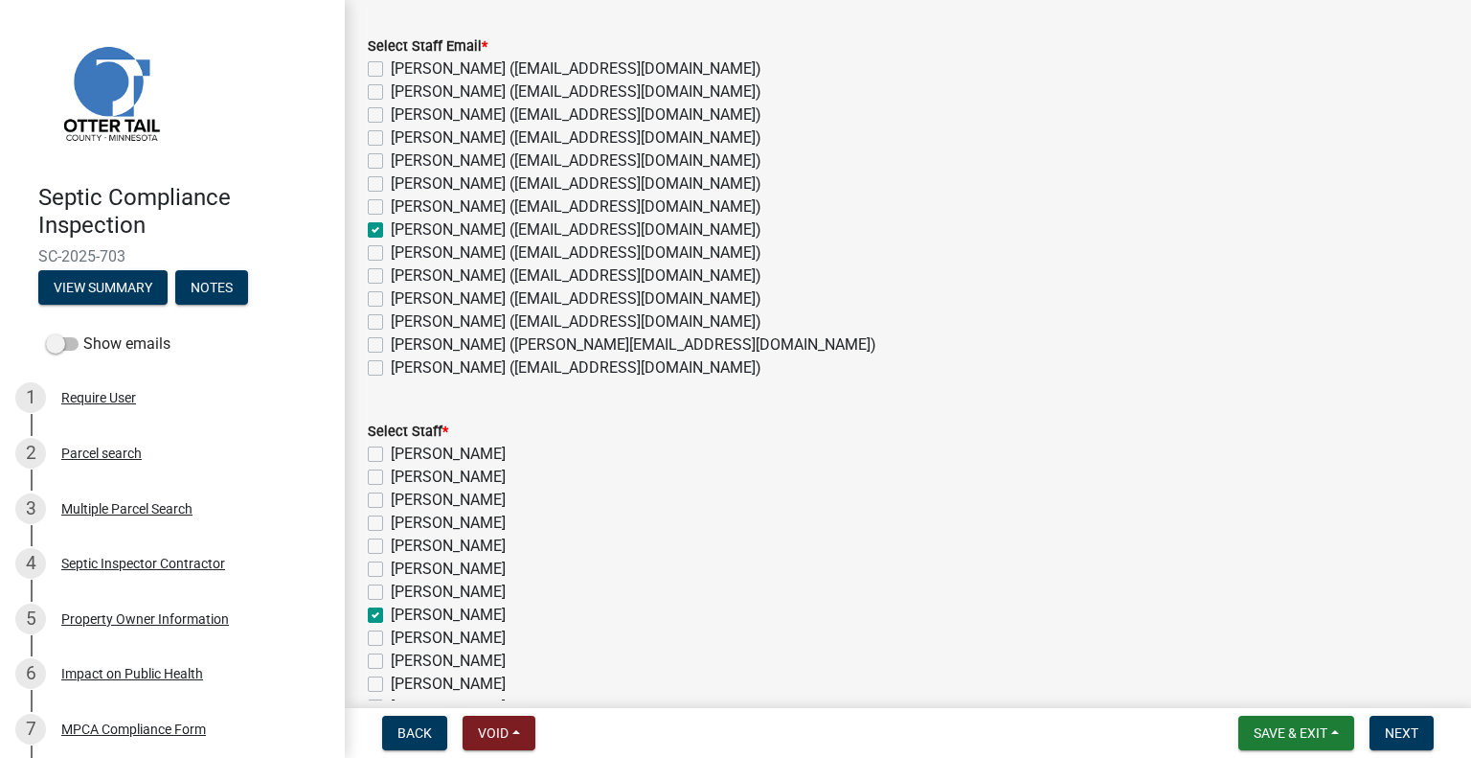
checkbox input "false"
click at [1382, 724] on button "Next" at bounding box center [1401, 732] width 64 height 34
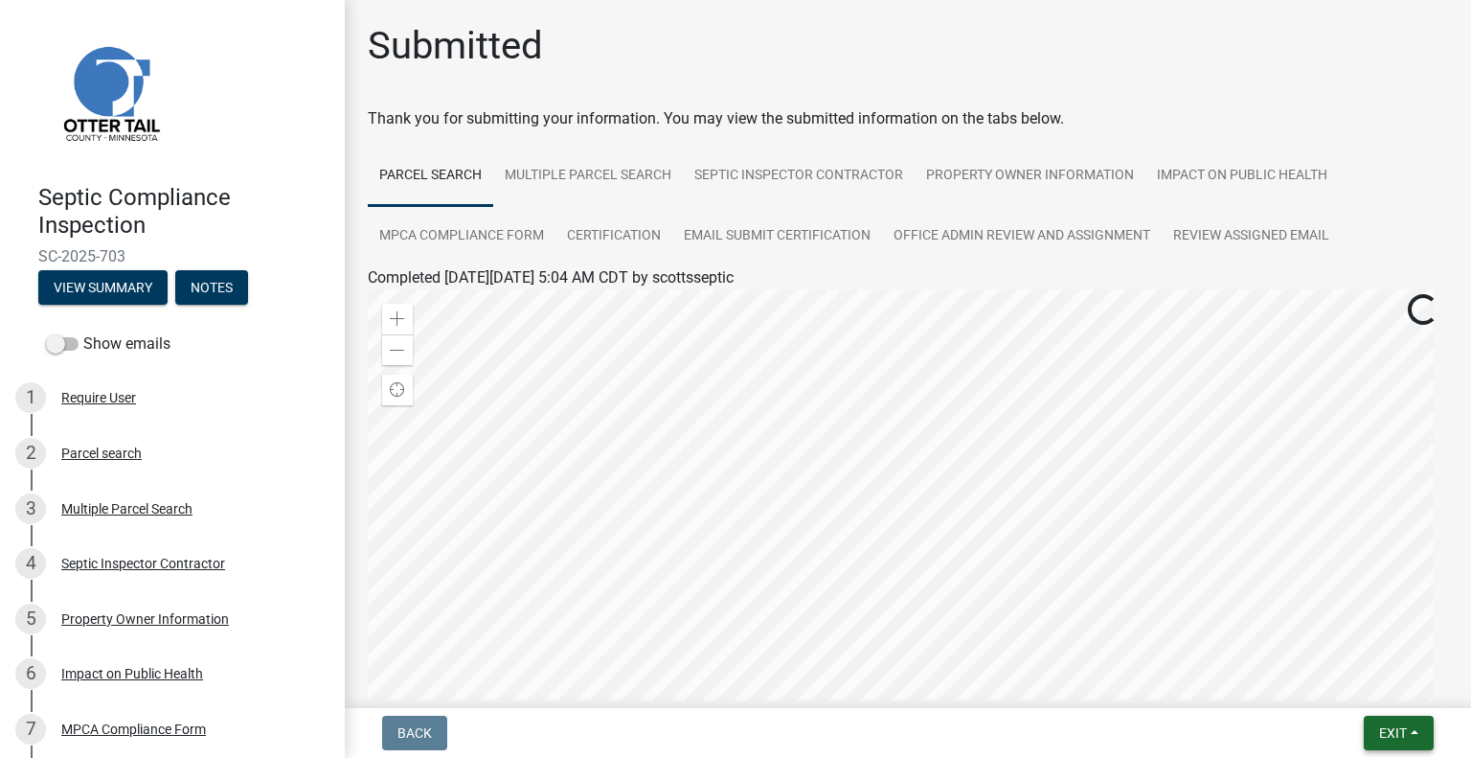
click at [1383, 736] on span "Exit" at bounding box center [1393, 732] width 28 height 15
click at [1329, 697] on button "Save & Exit" at bounding box center [1357, 683] width 153 height 46
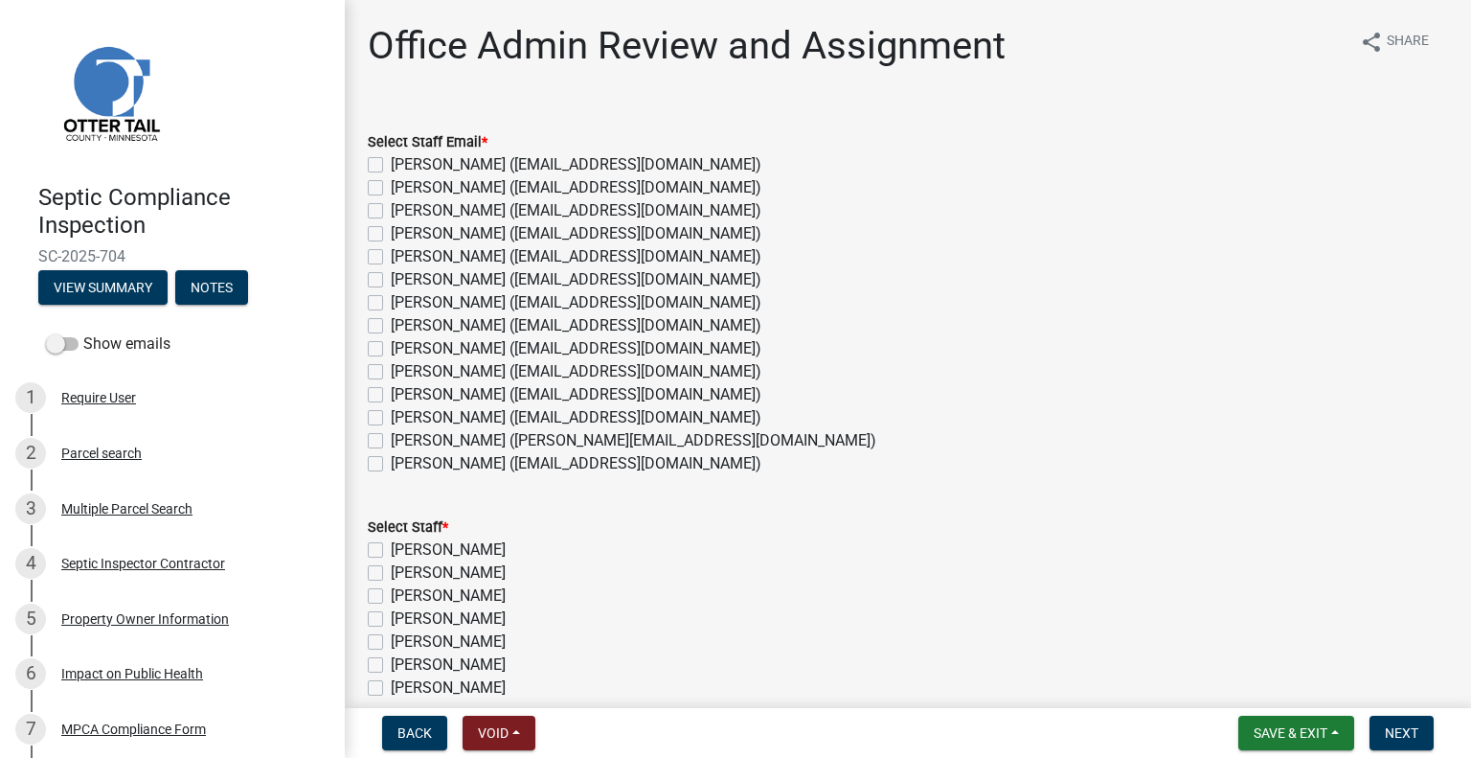
click at [431, 417] on label "[PERSON_NAME] ([EMAIL_ADDRESS][DOMAIN_NAME])" at bounding box center [576, 417] width 371 height 23
click at [403, 417] on input "[PERSON_NAME] ([EMAIL_ADDRESS][DOMAIN_NAME])" at bounding box center [397, 412] width 12 height 12
checkbox input "true"
checkbox input "false"
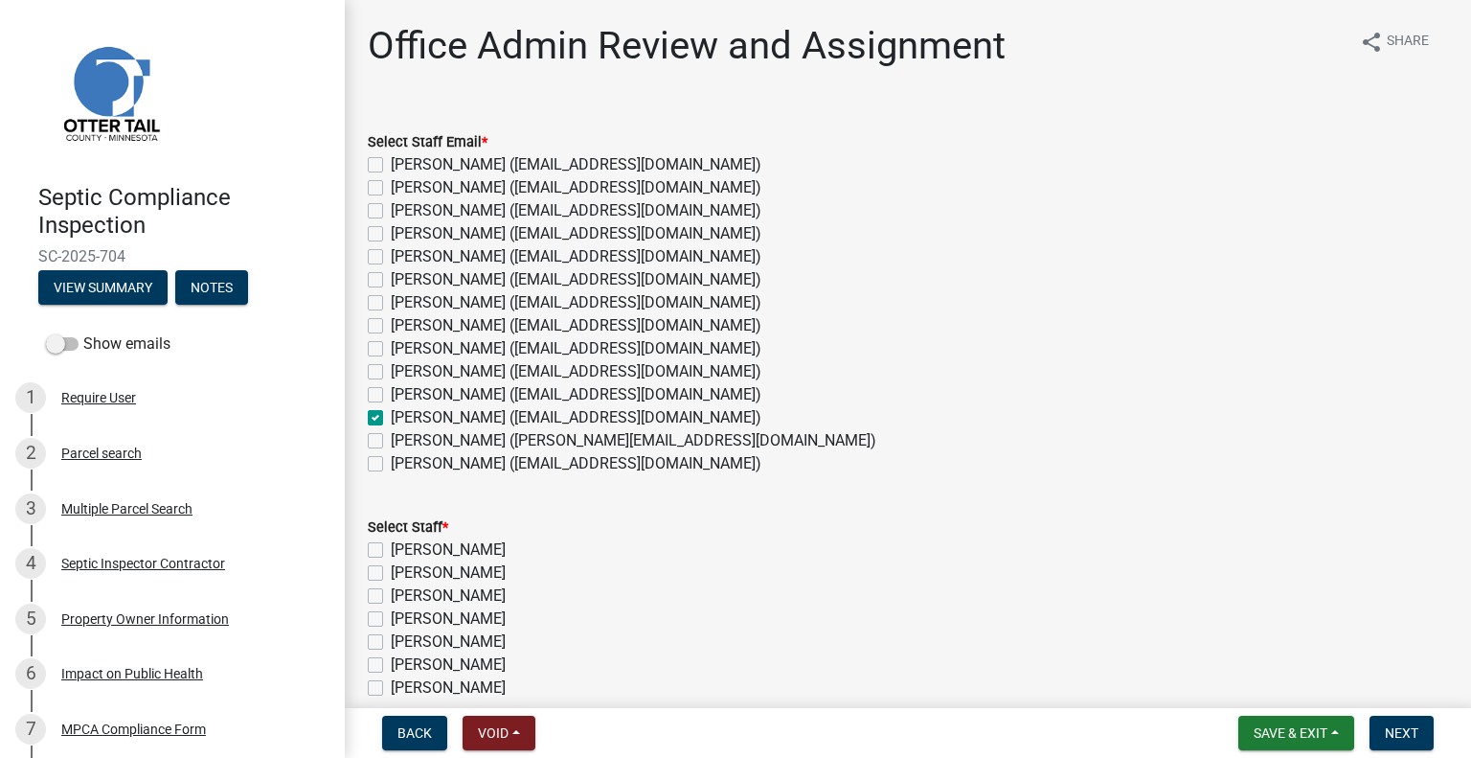
checkbox input "false"
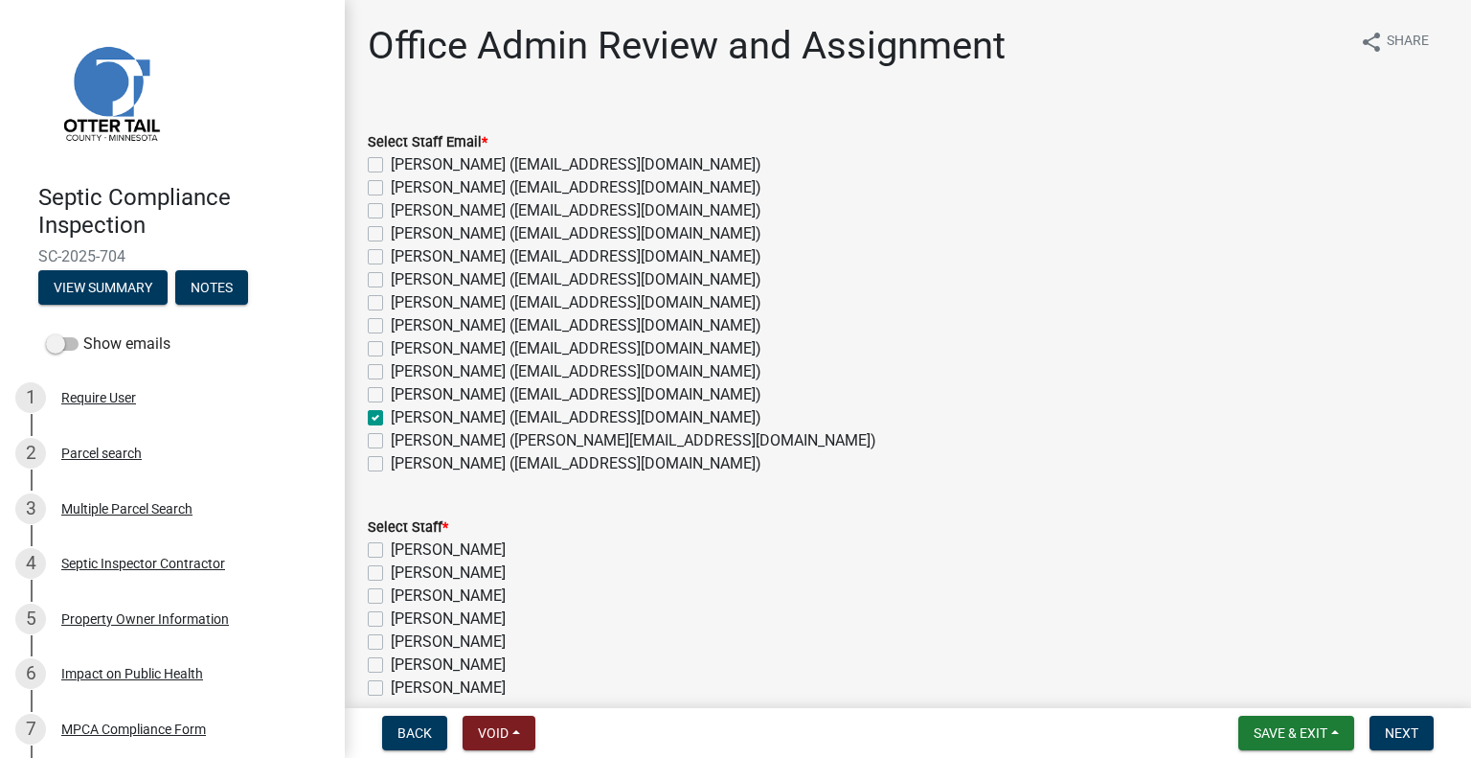
checkbox input "false"
checkbox input "true"
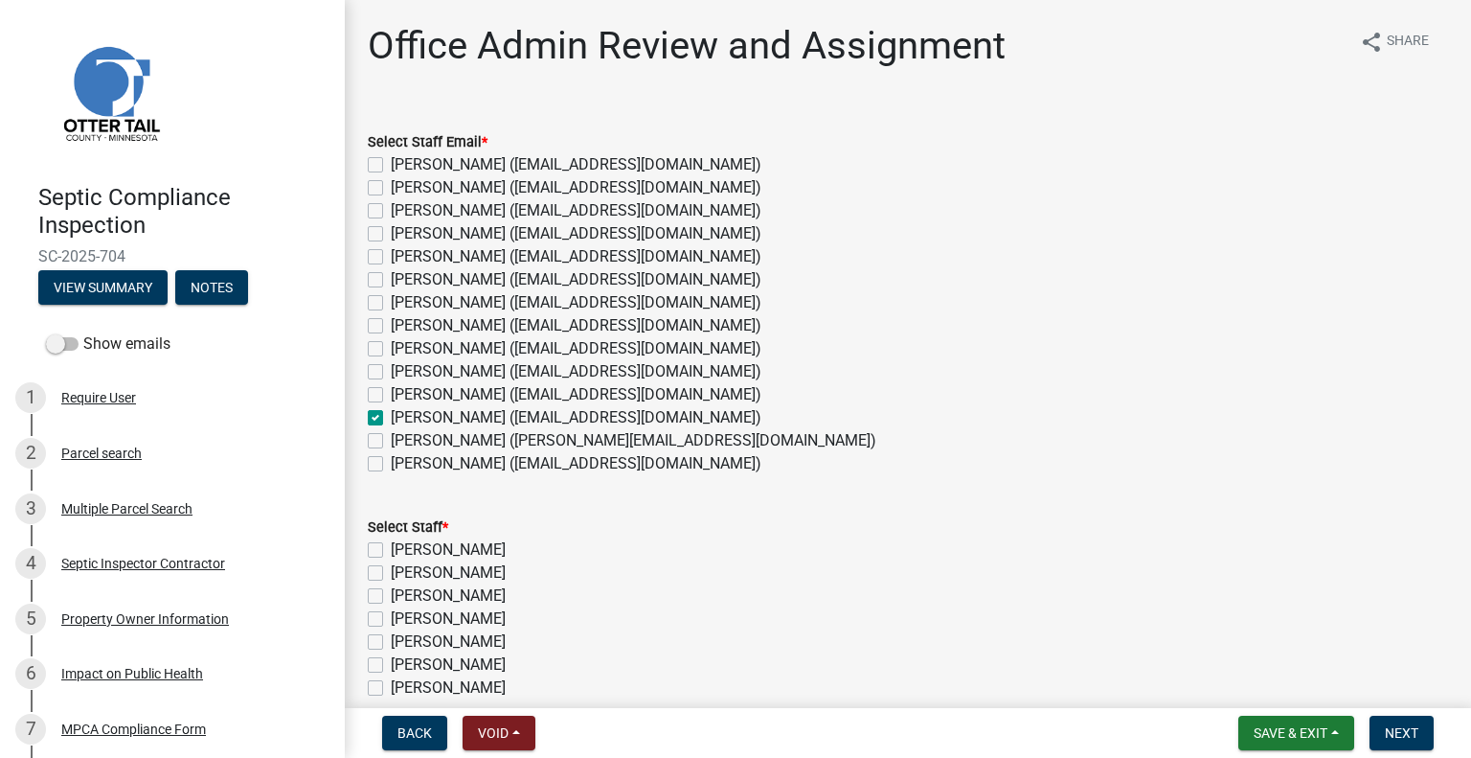
checkbox input "false"
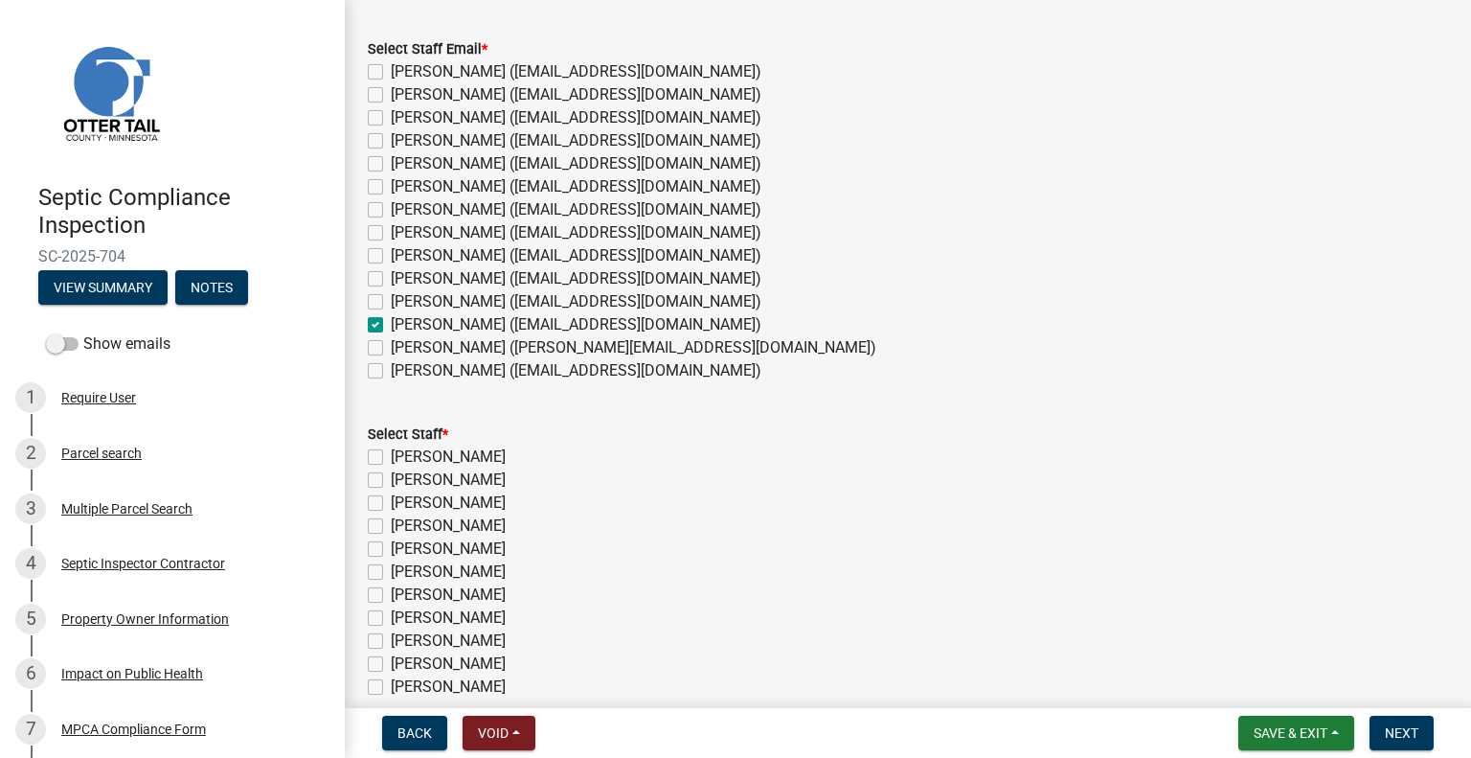
scroll to position [192, 0]
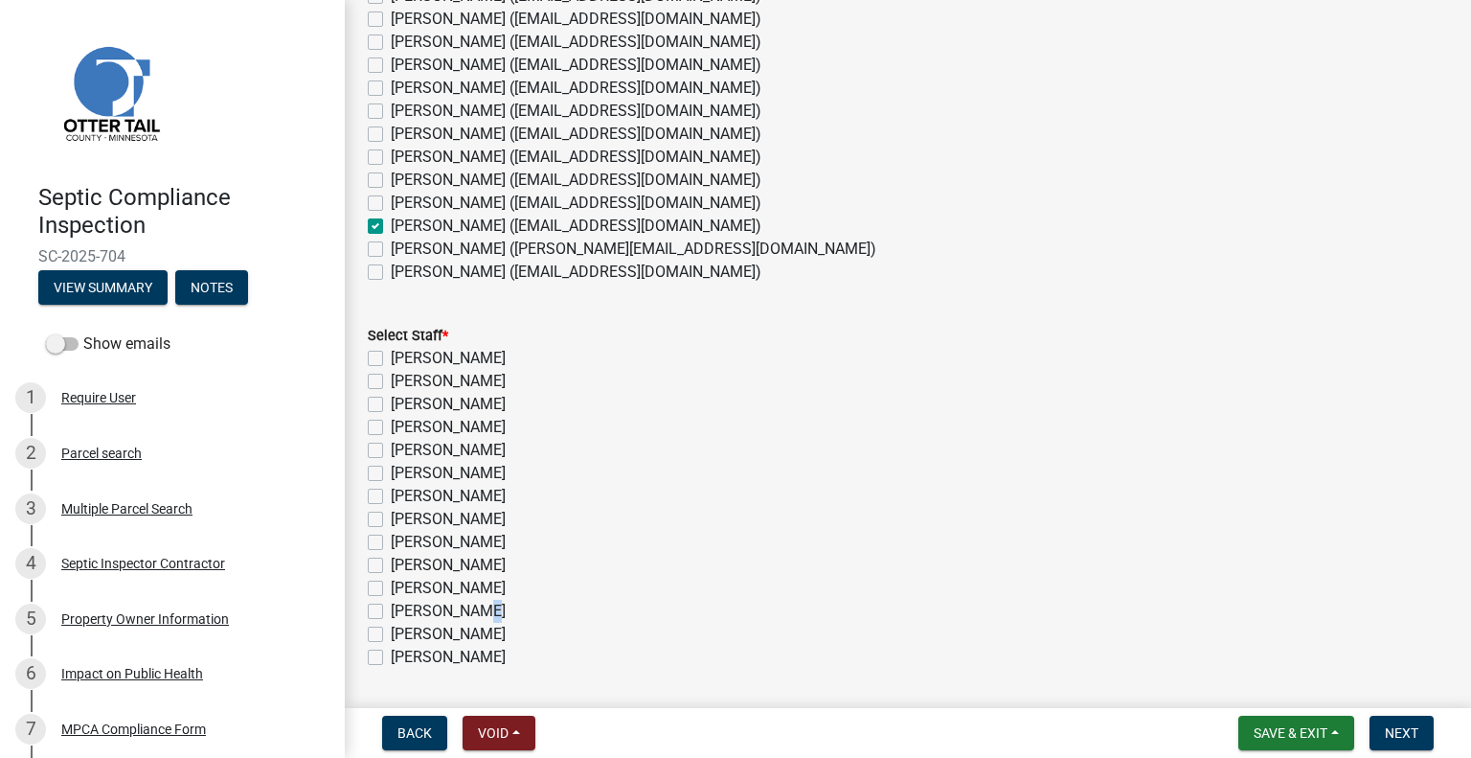
drag, startPoint x: 463, startPoint y: 612, endPoint x: 479, endPoint y: 612, distance: 16.3
click at [464, 612] on label "[PERSON_NAME]" at bounding box center [448, 610] width 115 height 23
drag, startPoint x: 425, startPoint y: 609, endPoint x: 436, endPoint y: 608, distance: 10.6
click at [425, 608] on label "[PERSON_NAME]" at bounding box center [448, 610] width 115 height 23
click at [403, 608] on input "[PERSON_NAME]" at bounding box center [397, 605] width 12 height 12
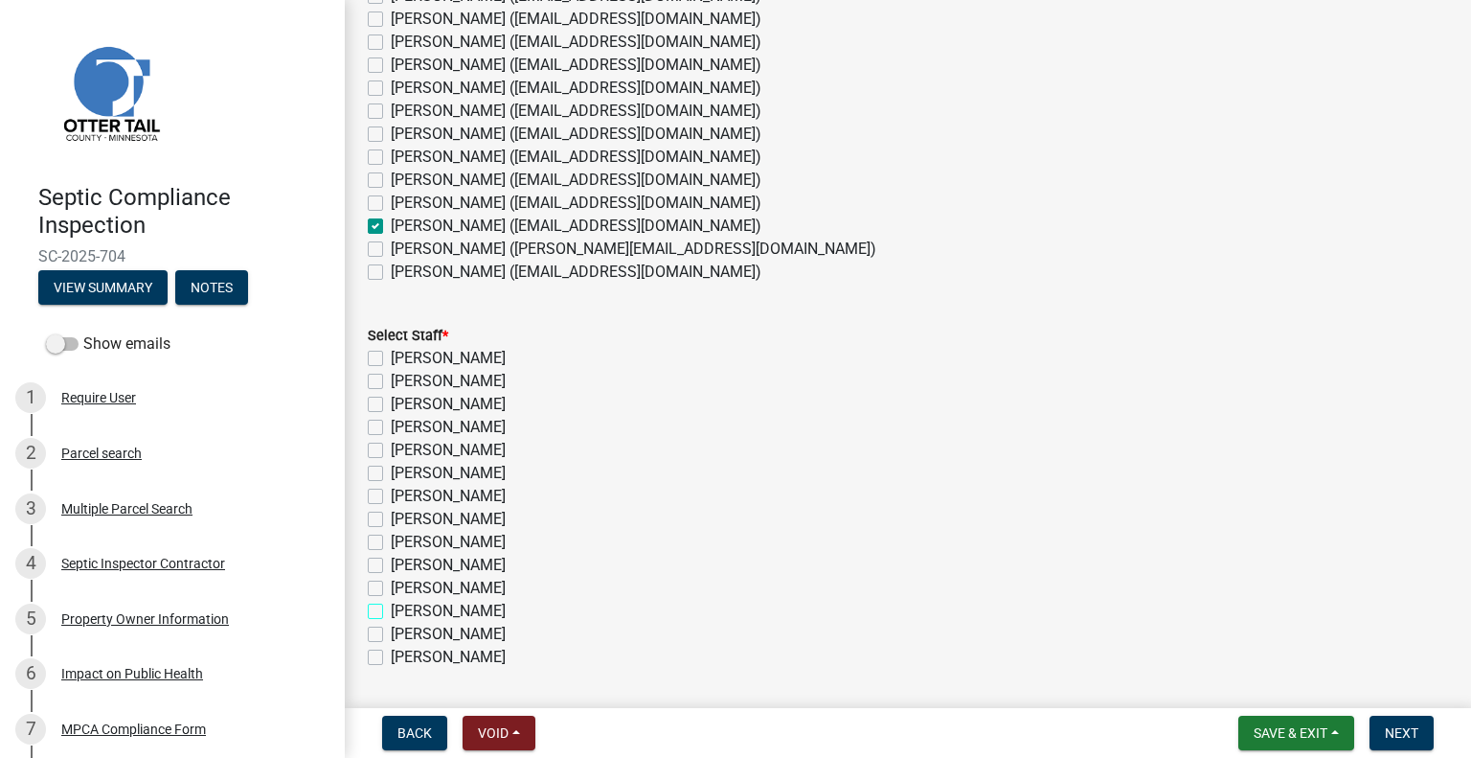
checkbox input "true"
checkbox input "false"
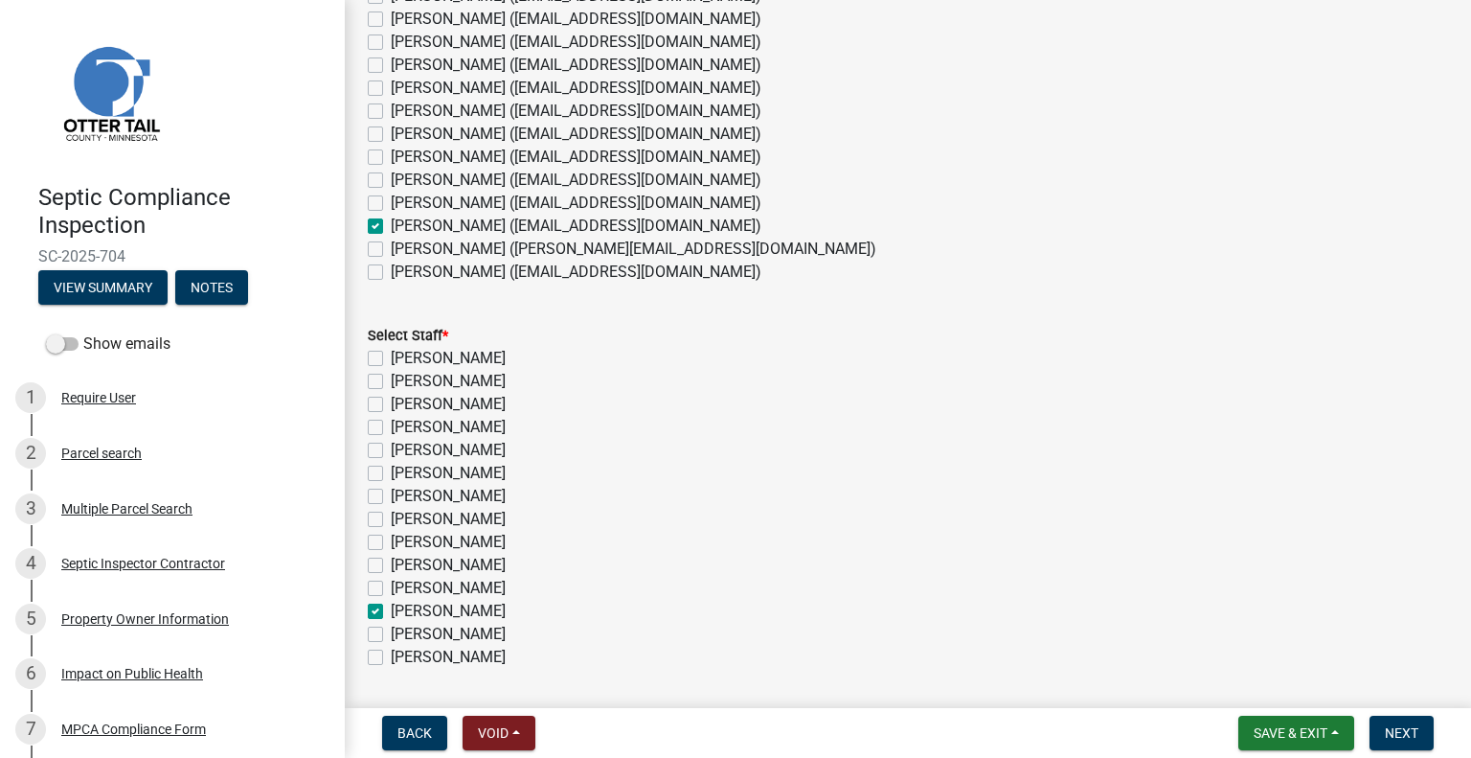
checkbox input "false"
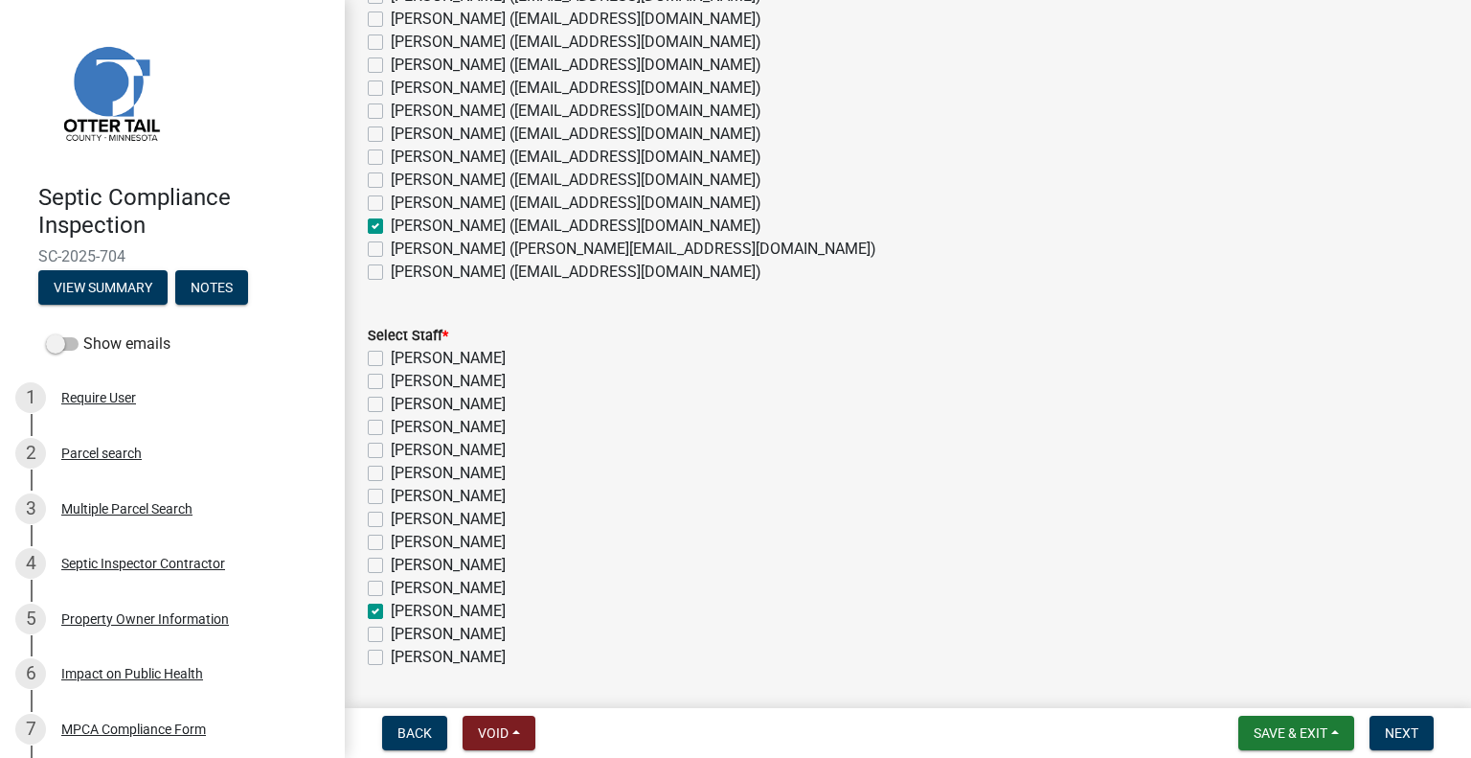
checkbox input "false"
checkbox input "true"
checkbox input "false"
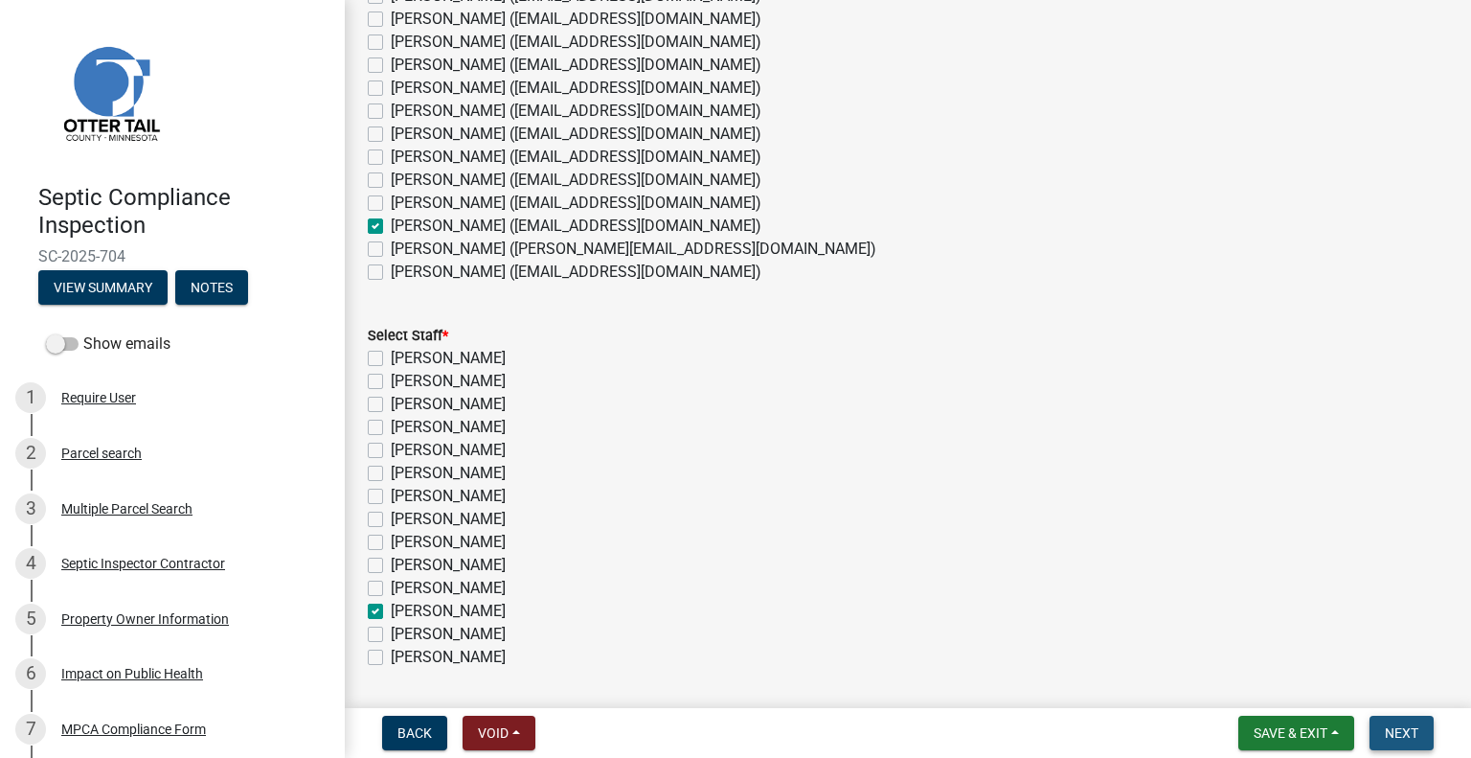
click at [1407, 725] on span "Next" at bounding box center [1402, 732] width 34 height 15
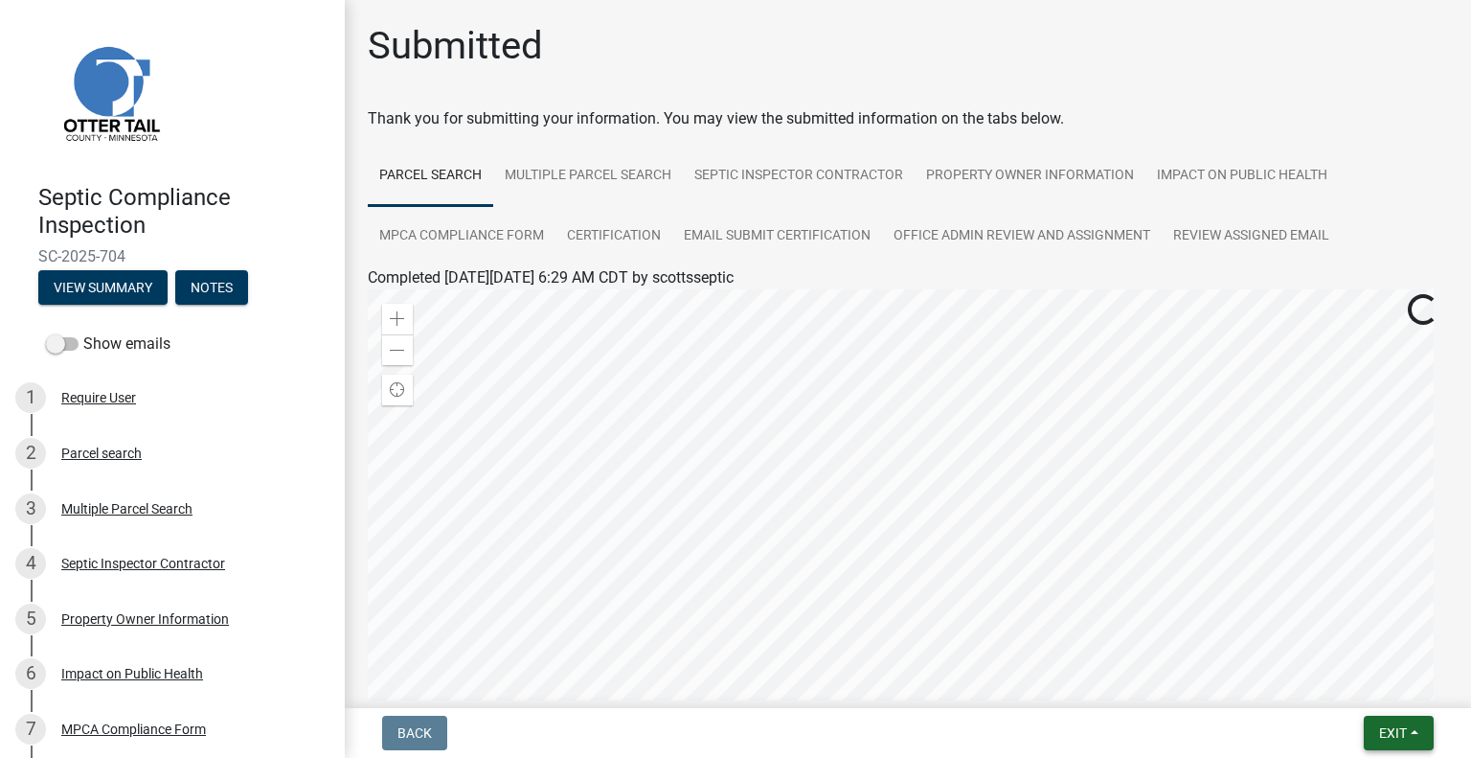
click at [1395, 728] on span "Exit" at bounding box center [1393, 732] width 28 height 15
drag, startPoint x: 1363, startPoint y: 691, endPoint x: 1334, endPoint y: 673, distance: 34.0
click at [1334, 673] on button "Save & Exit" at bounding box center [1357, 683] width 153 height 46
